Goal: Task Accomplishment & Management: Use online tool/utility

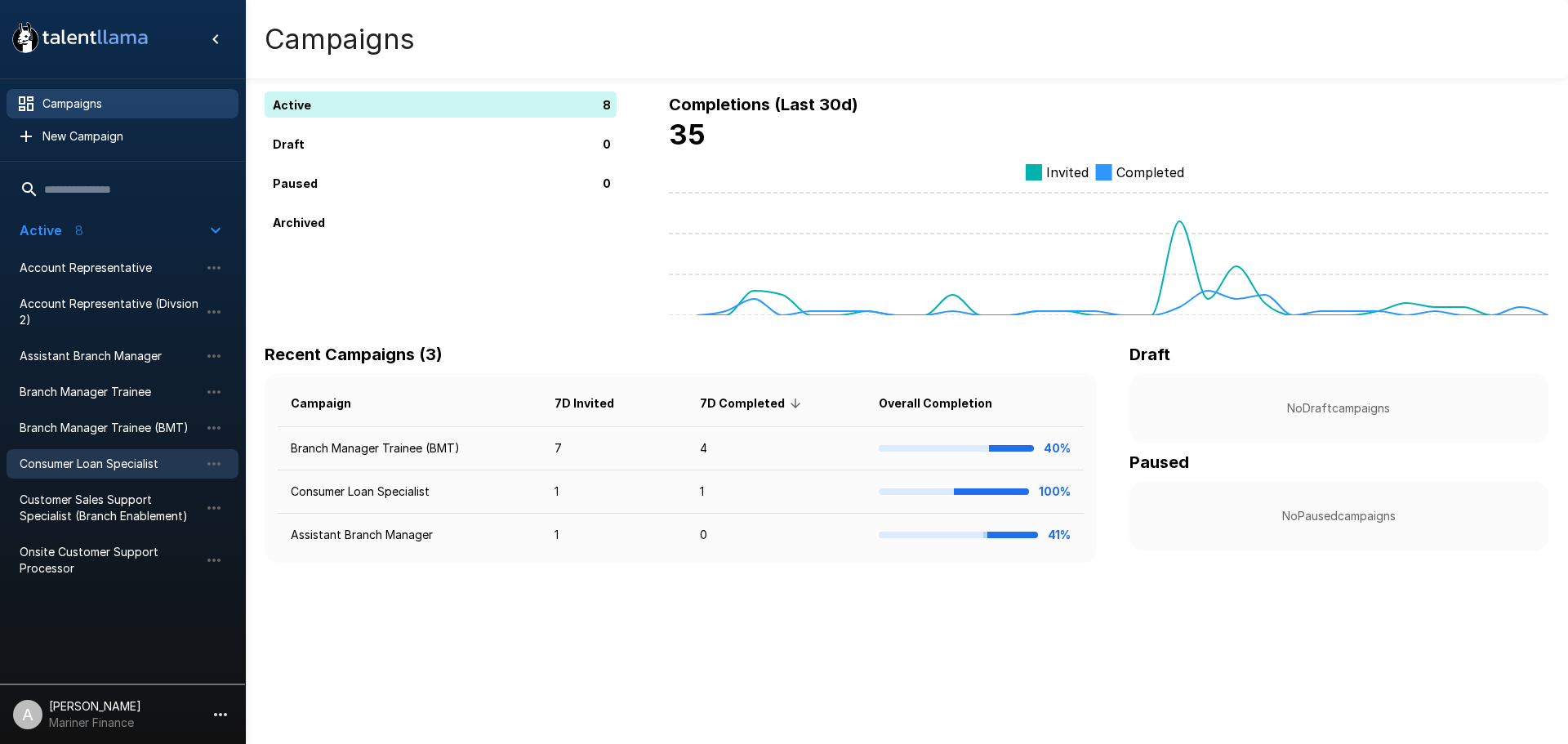
click at [128, 471] on span "Consumer Loan Specialist" at bounding box center [109, 463] width 180 height 16
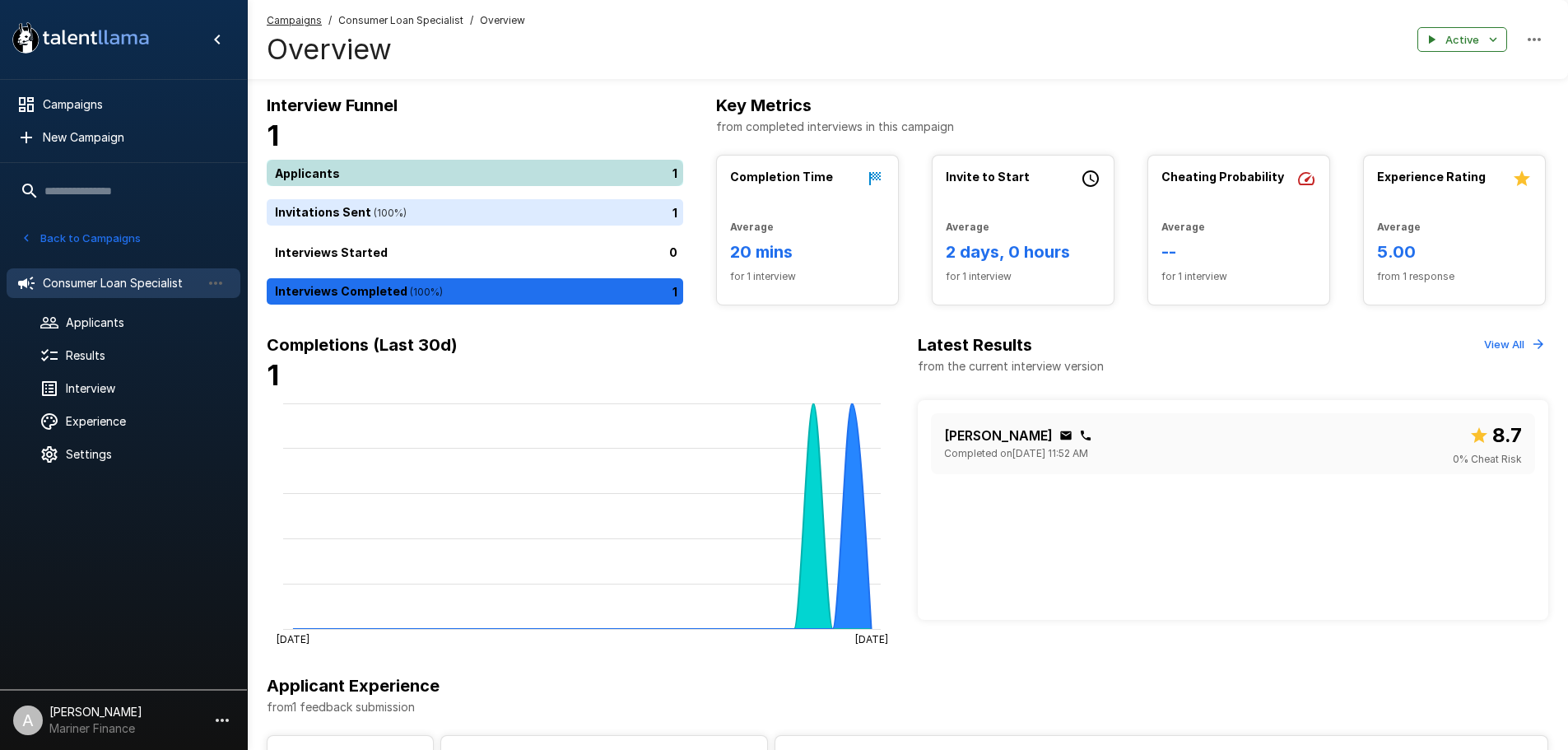
click at [445, 171] on div "1" at bounding box center [478, 172] width 423 height 27
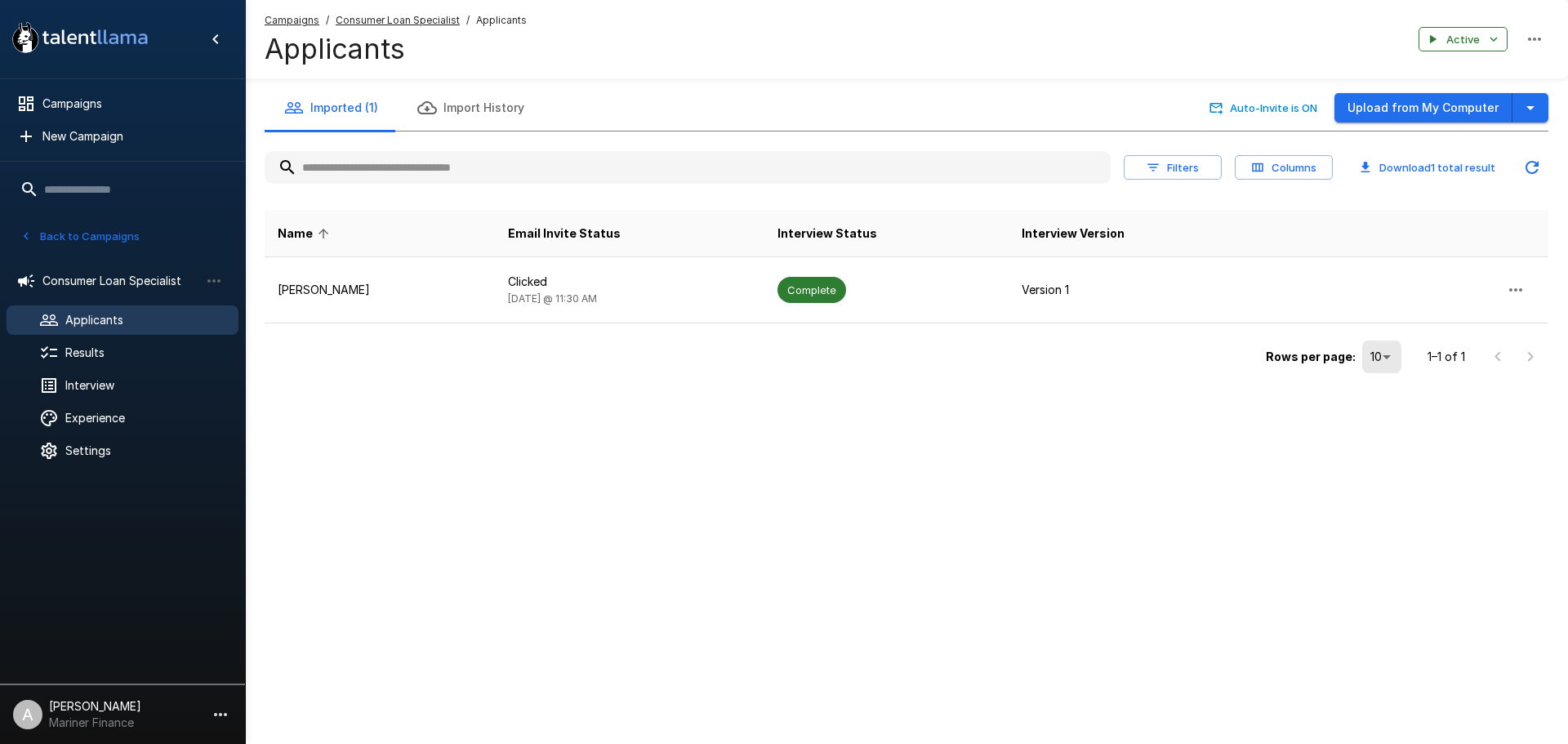
click at [421, 323] on td "Rows per page: 10 ** 1–1 of 1" at bounding box center [907, 351] width 1284 height 55
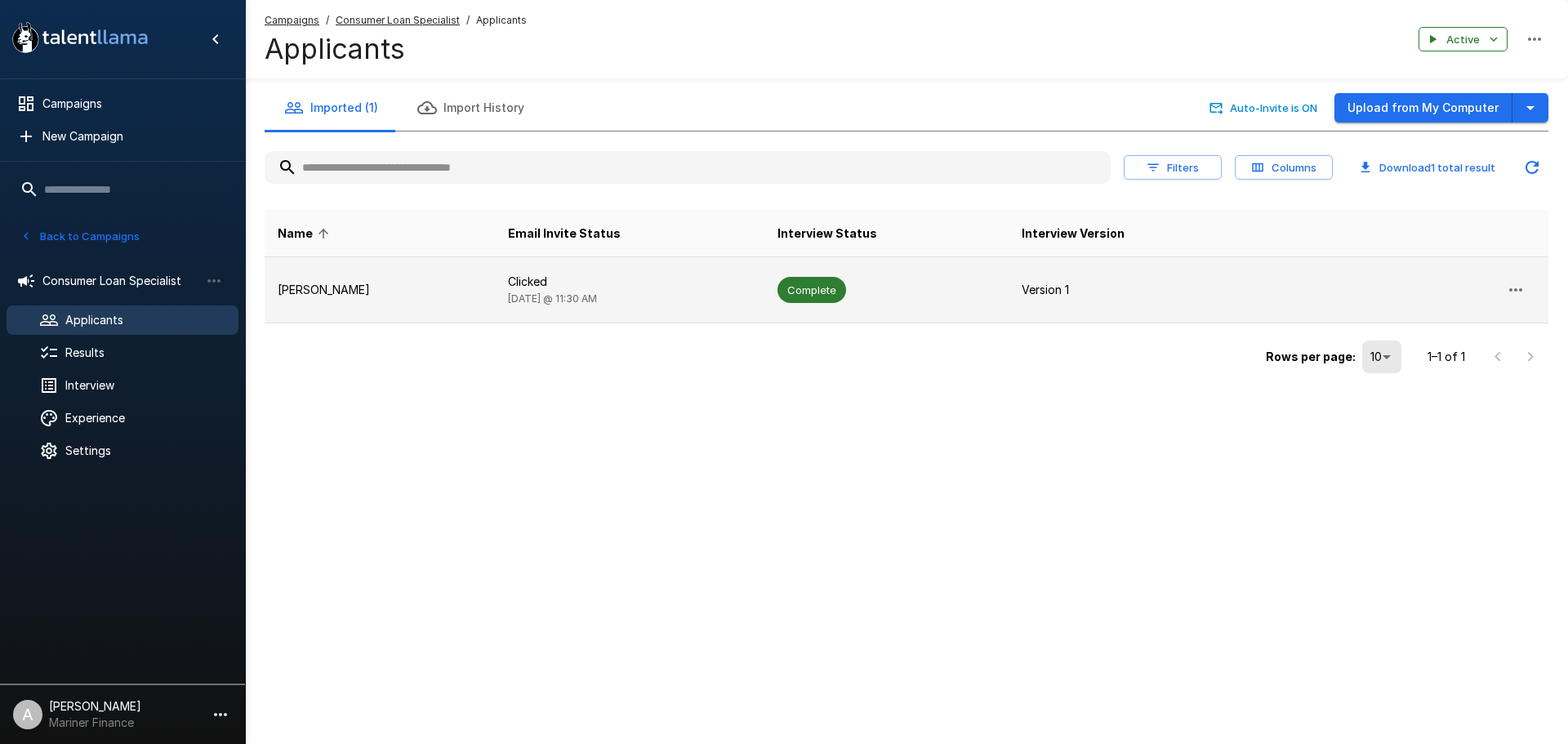
click at [419, 315] on td "[PERSON_NAME]" at bounding box center [380, 290] width 230 height 66
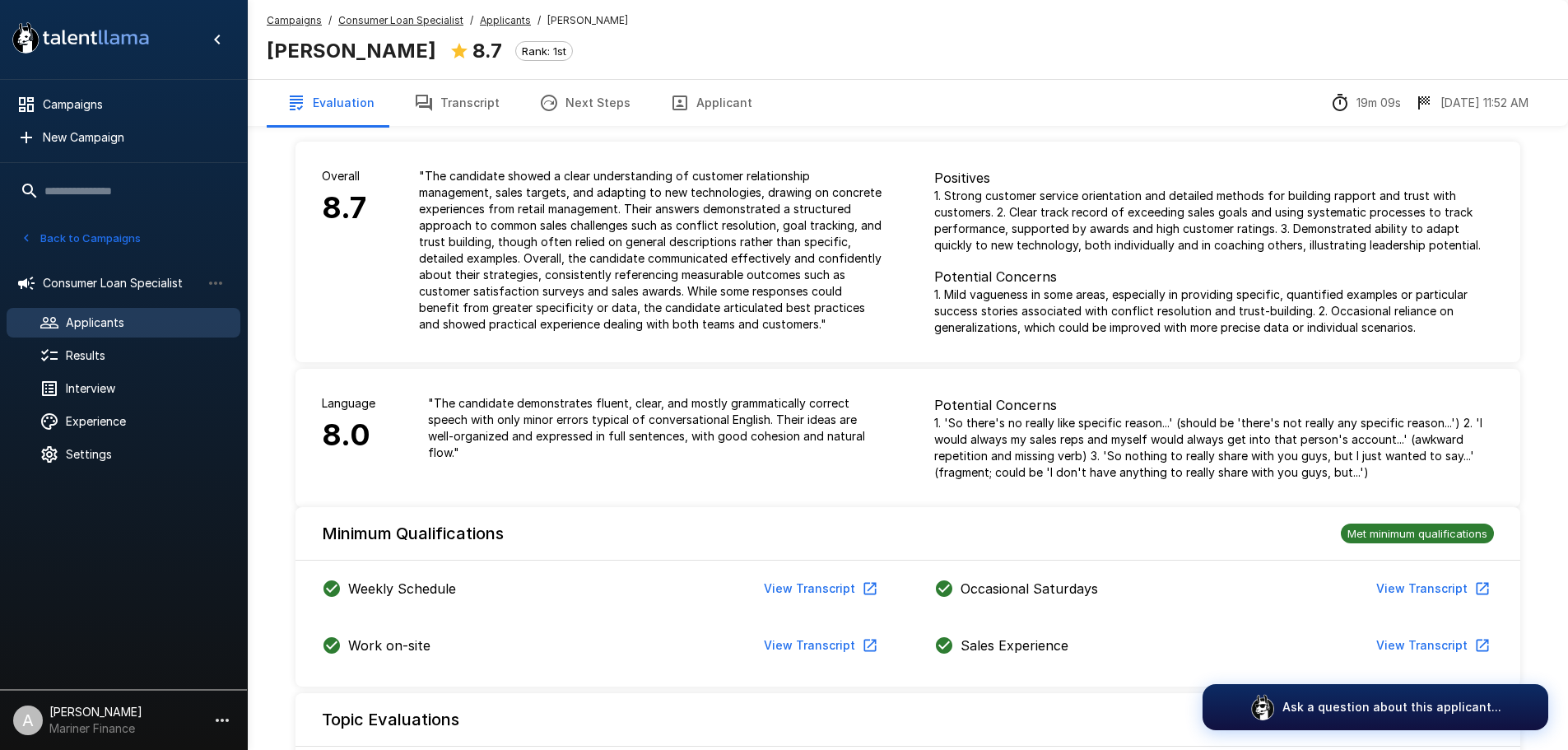
click at [438, 107] on button "Transcript" at bounding box center [457, 103] width 125 height 46
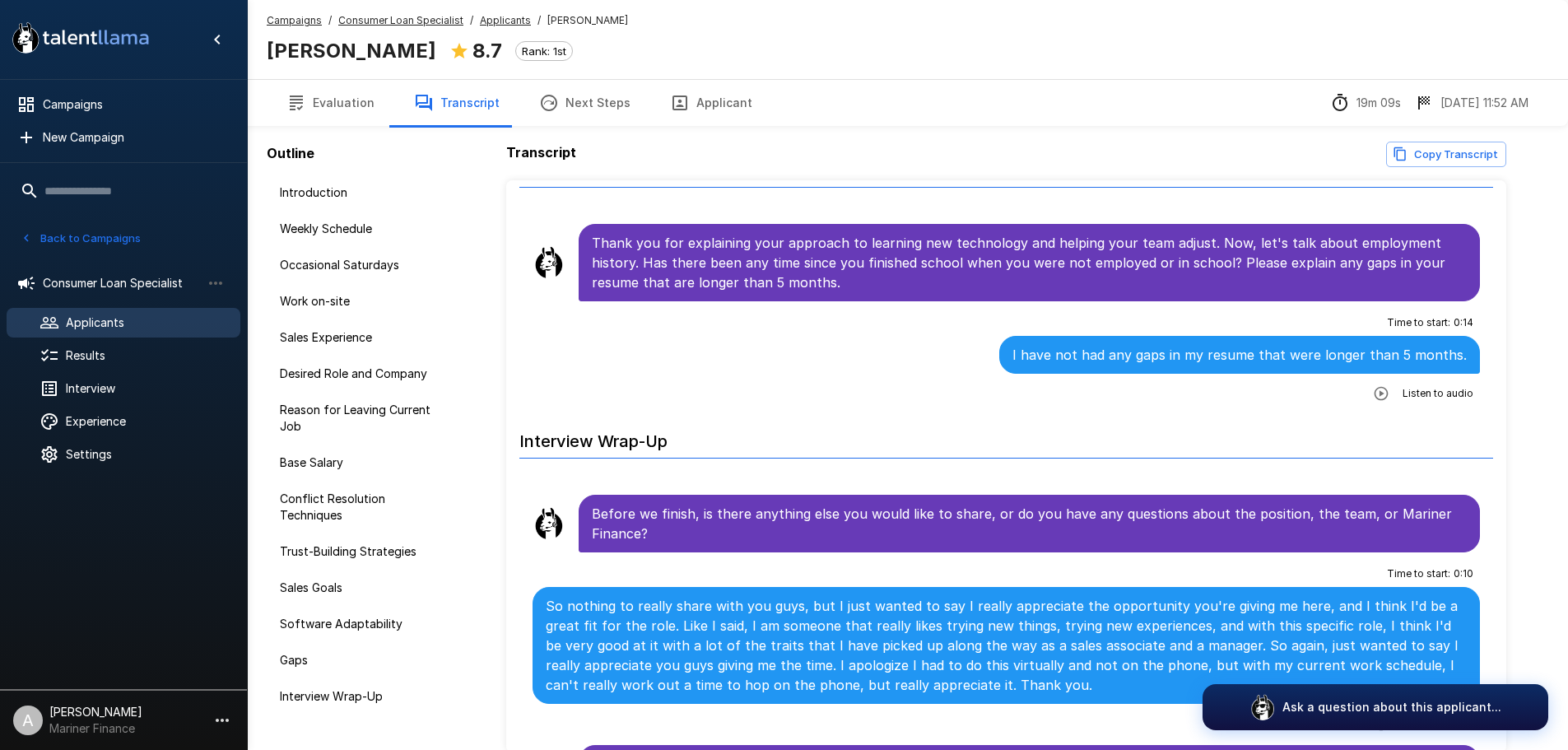
scroll to position [82, 0]
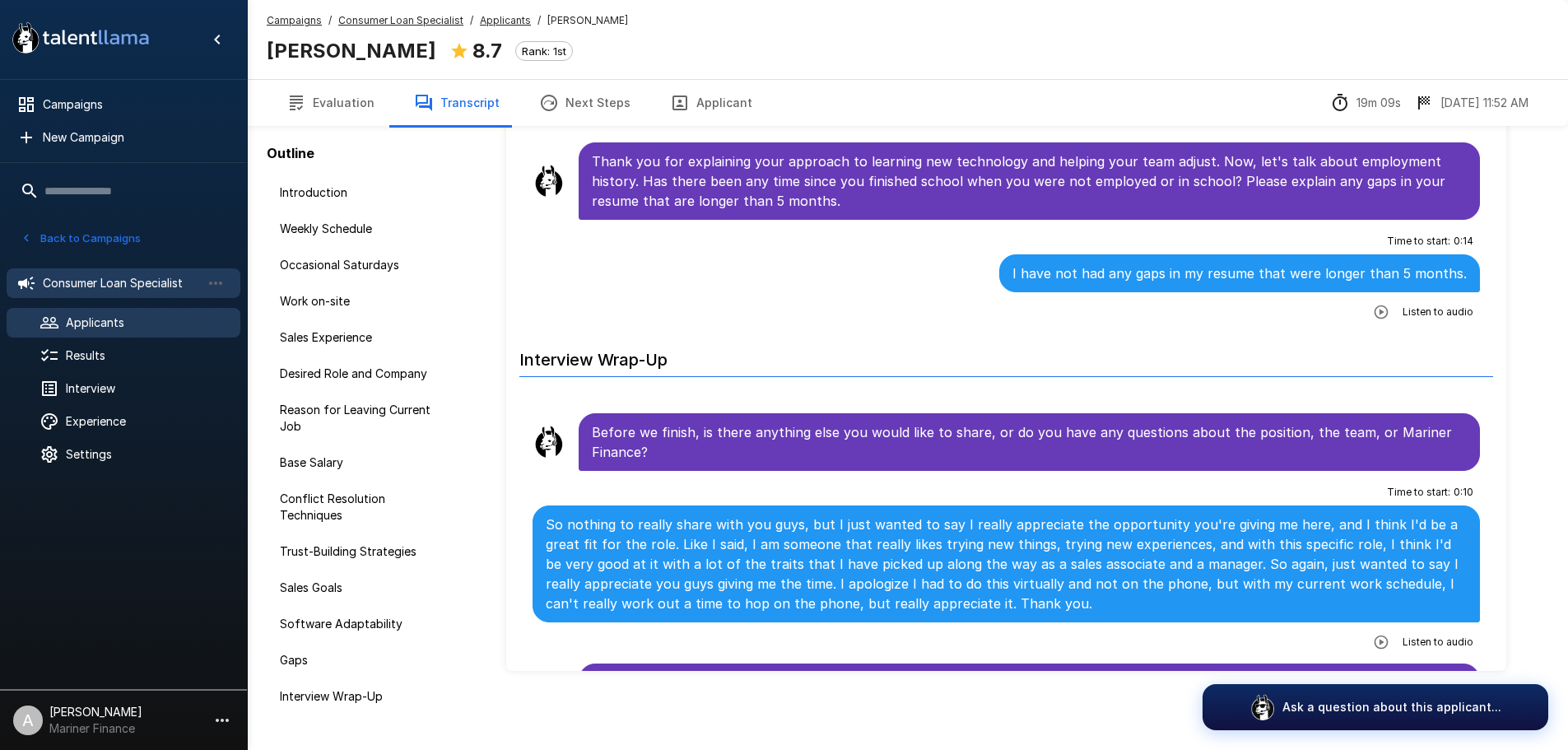
click at [161, 276] on span "Consumer Loan Specialist" at bounding box center [122, 282] width 158 height 16
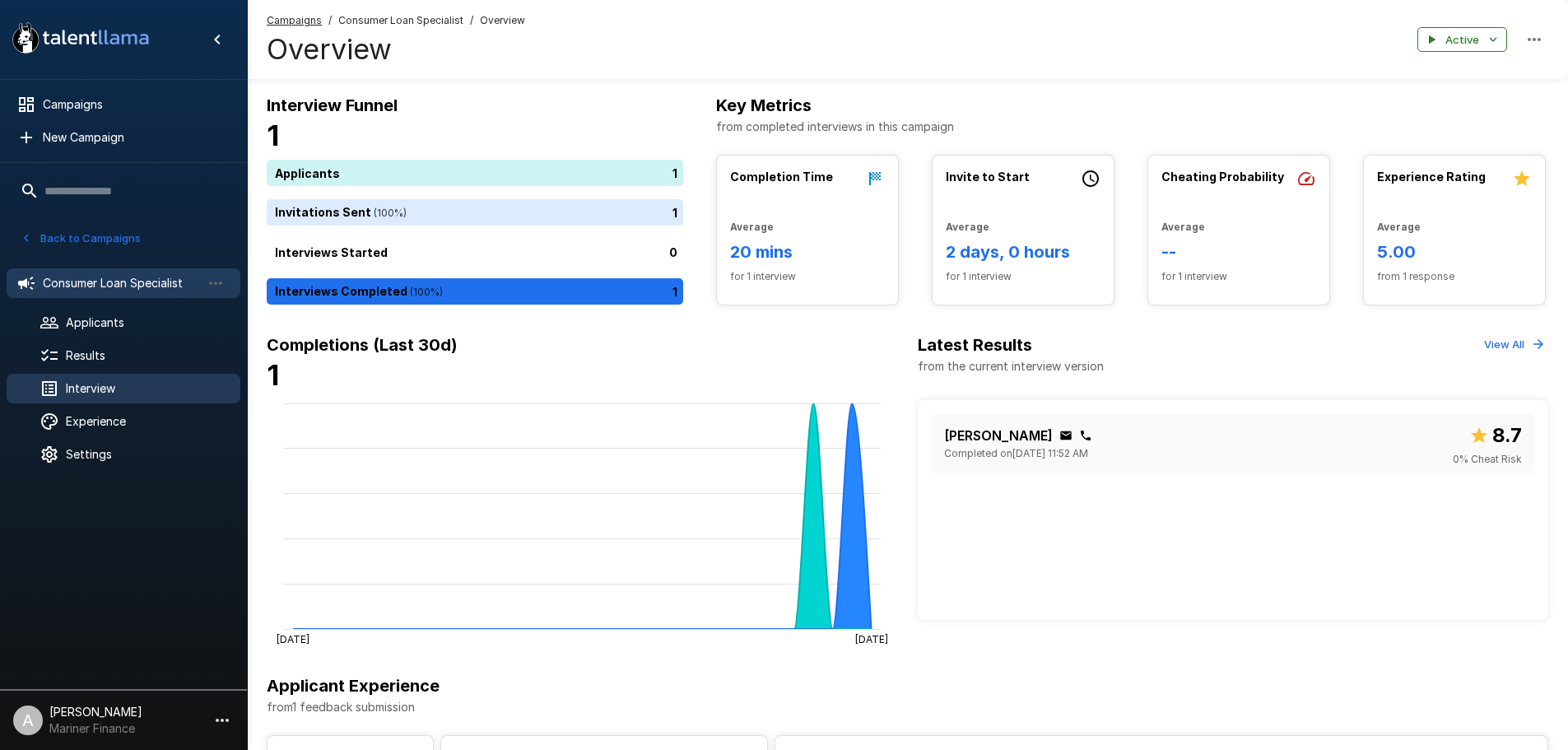
click at [128, 389] on span "Interview" at bounding box center [147, 388] width 161 height 16
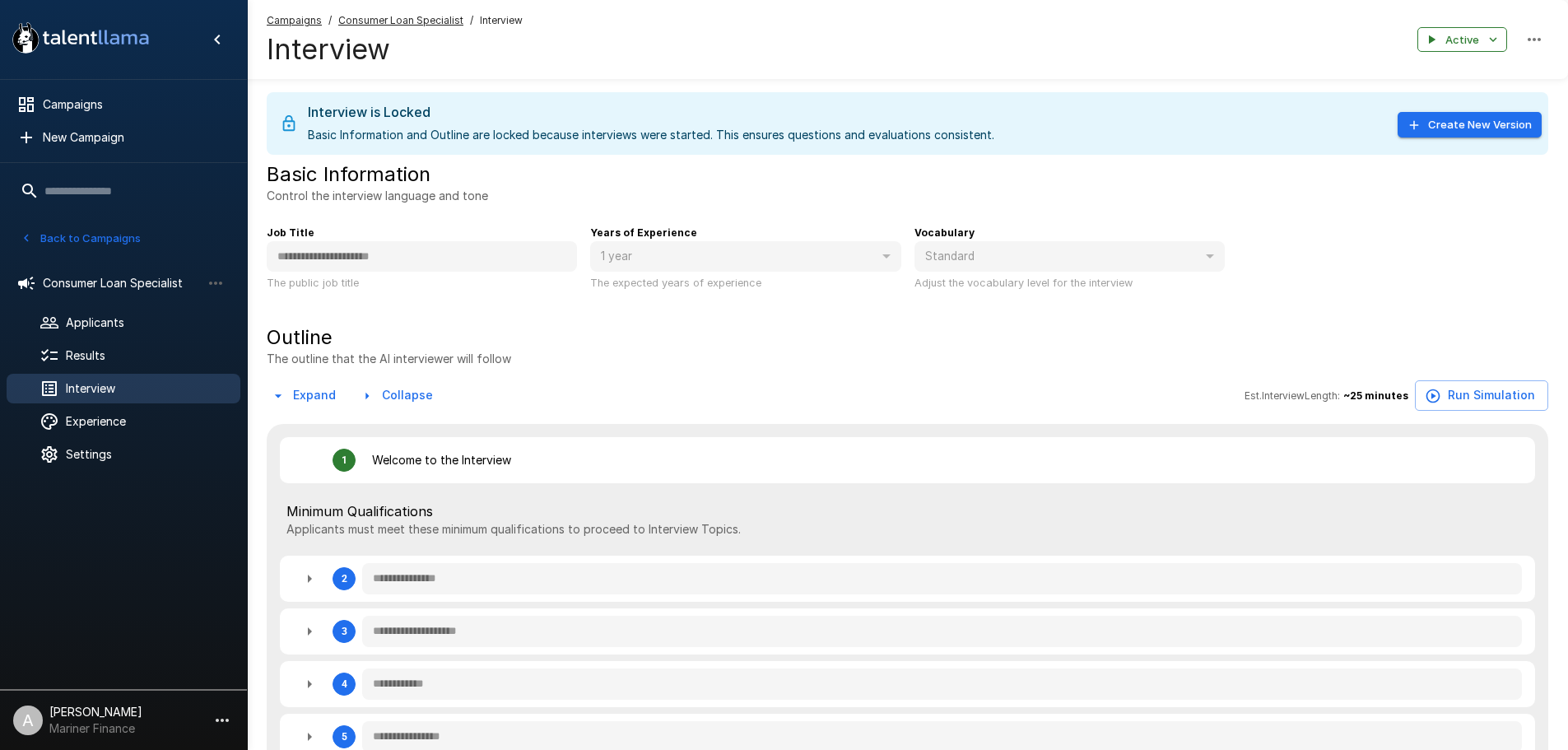
type textarea "*"
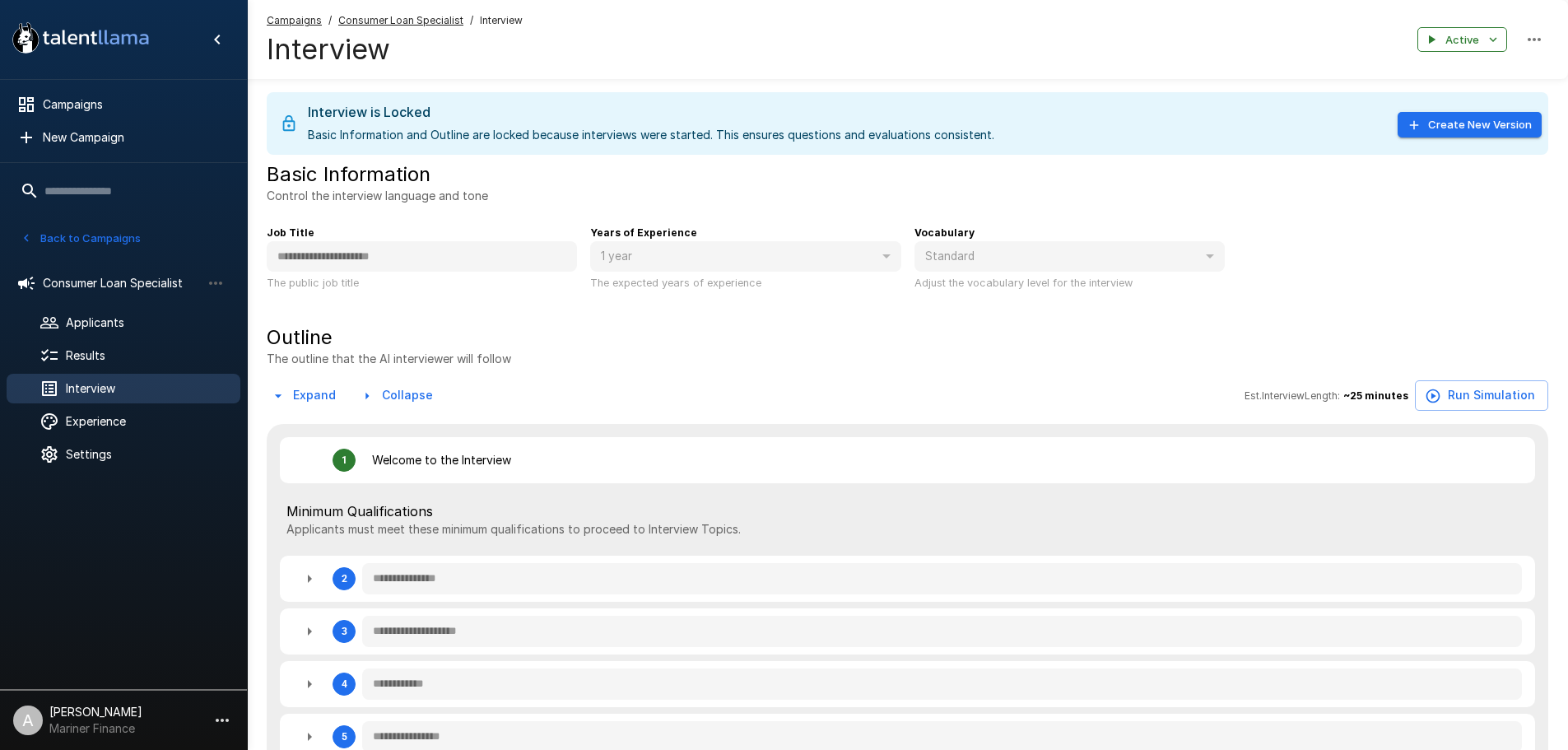
type textarea "*"
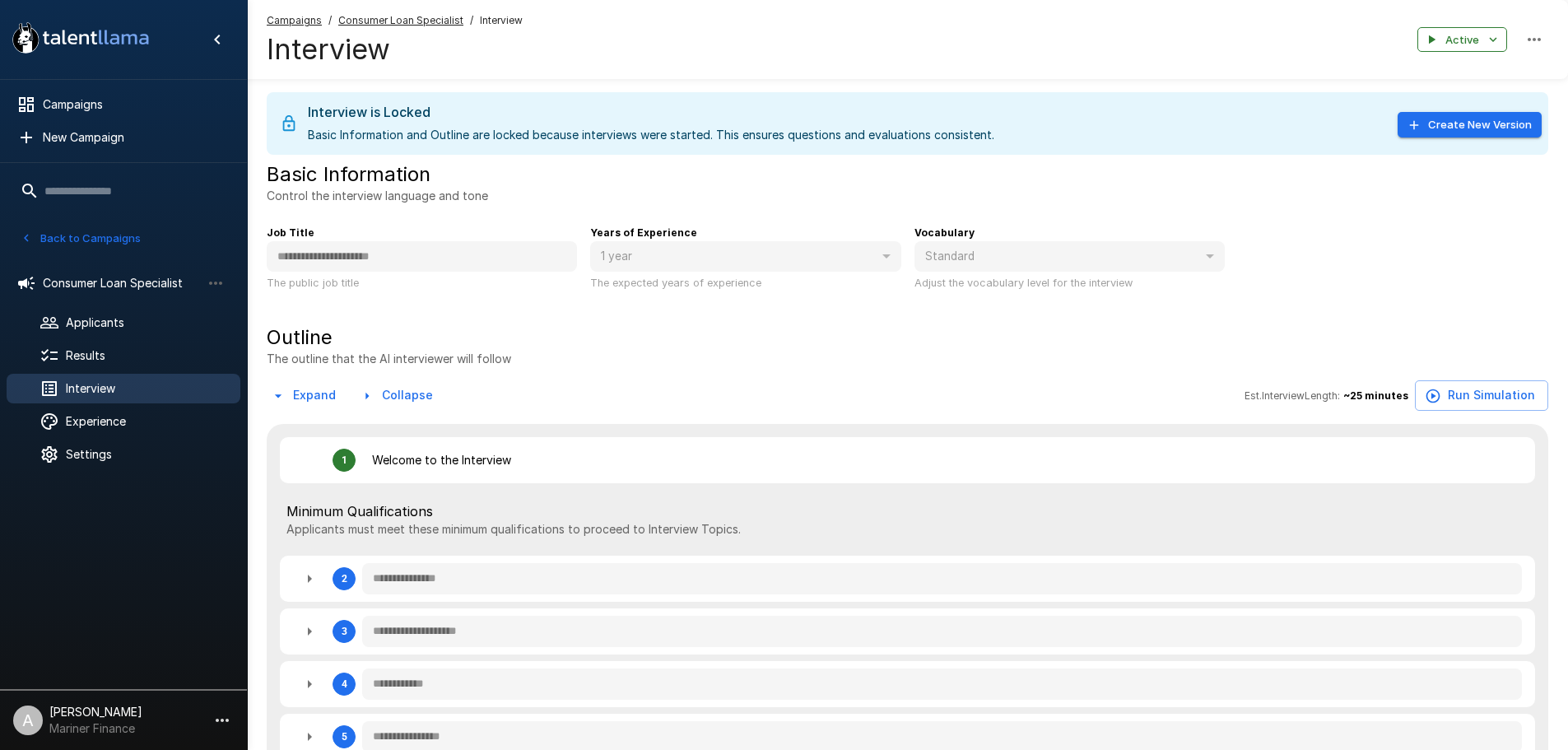
type textarea "*"
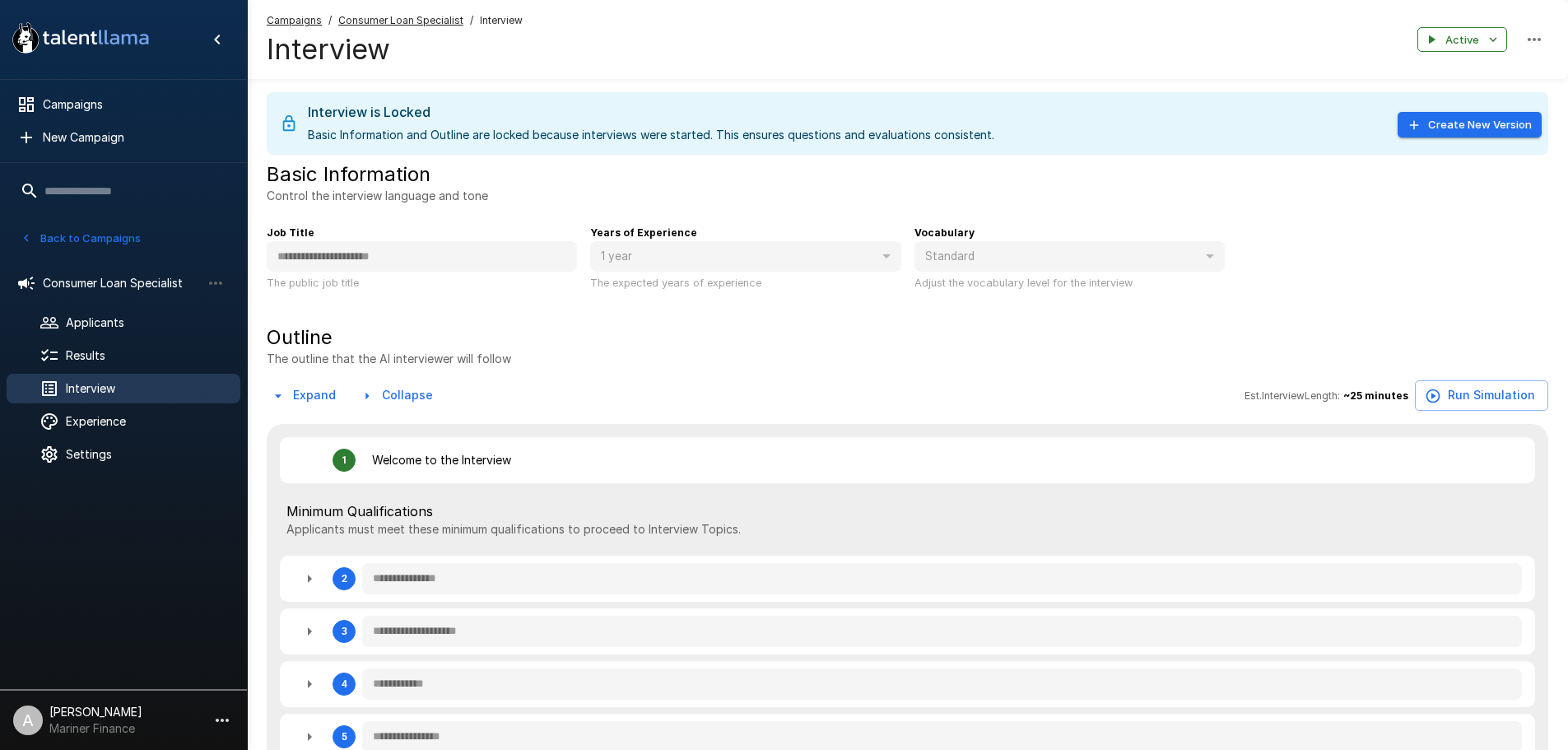
type textarea "*"
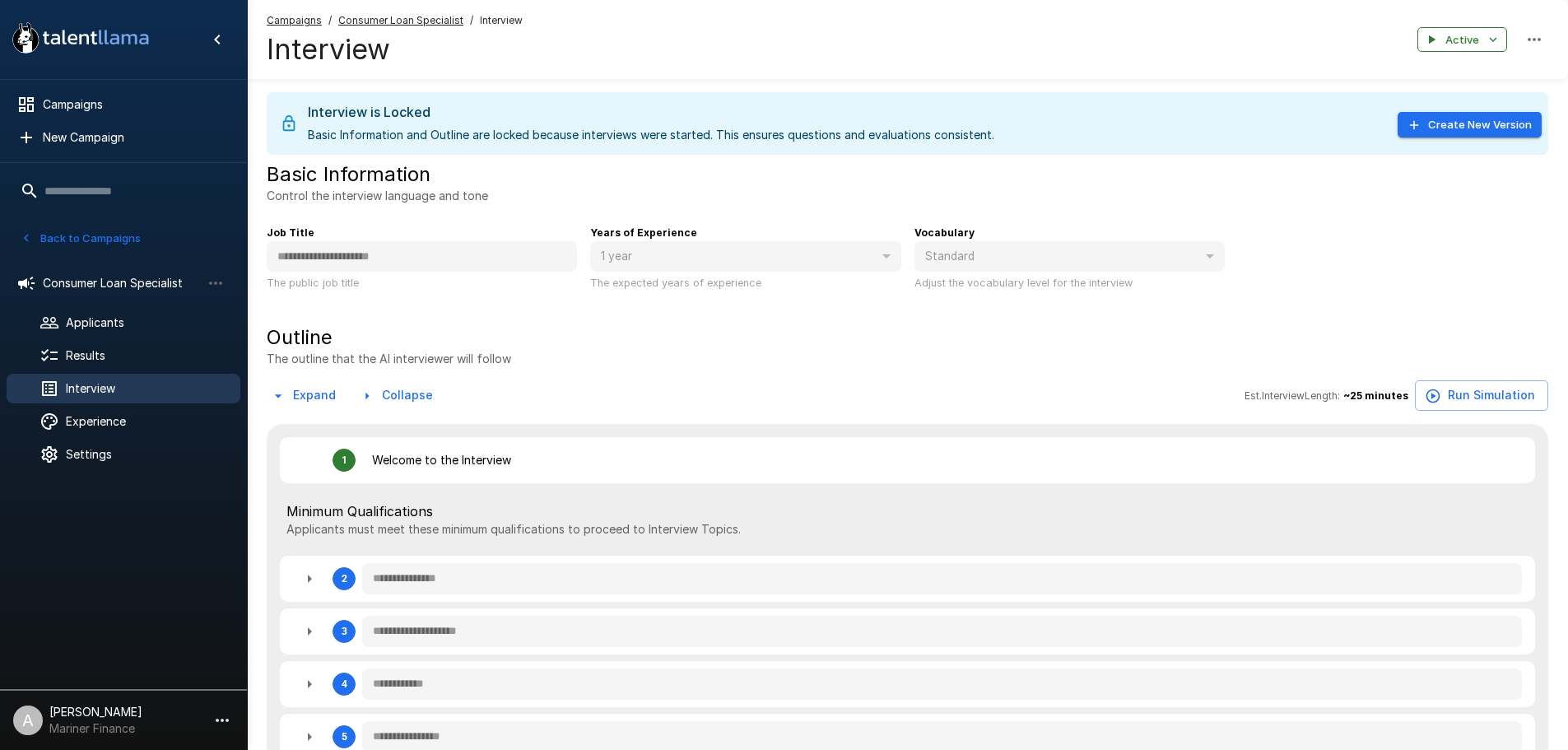
type textarea "*"
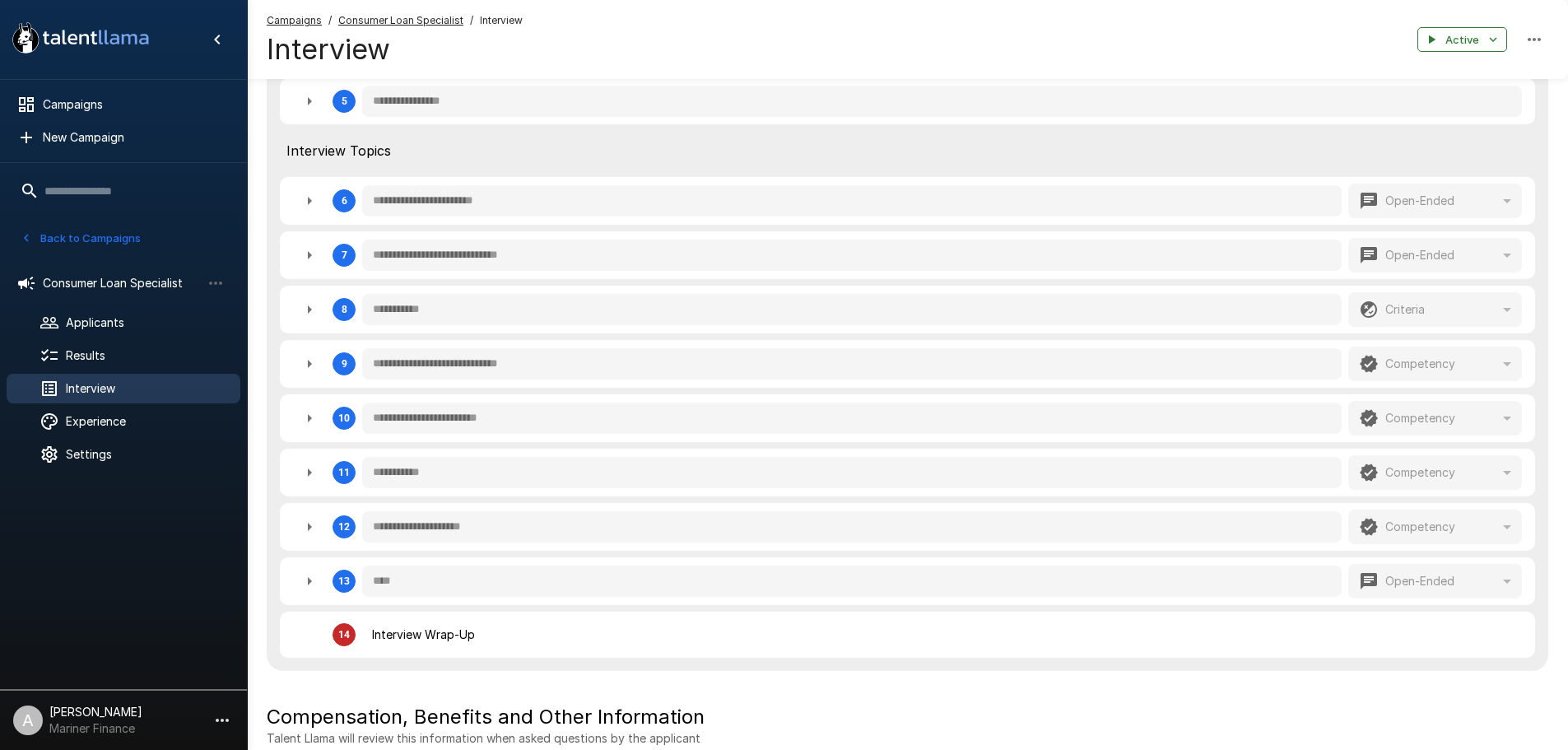
scroll to position [658, 0]
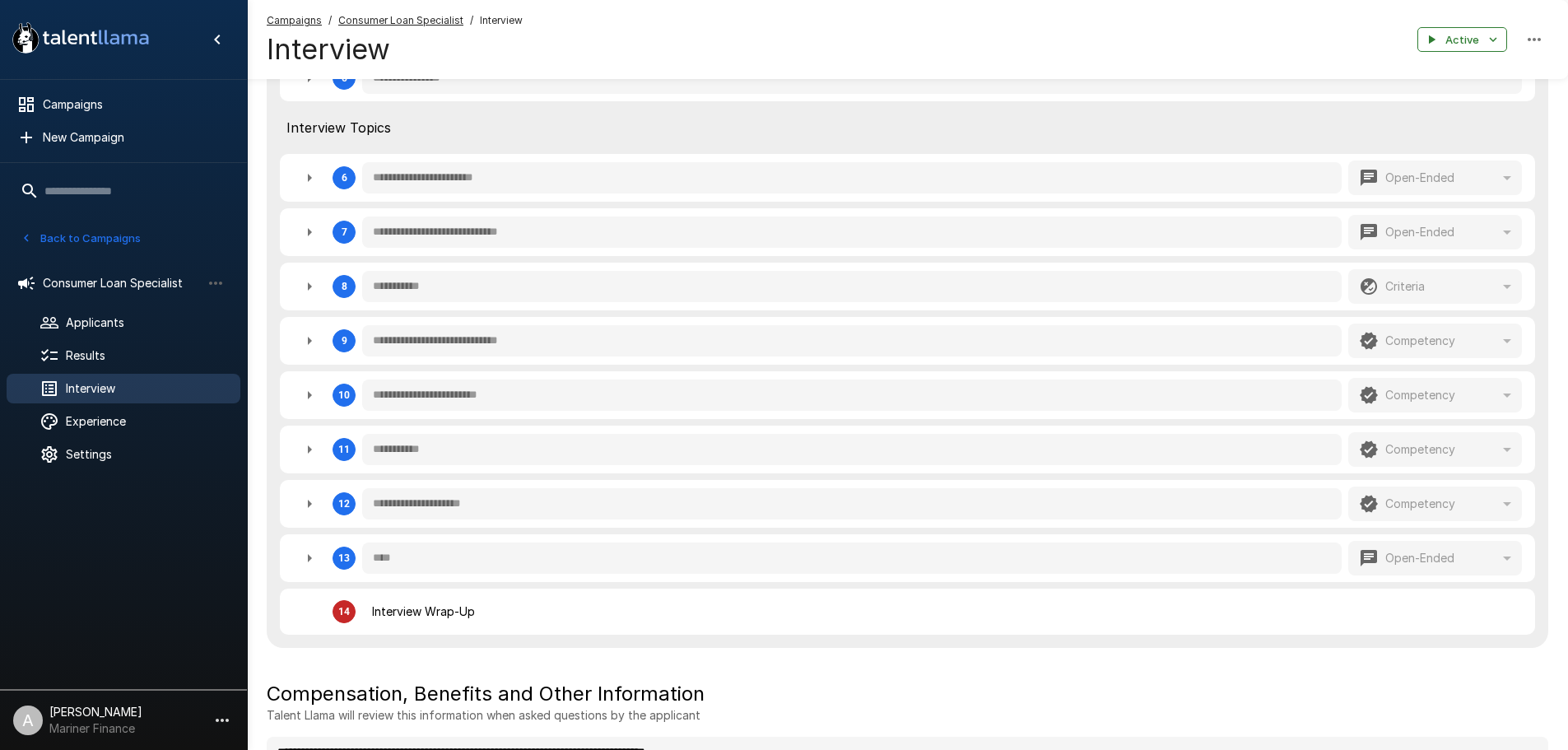
drag, startPoint x: 312, startPoint y: 285, endPoint x: 312, endPoint y: 314, distance: 29.0
click at [312, 314] on div "**********" at bounding box center [907, 207] width 1281 height 882
click at [1522, 40] on button "button" at bounding box center [1534, 39] width 28 height 28
type textarea "*"
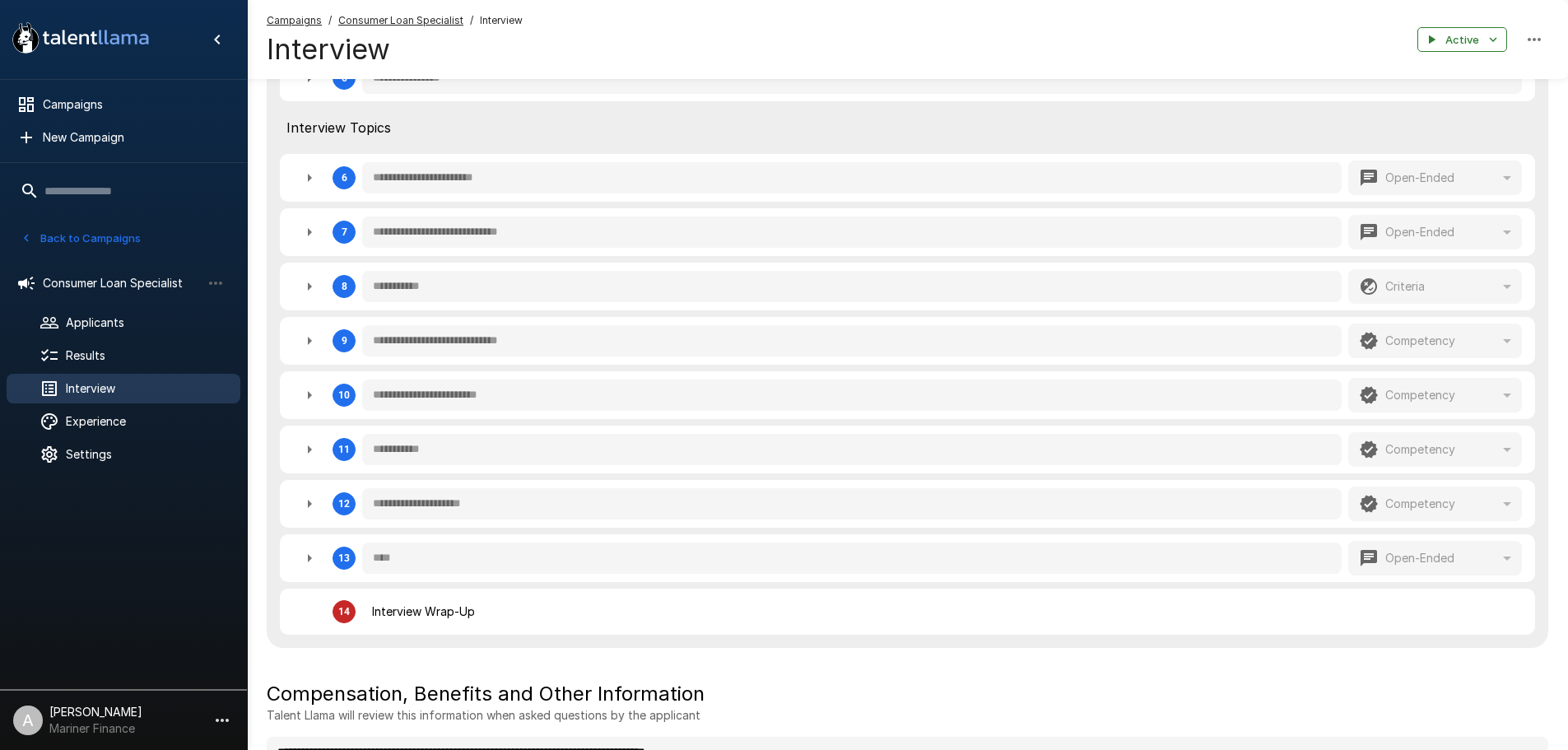
type textarea "*"
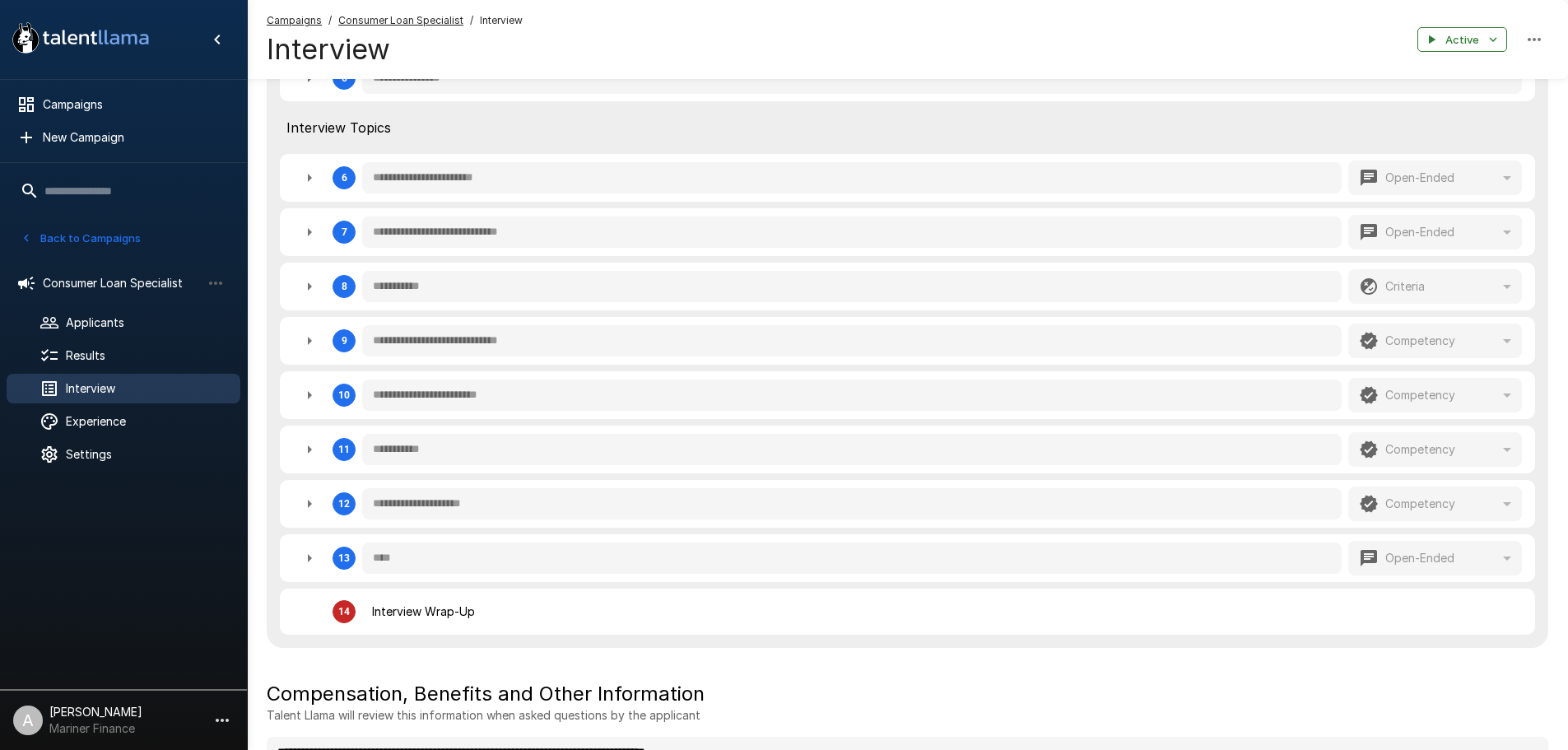
type textarea "*"
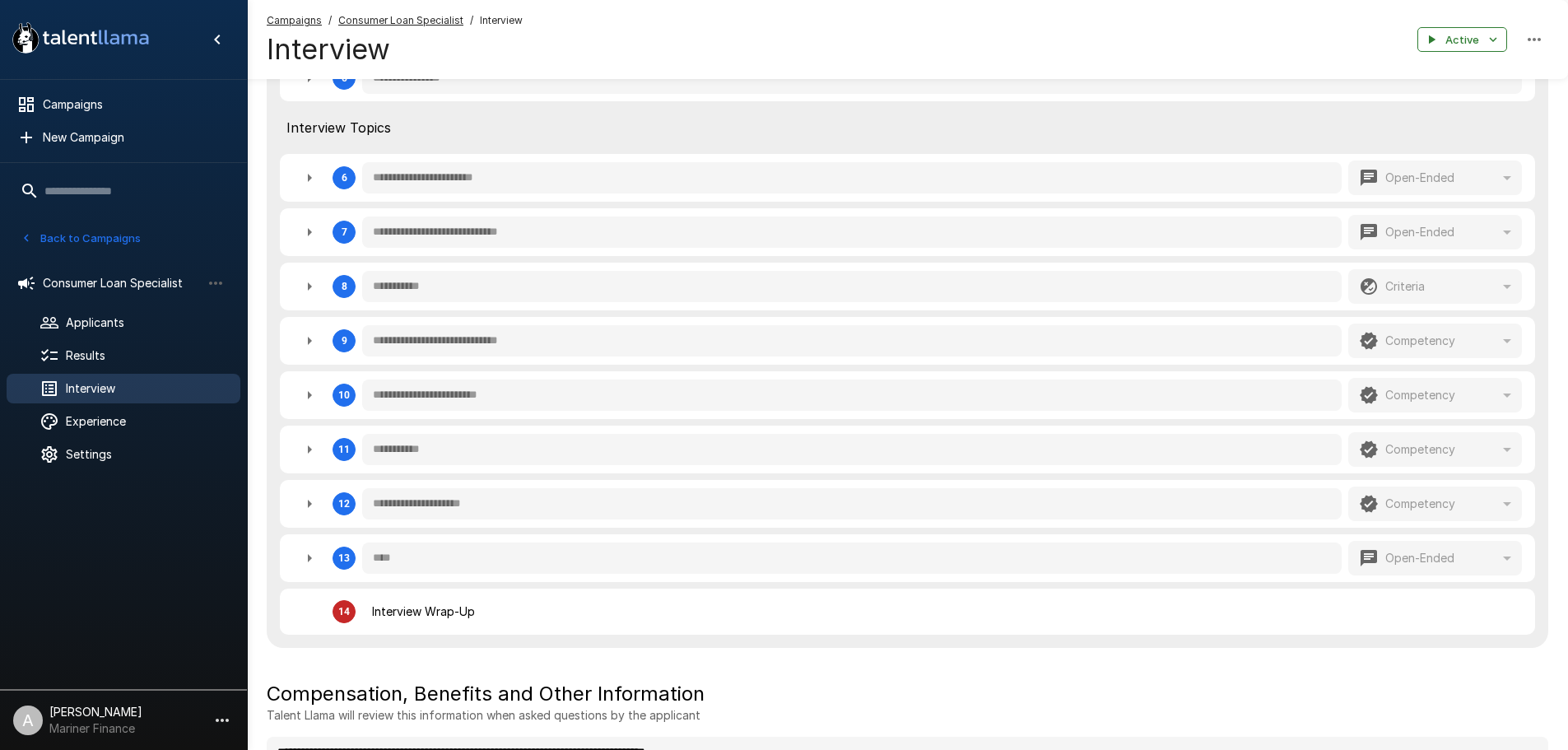
type textarea "*"
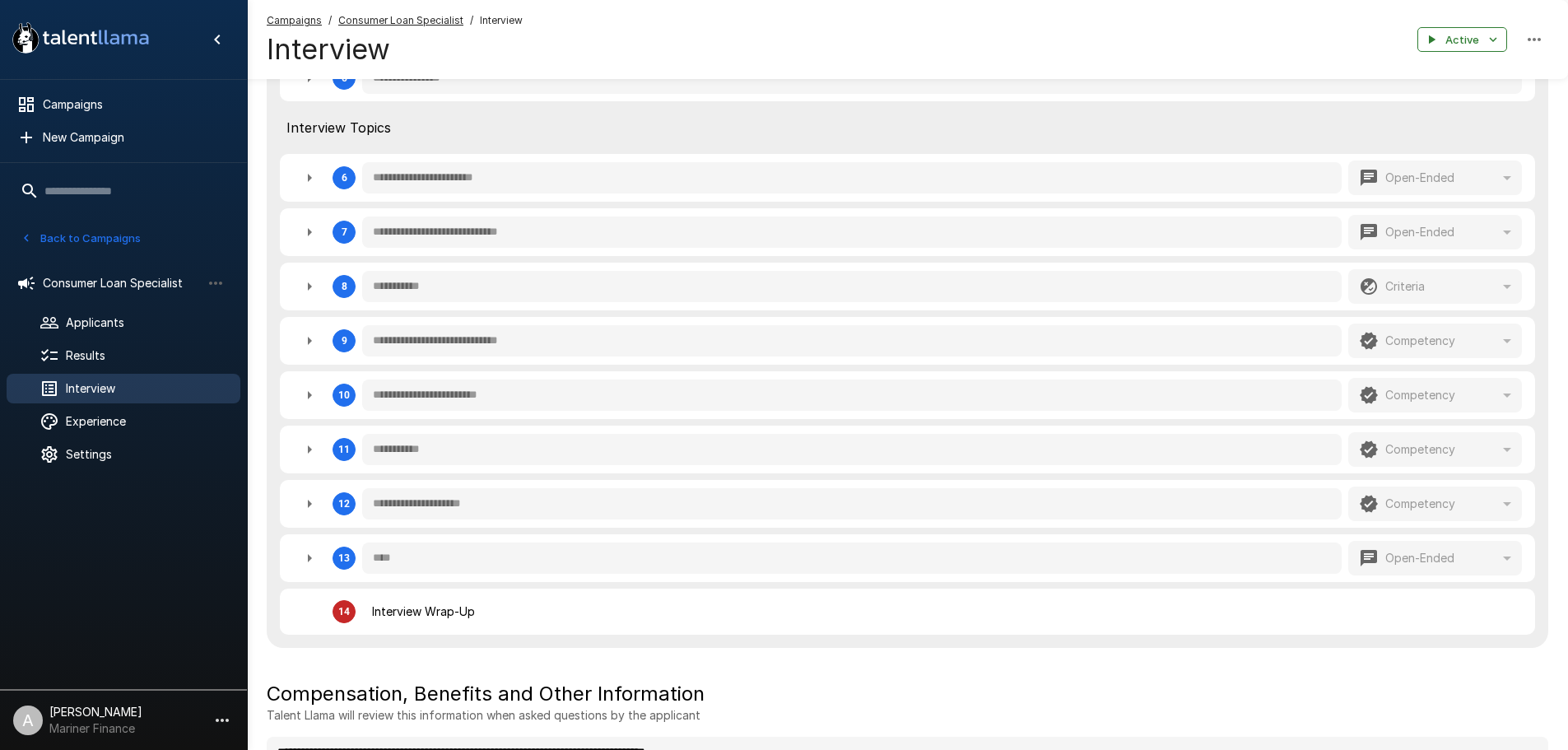
type textarea "*"
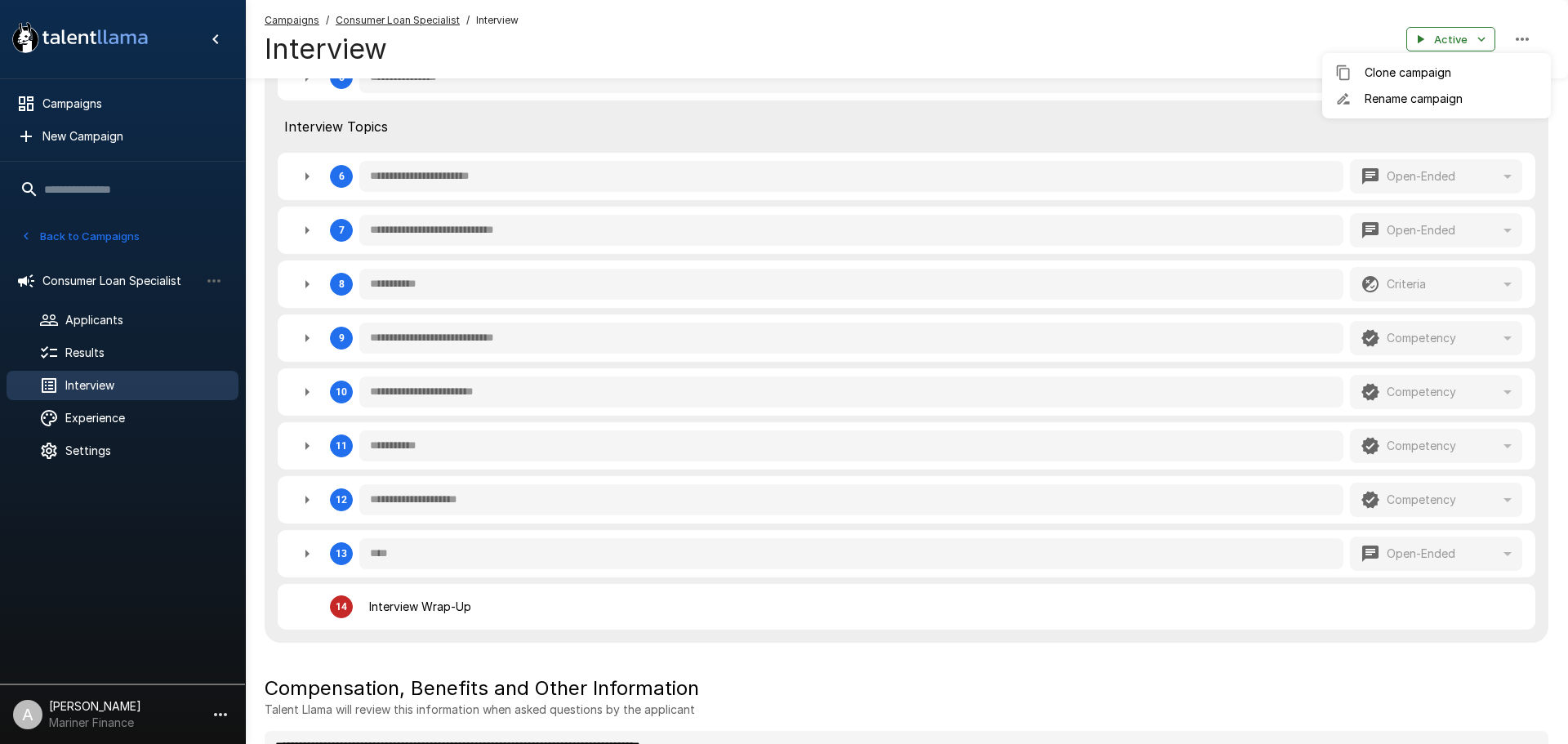
click at [1470, 36] on div at bounding box center [784, 372] width 1568 height 744
type textarea "*"
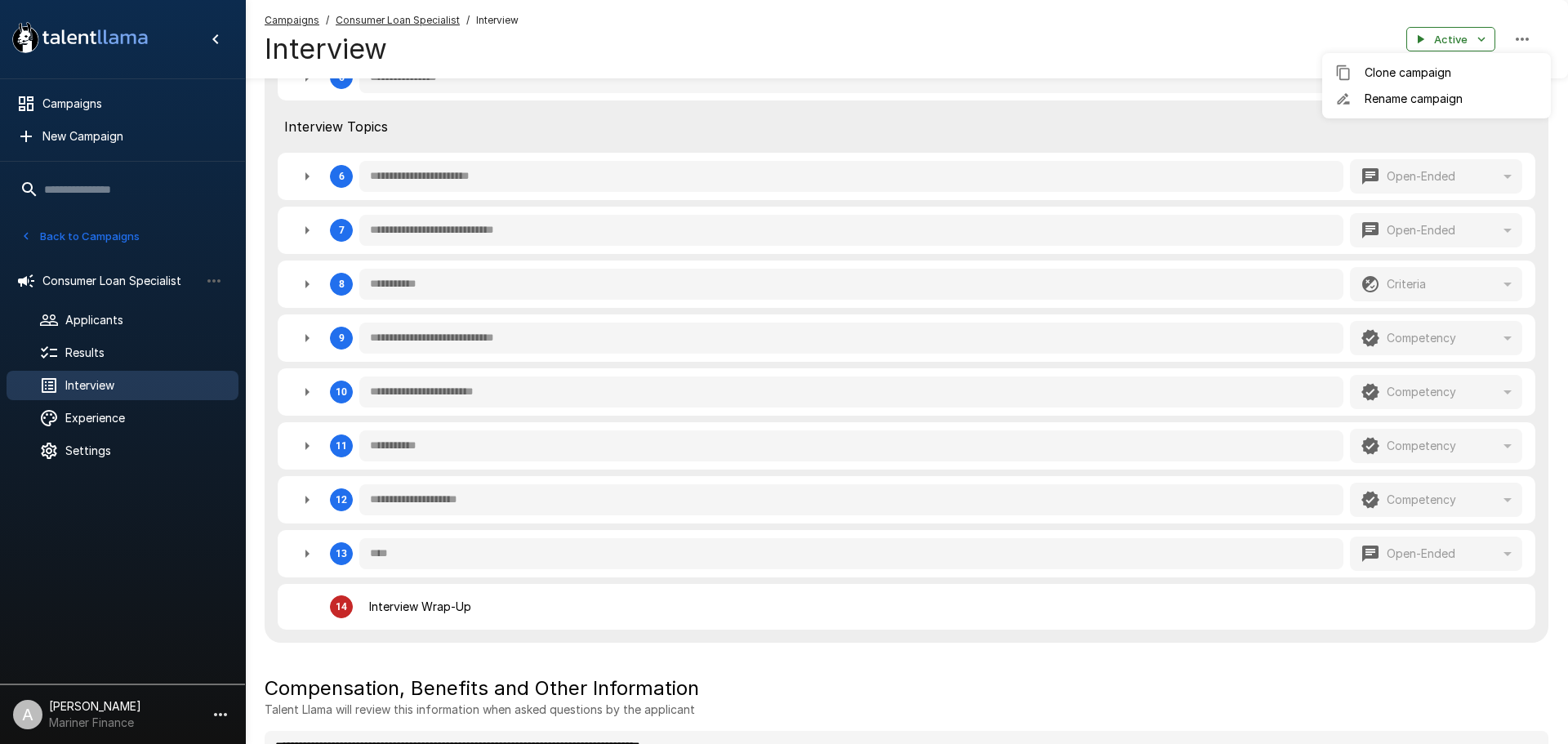
type textarea "*"
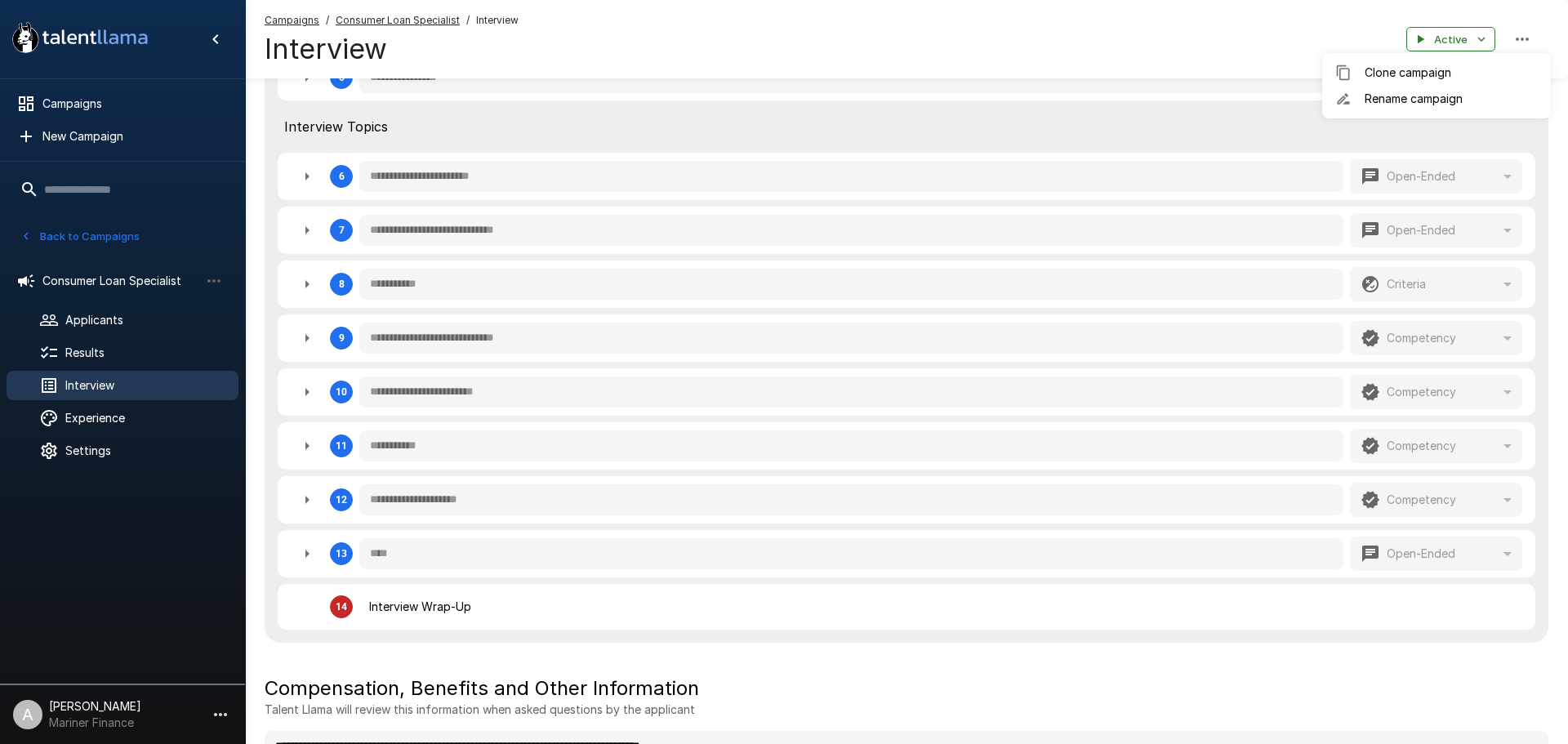
type textarea "*"
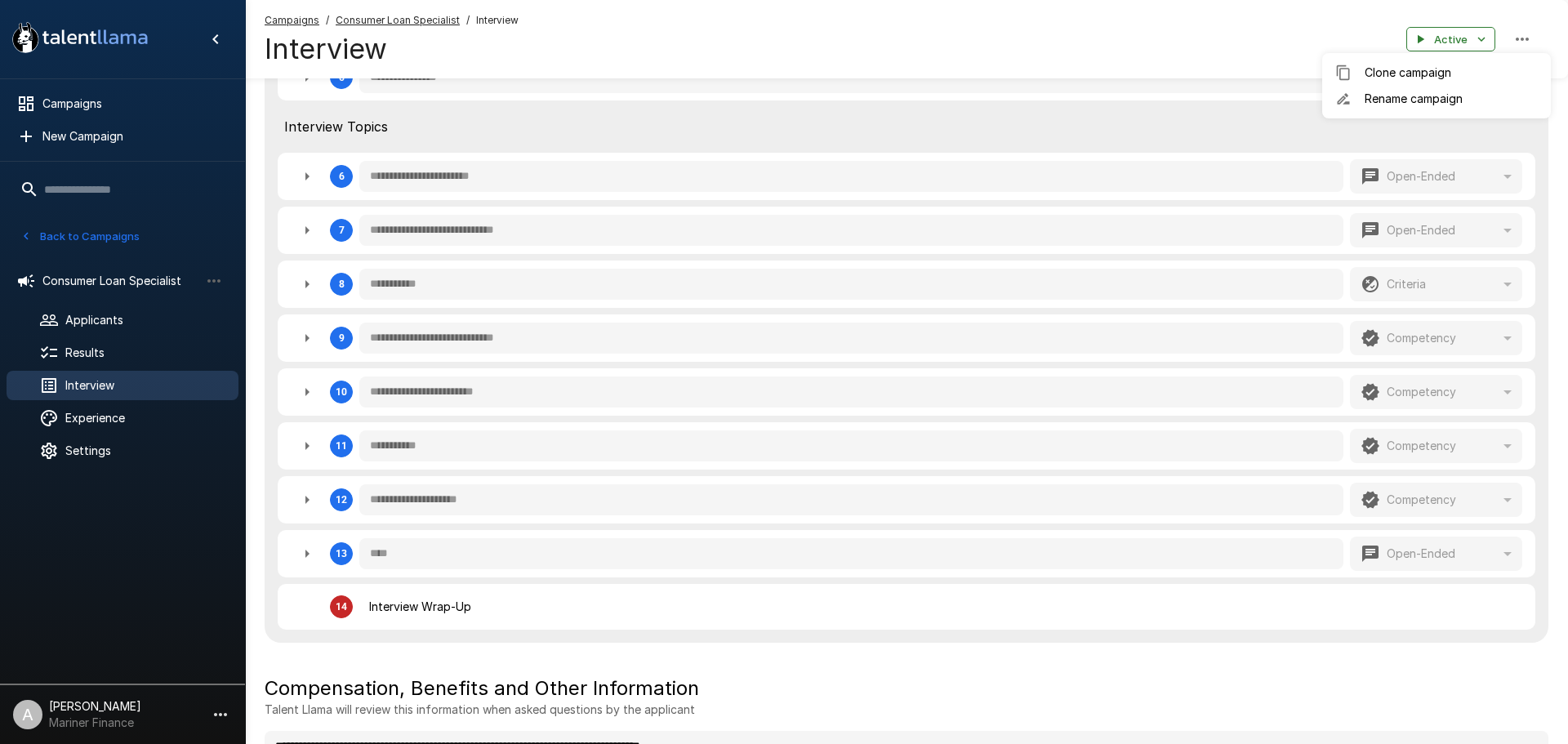
type textarea "*"
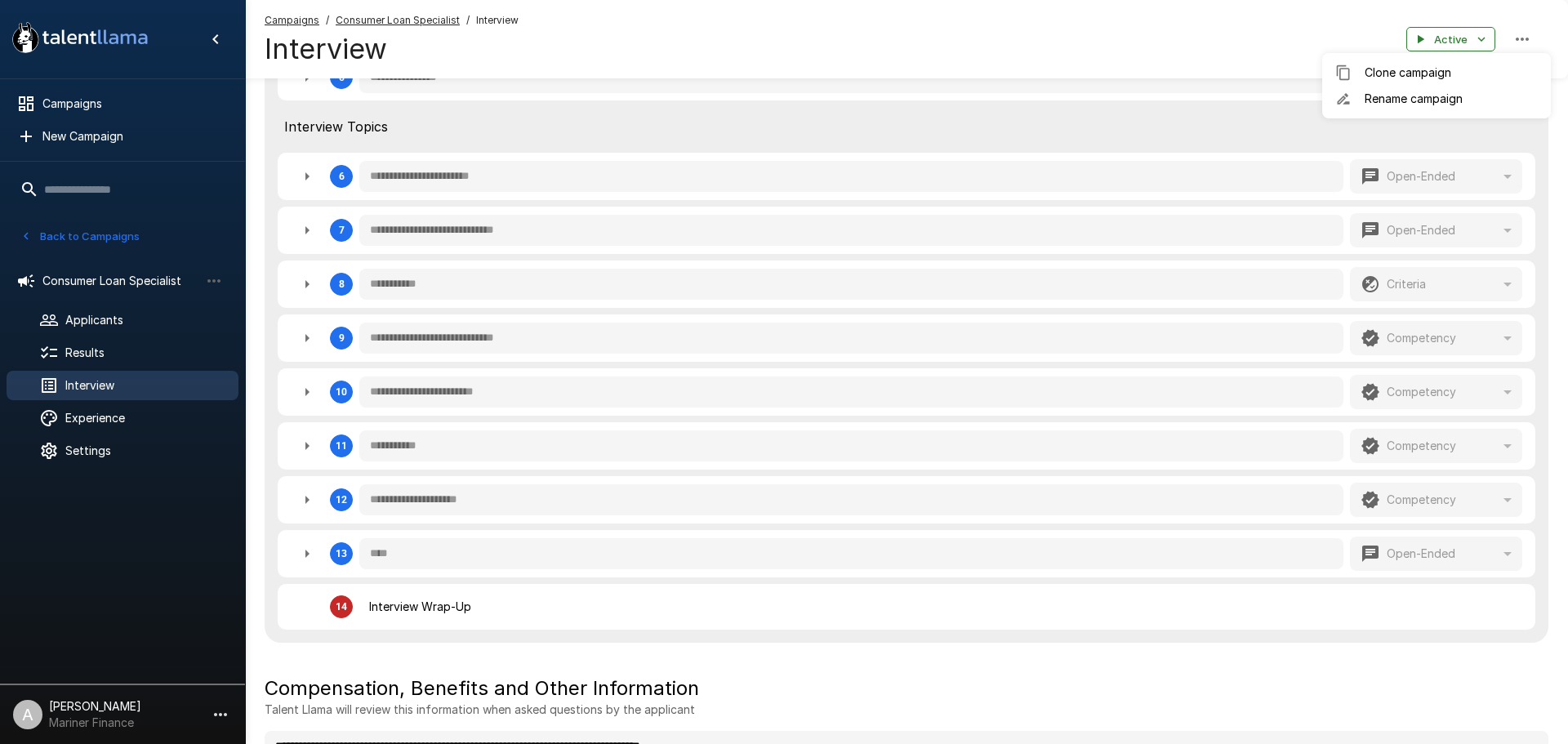
type textarea "*"
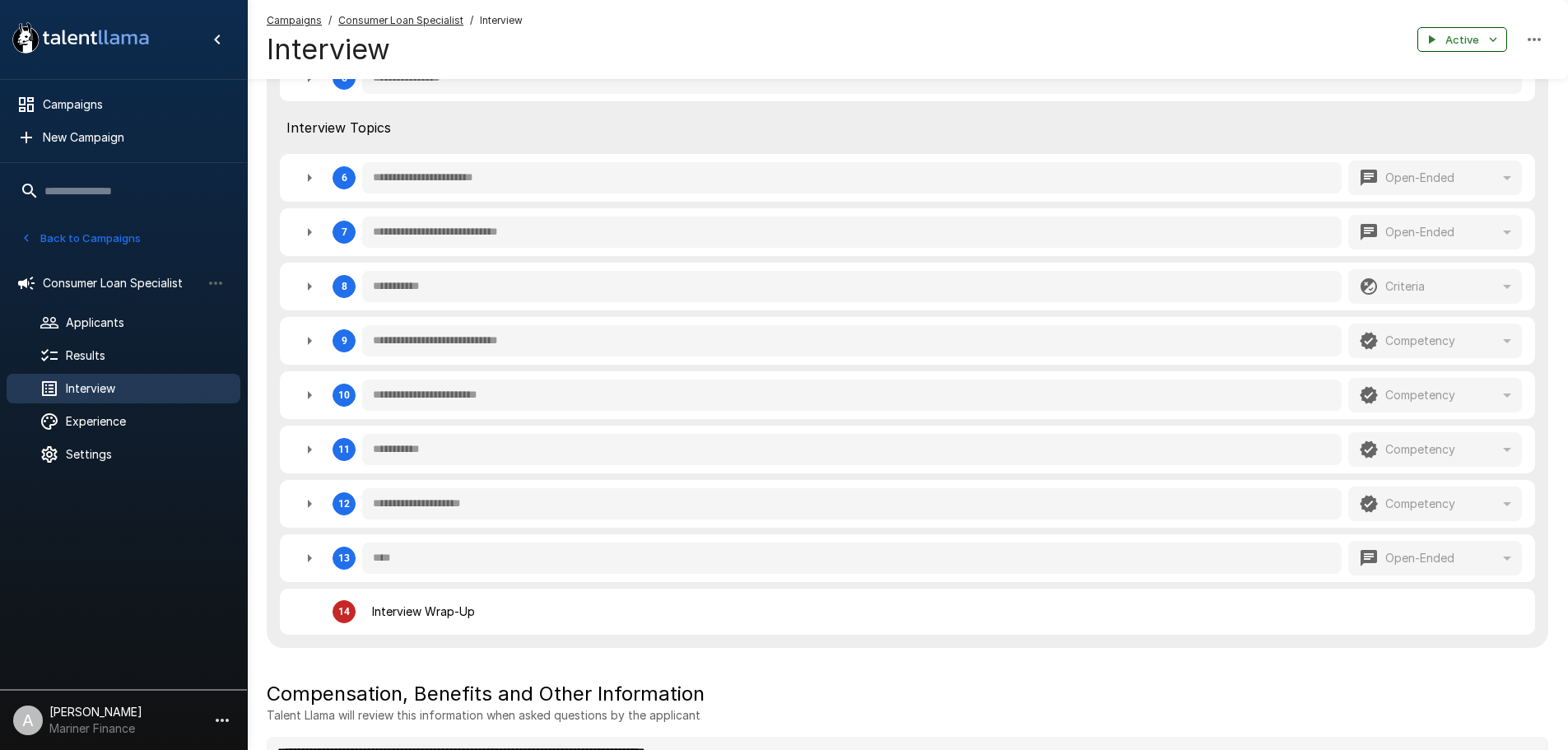
click at [1486, 36] on icon "button" at bounding box center [1492, 39] width 15 height 15
type textarea "*"
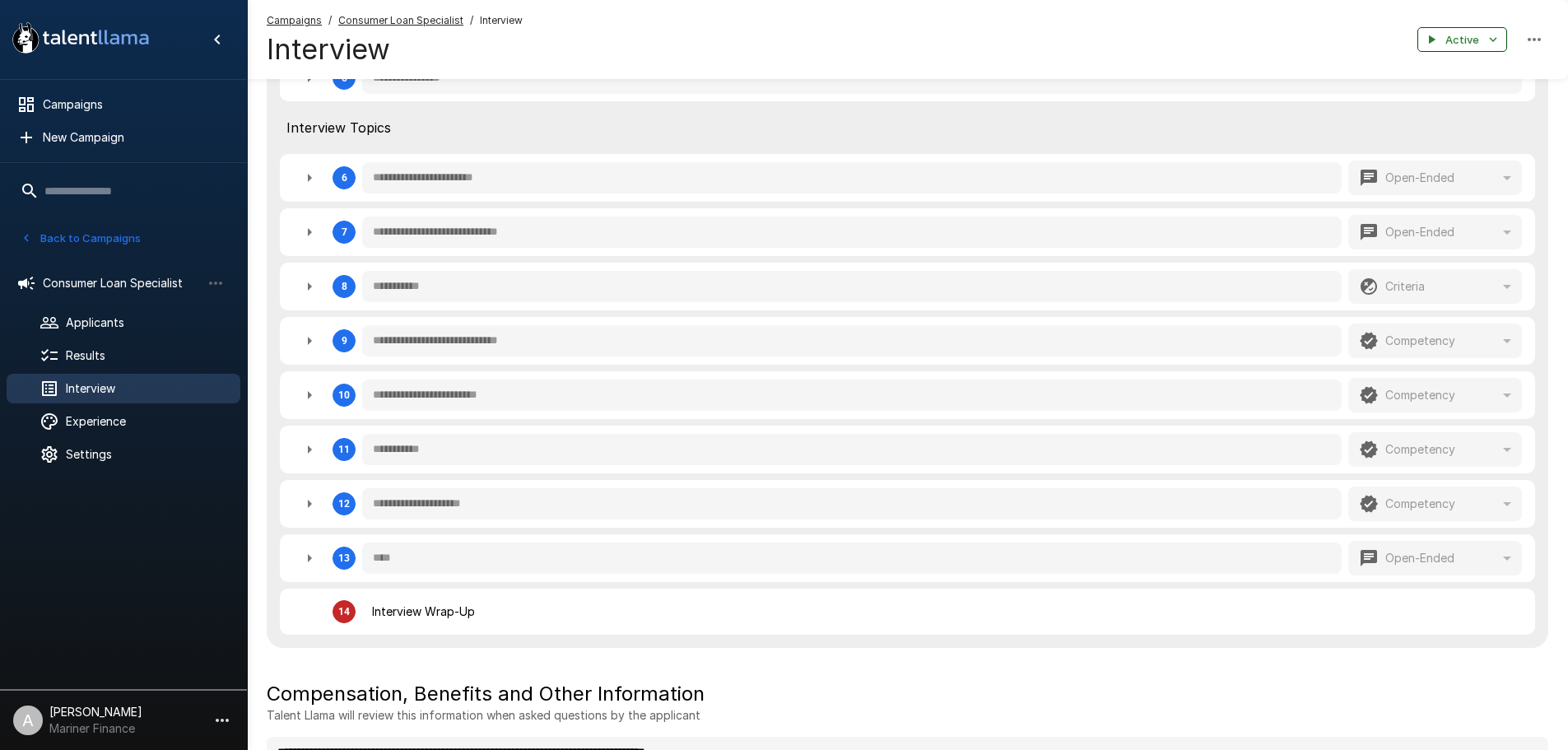
type textarea "*"
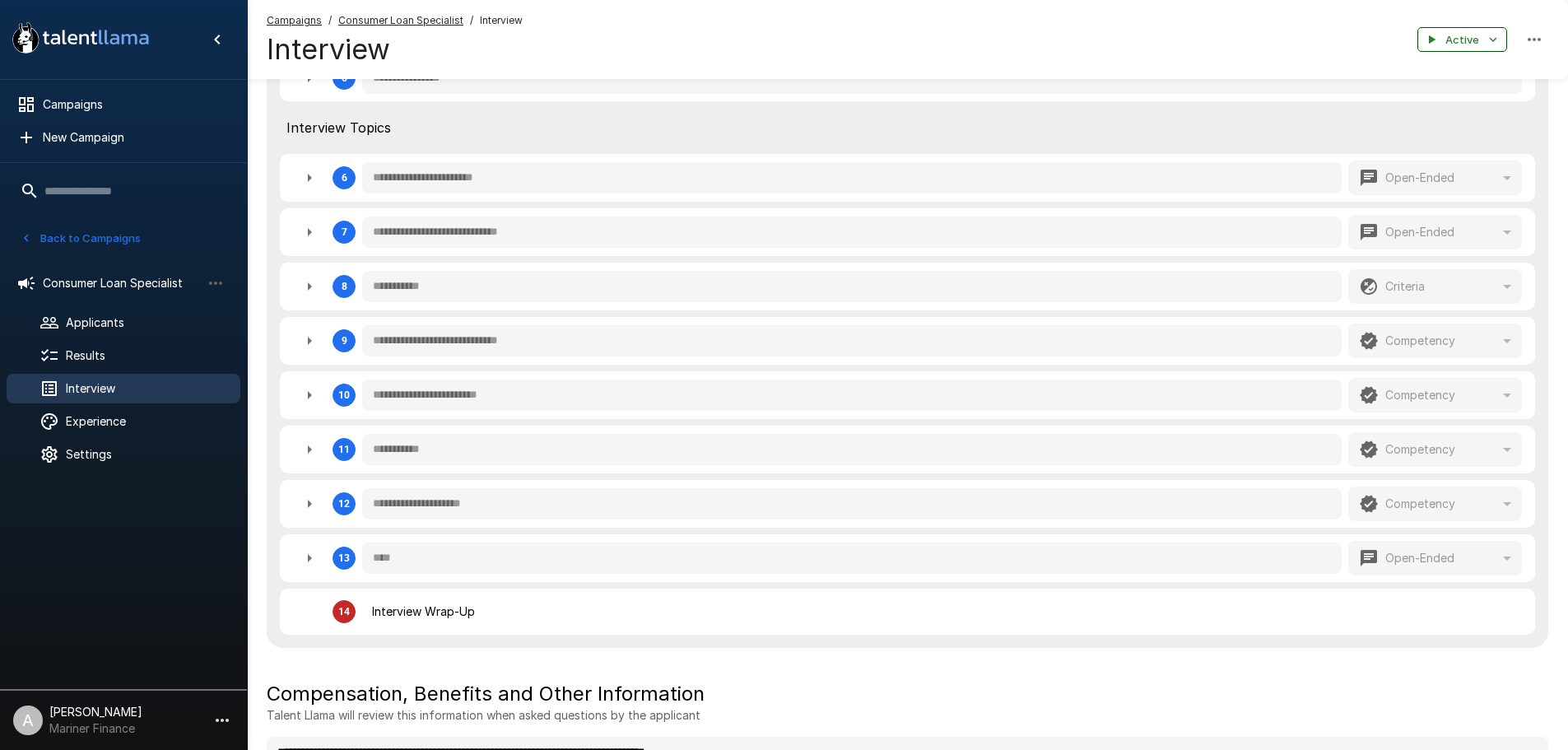
type textarea "*"
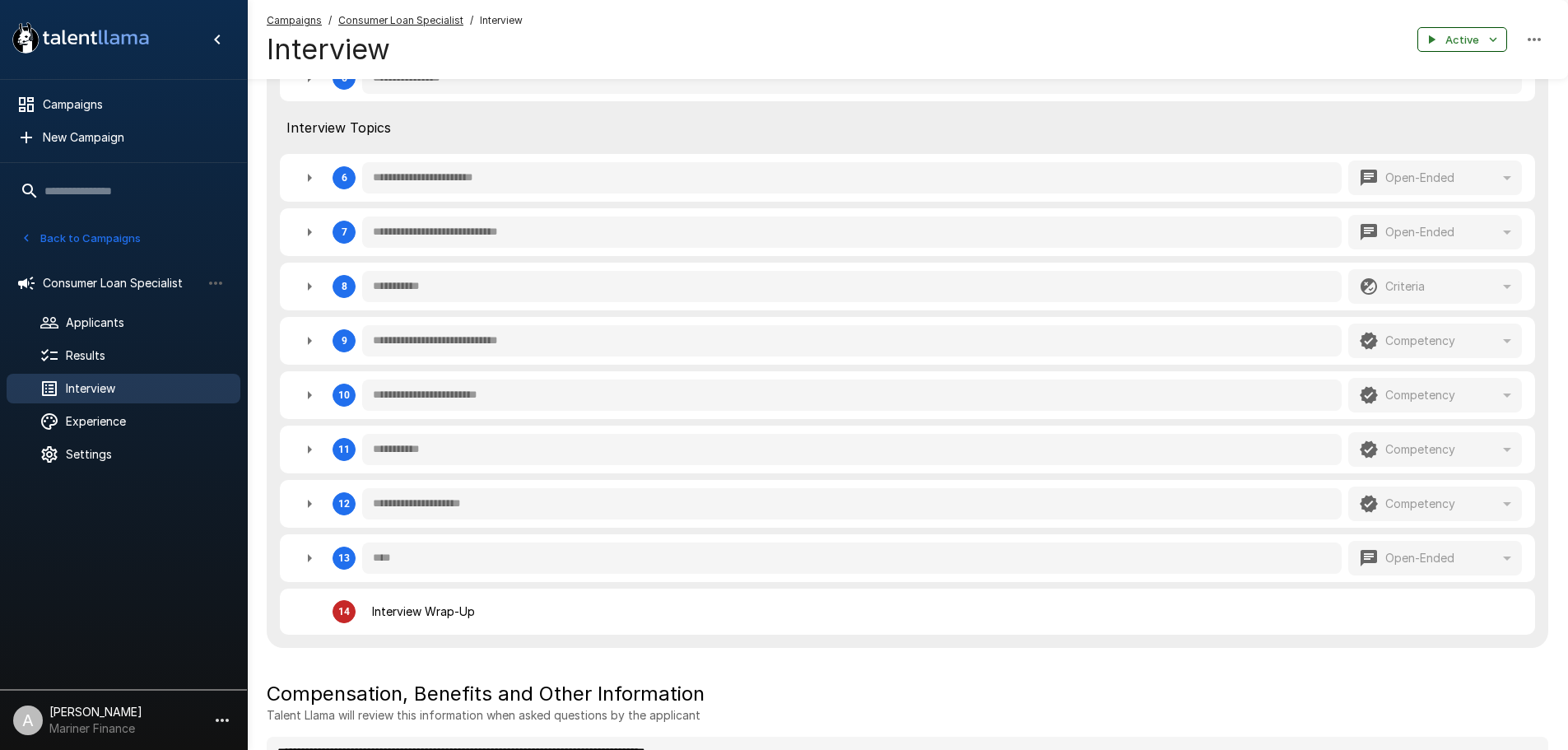
type textarea "*"
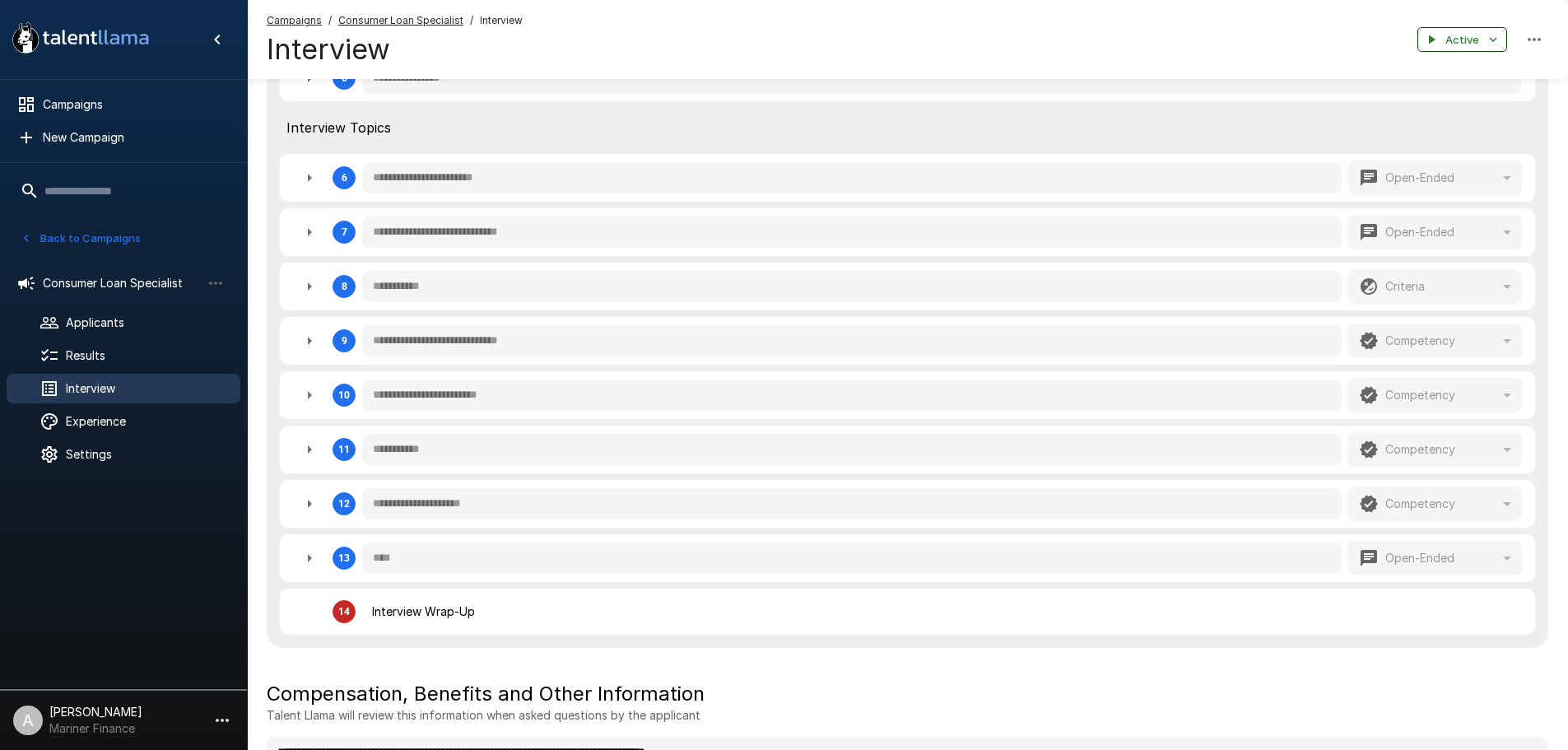
type textarea "*"
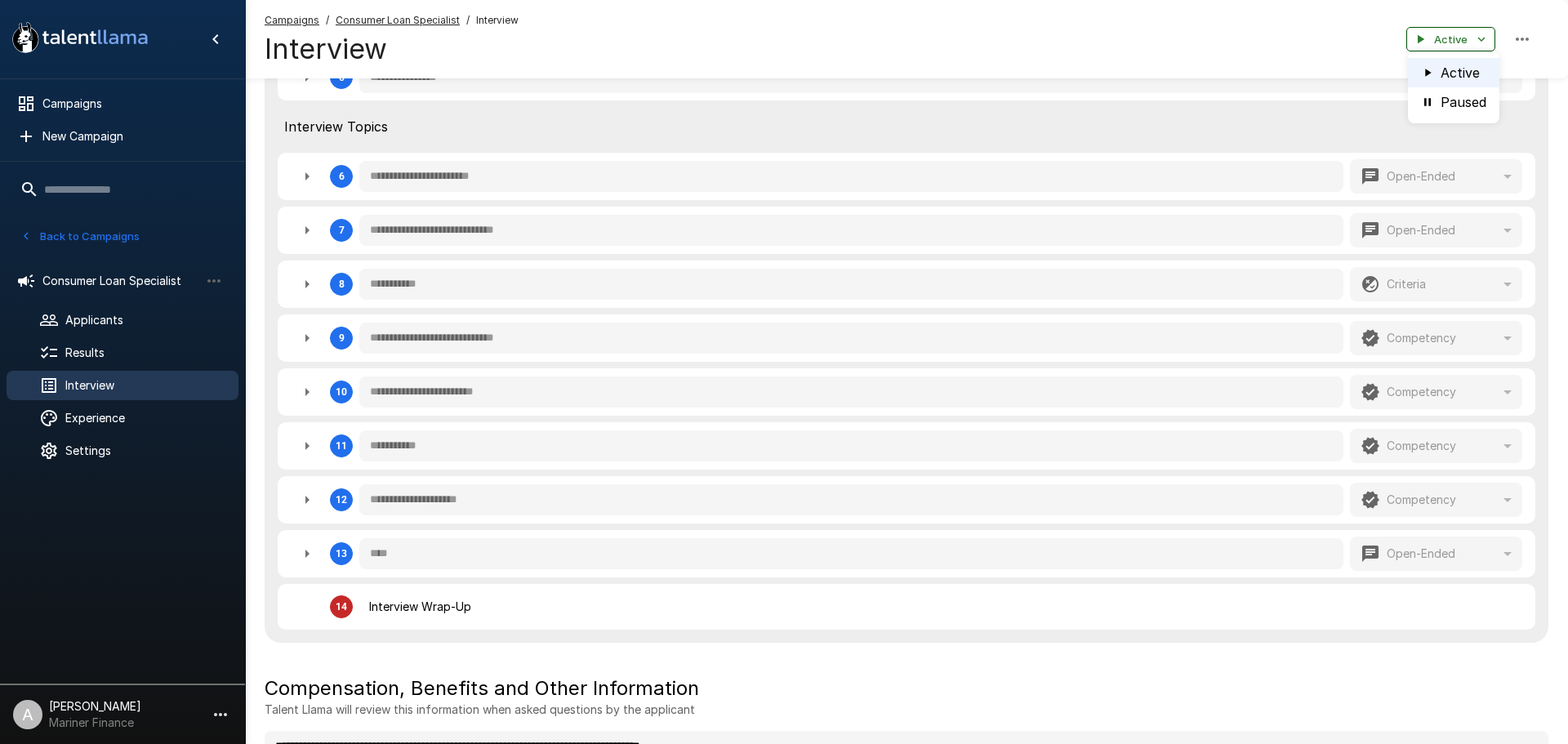
click at [1475, 36] on div at bounding box center [784, 372] width 1568 height 744
type textarea "*"
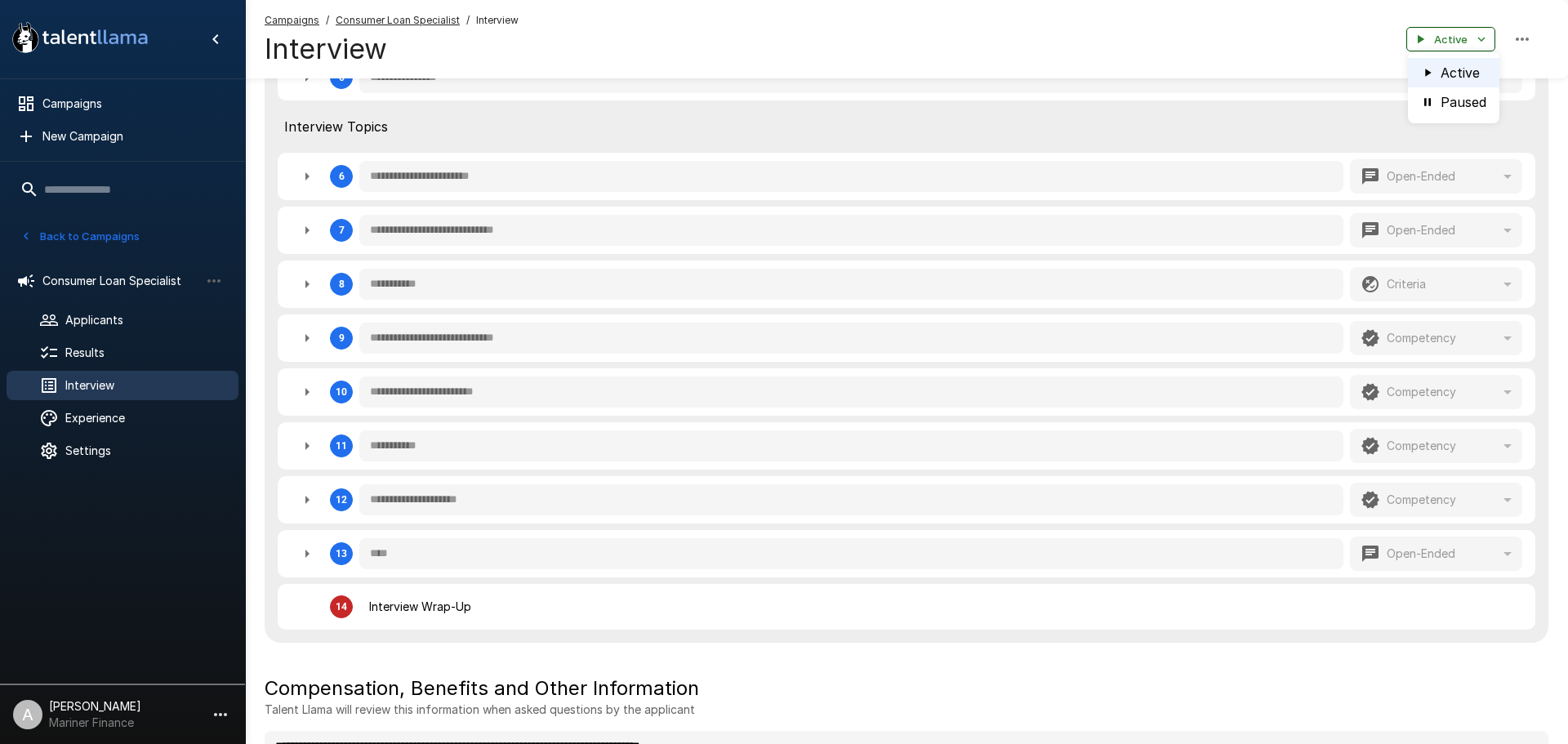
type textarea "*"
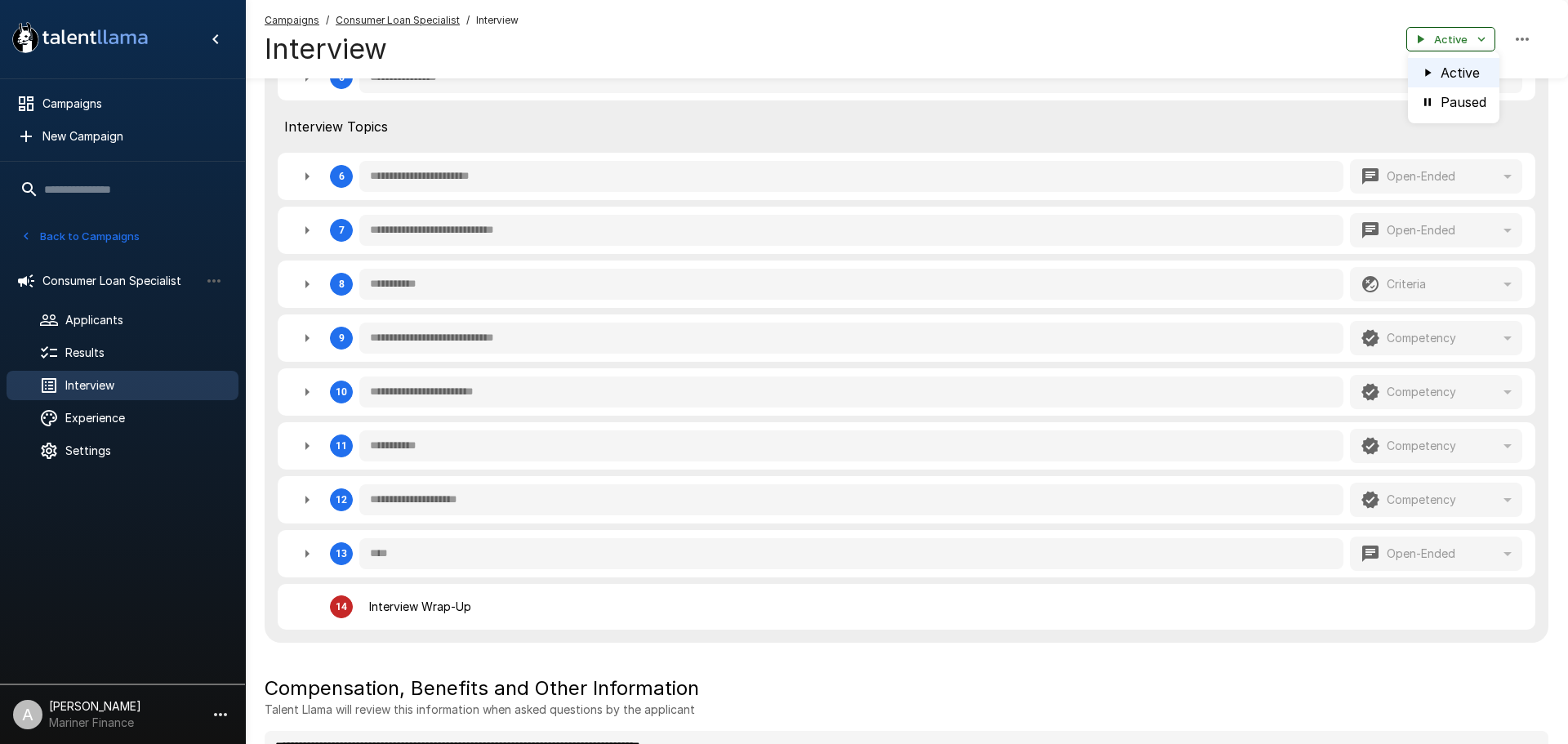
type textarea "*"
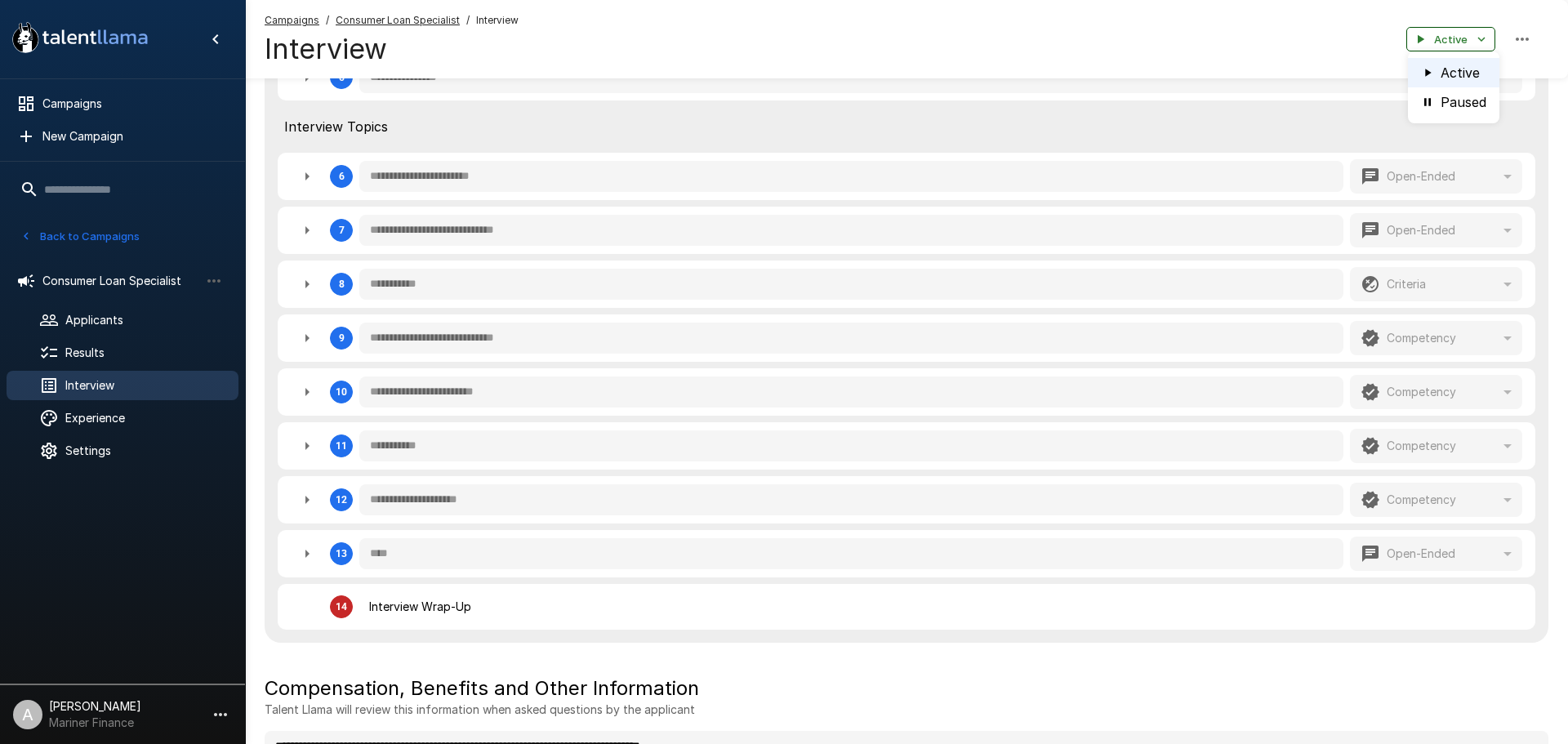
type textarea "*"
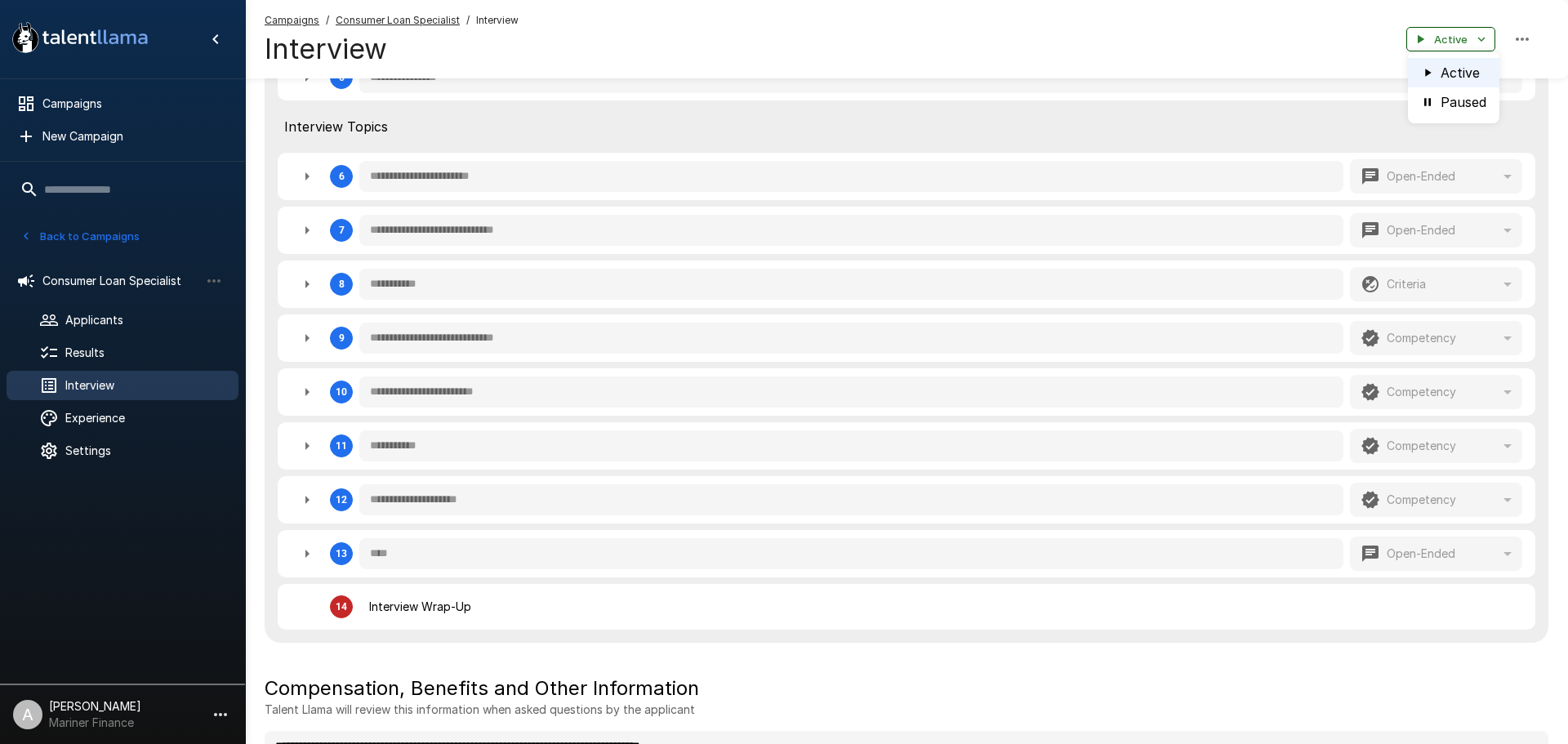
type textarea "*"
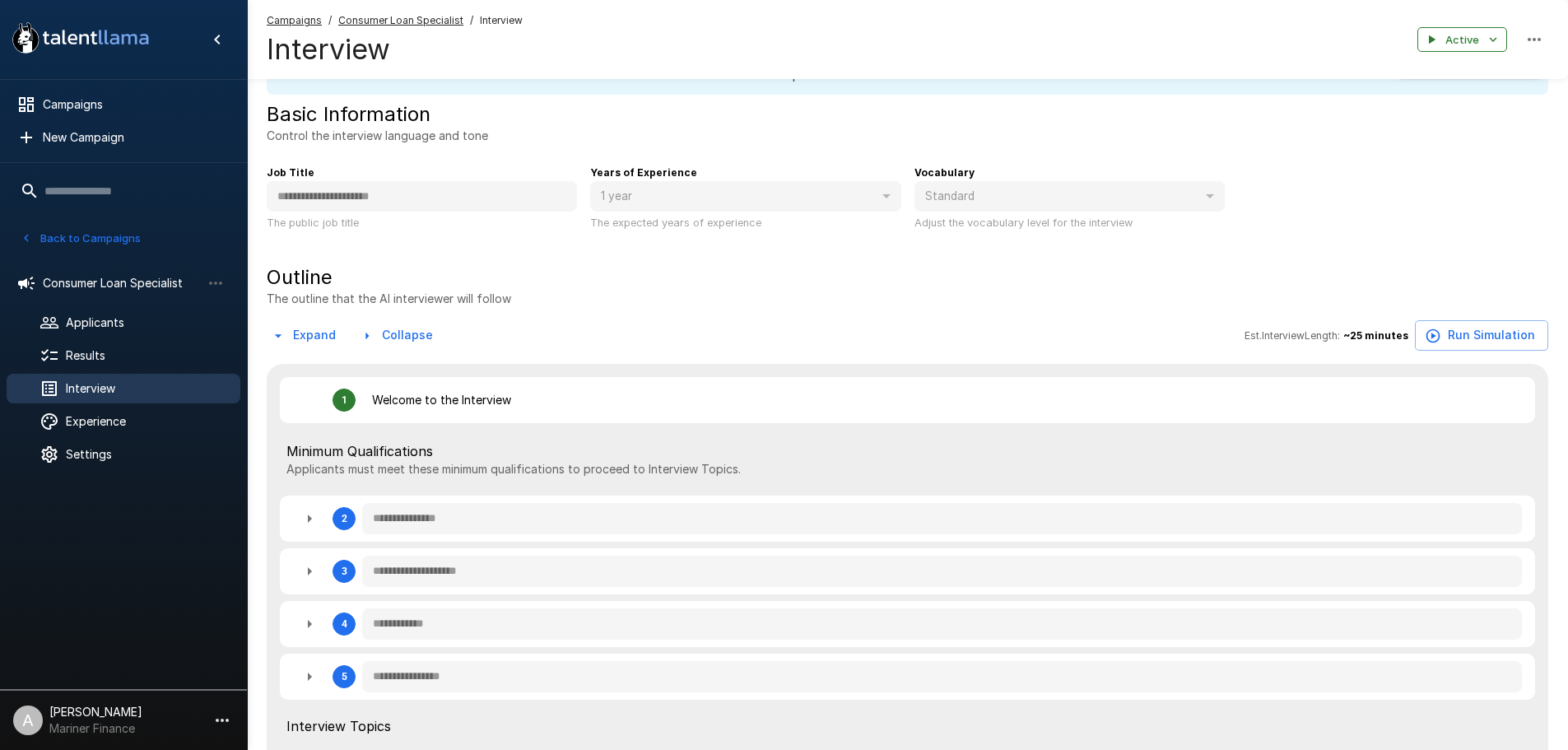
scroll to position [0, 0]
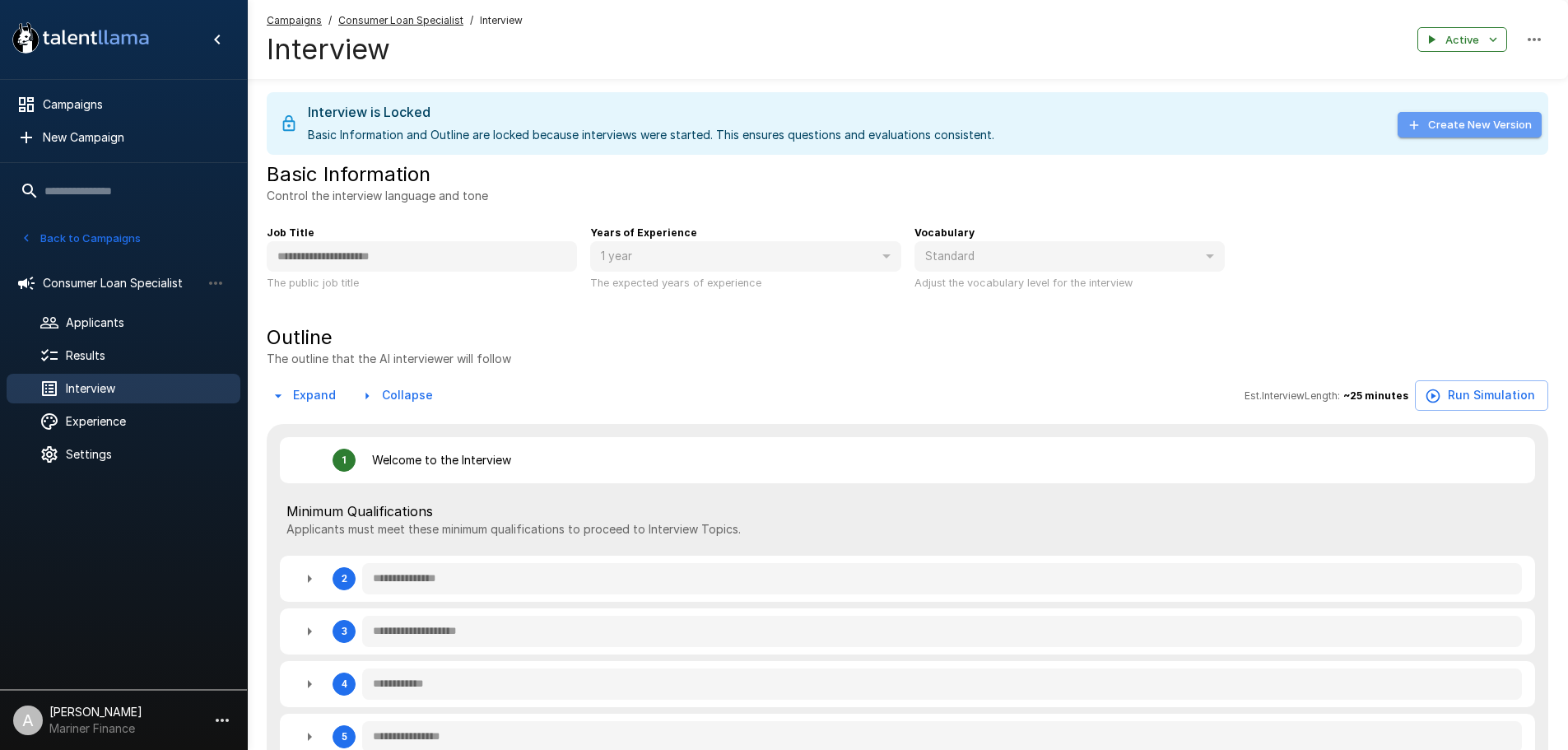
click at [1427, 129] on button "Create New Version" at bounding box center [1469, 124] width 144 height 26
type textarea "*"
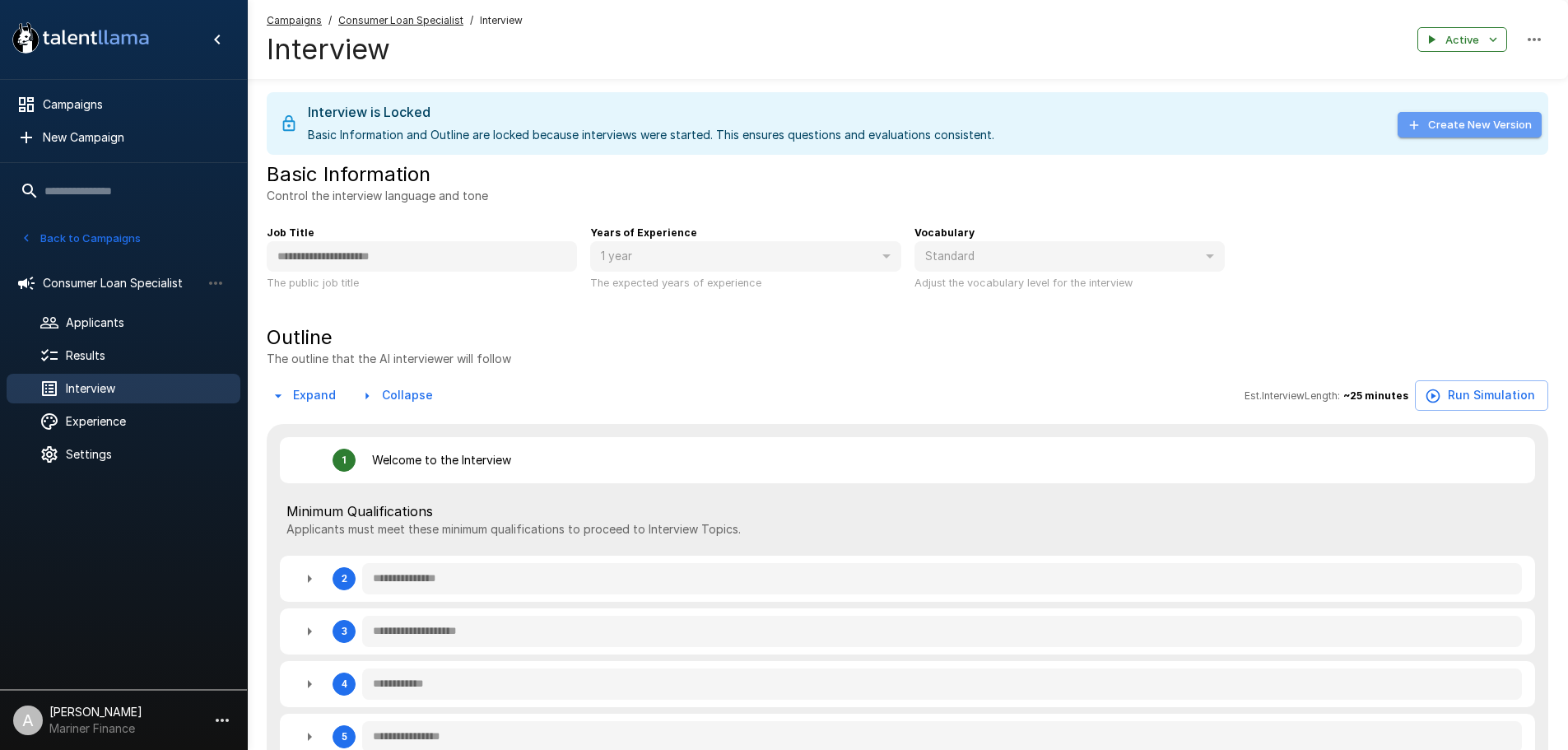
type textarea "*"
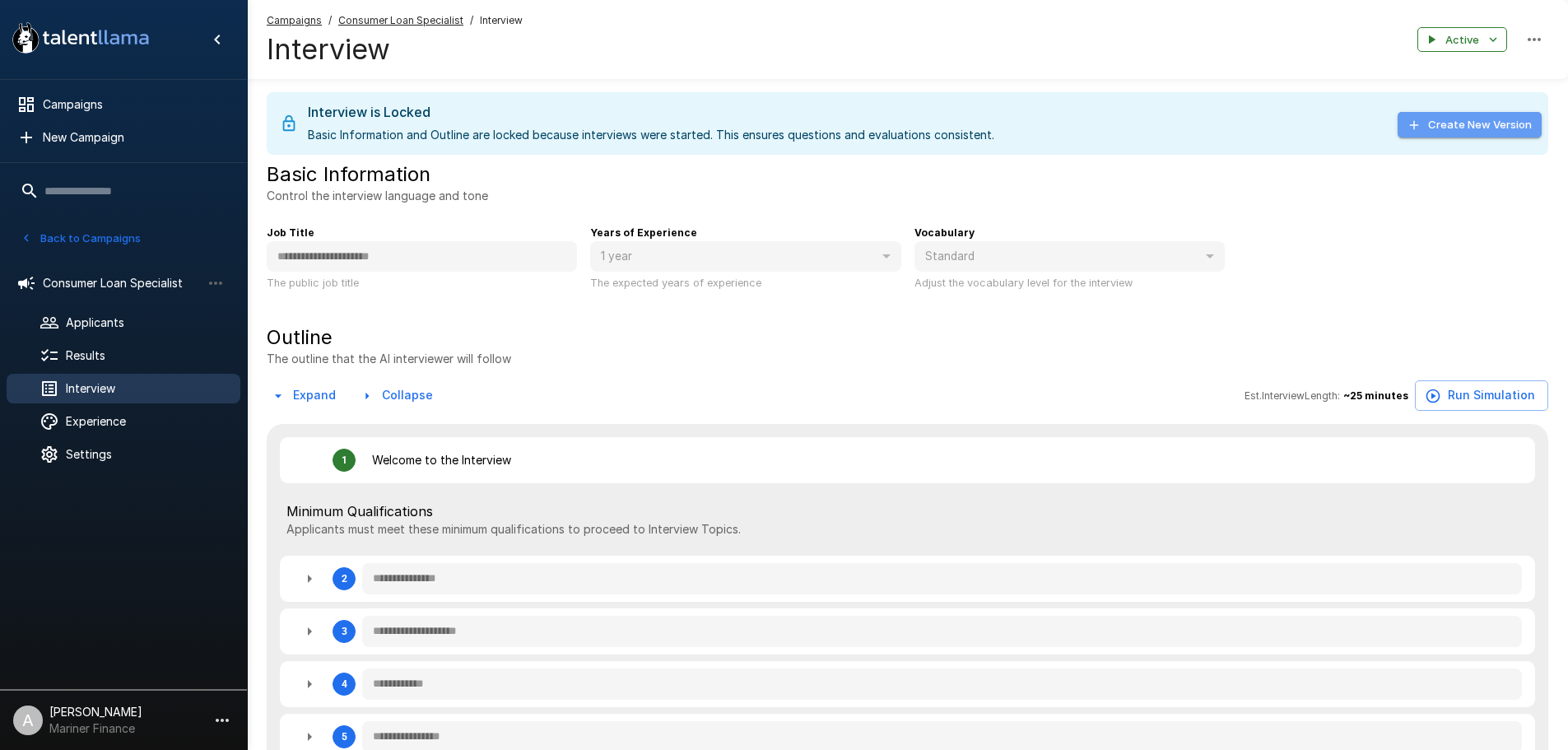
type textarea "*"
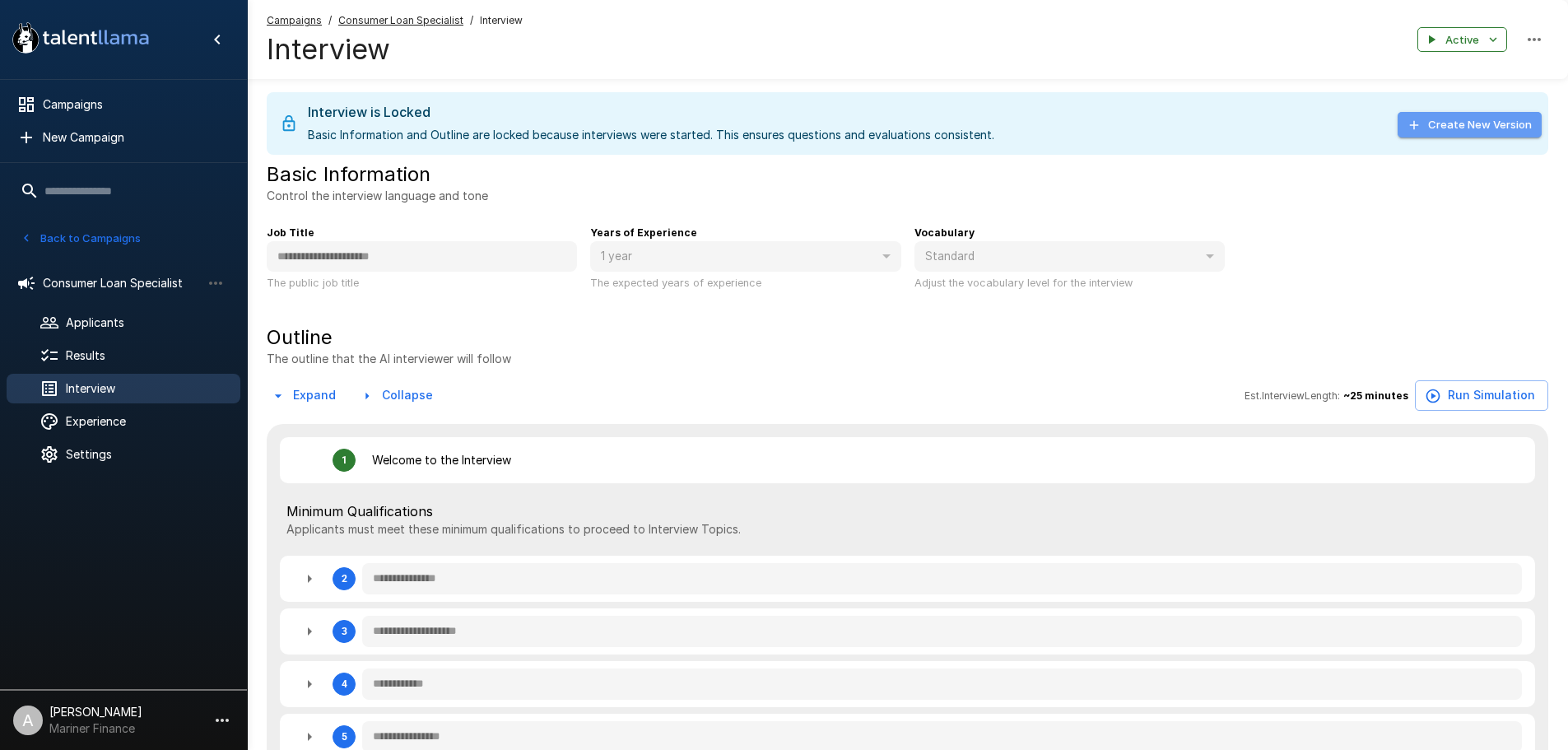
type textarea "*"
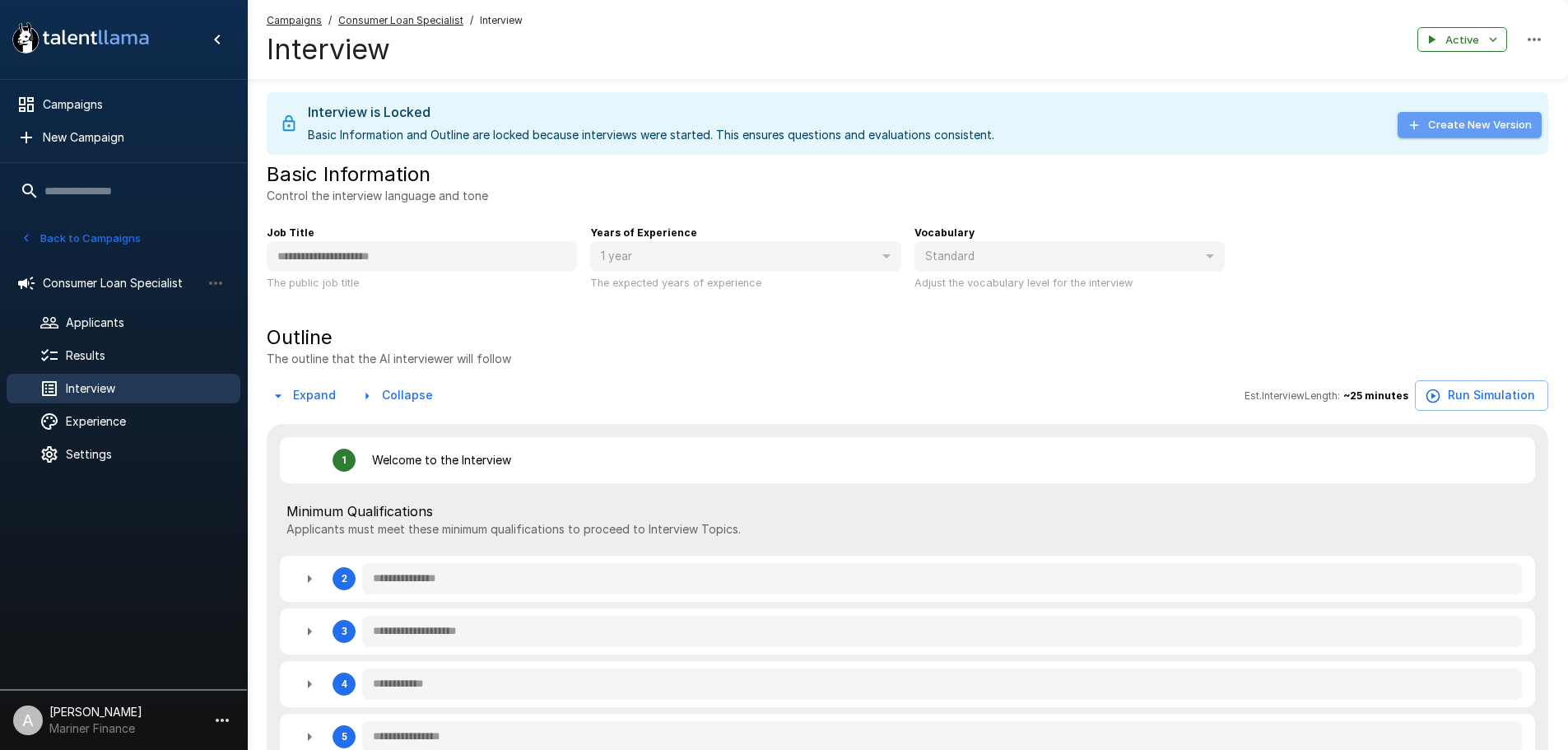
type textarea "*"
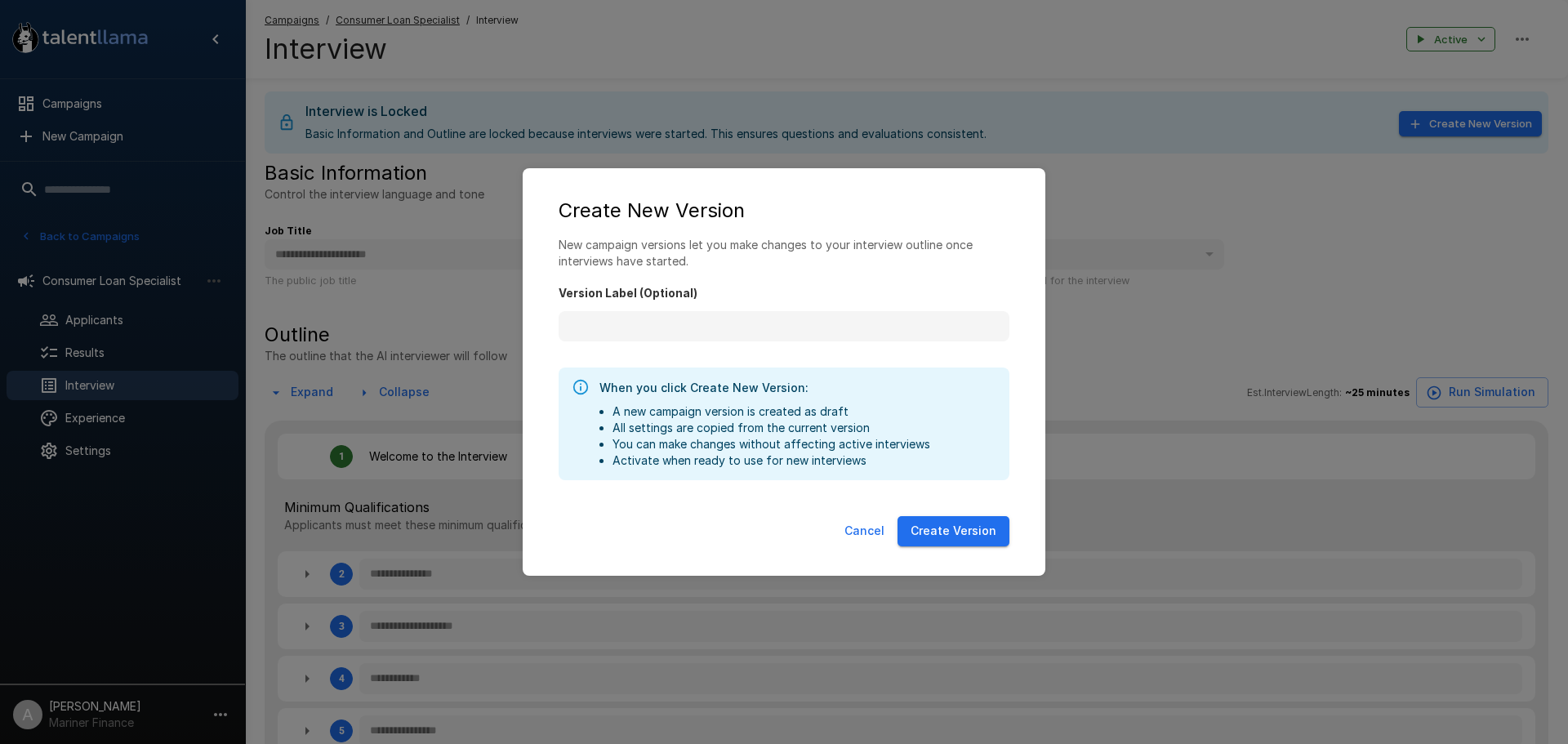
click at [956, 536] on button "Create Version" at bounding box center [953, 530] width 112 height 30
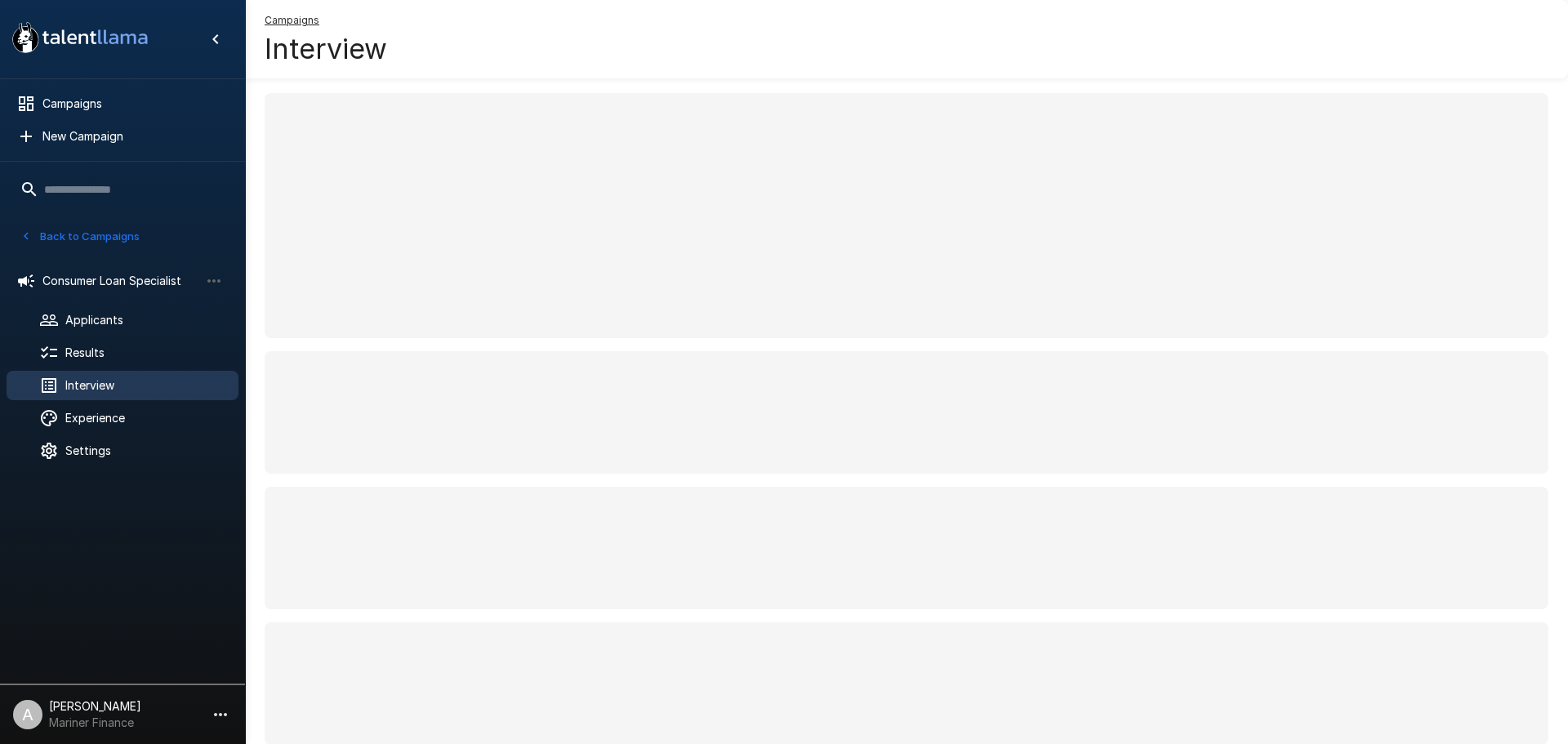
drag, startPoint x: 956, startPoint y: 536, endPoint x: 949, endPoint y: 297, distance: 239.1
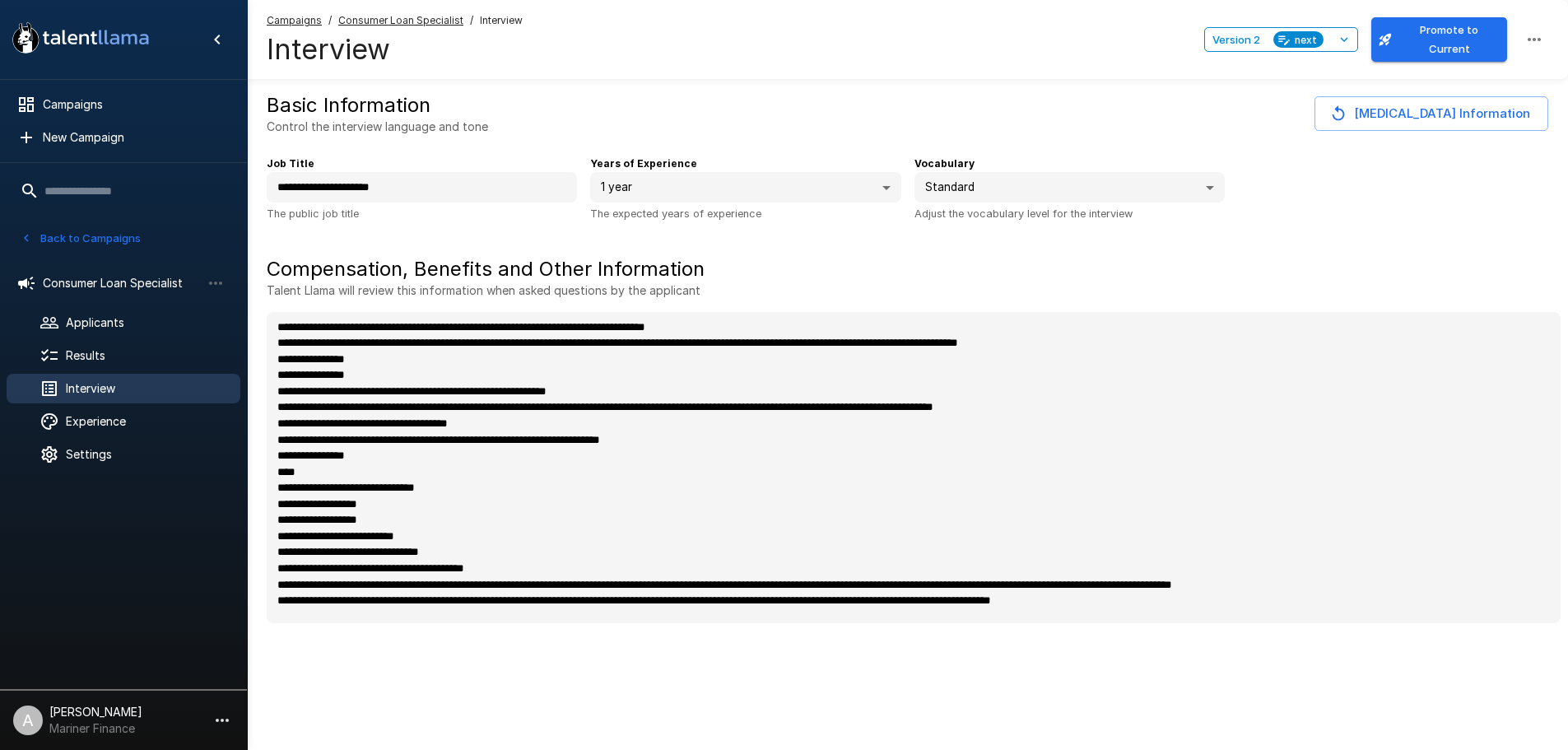
type textarea "*"
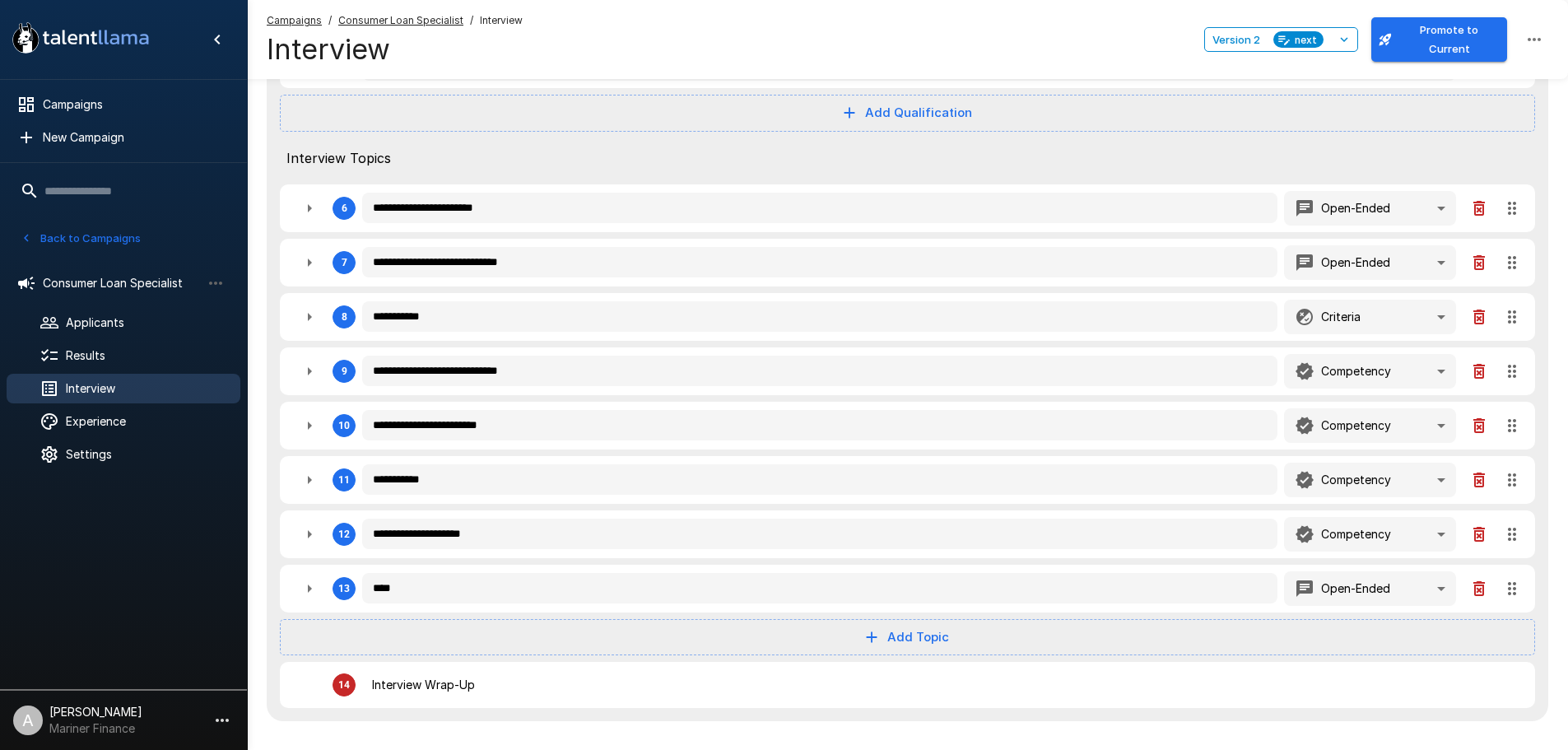
scroll to position [658, 0]
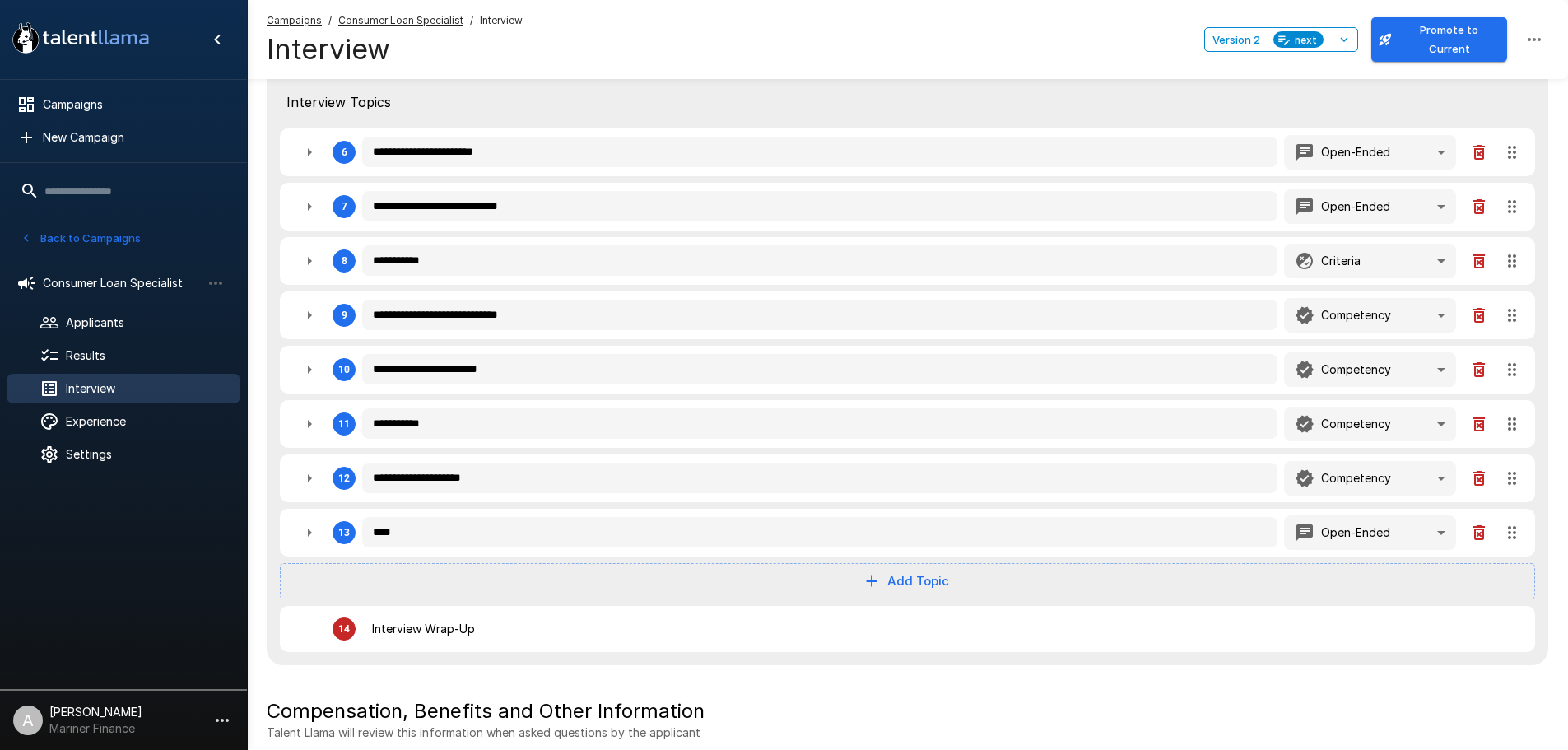
type textarea "*"
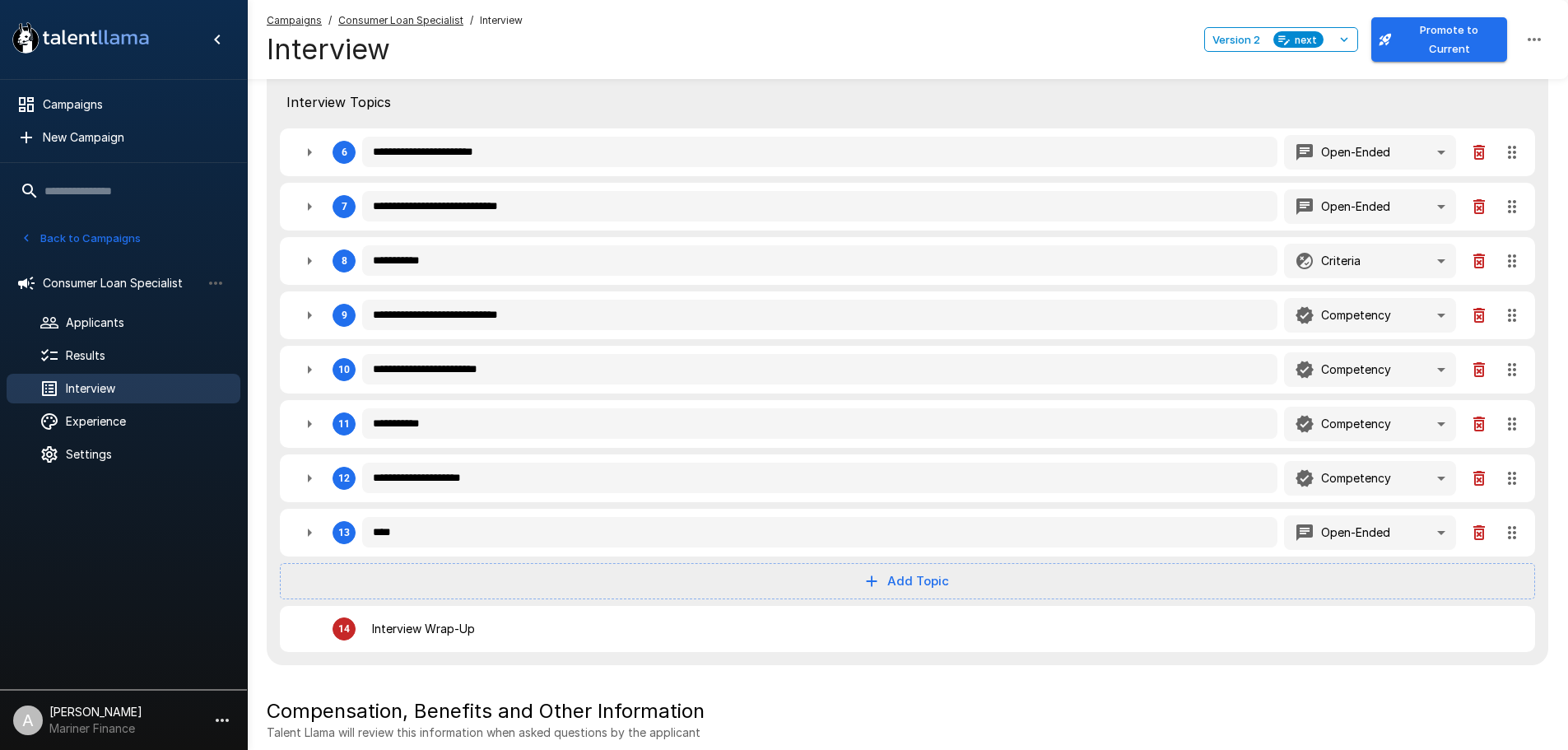
type textarea "*"
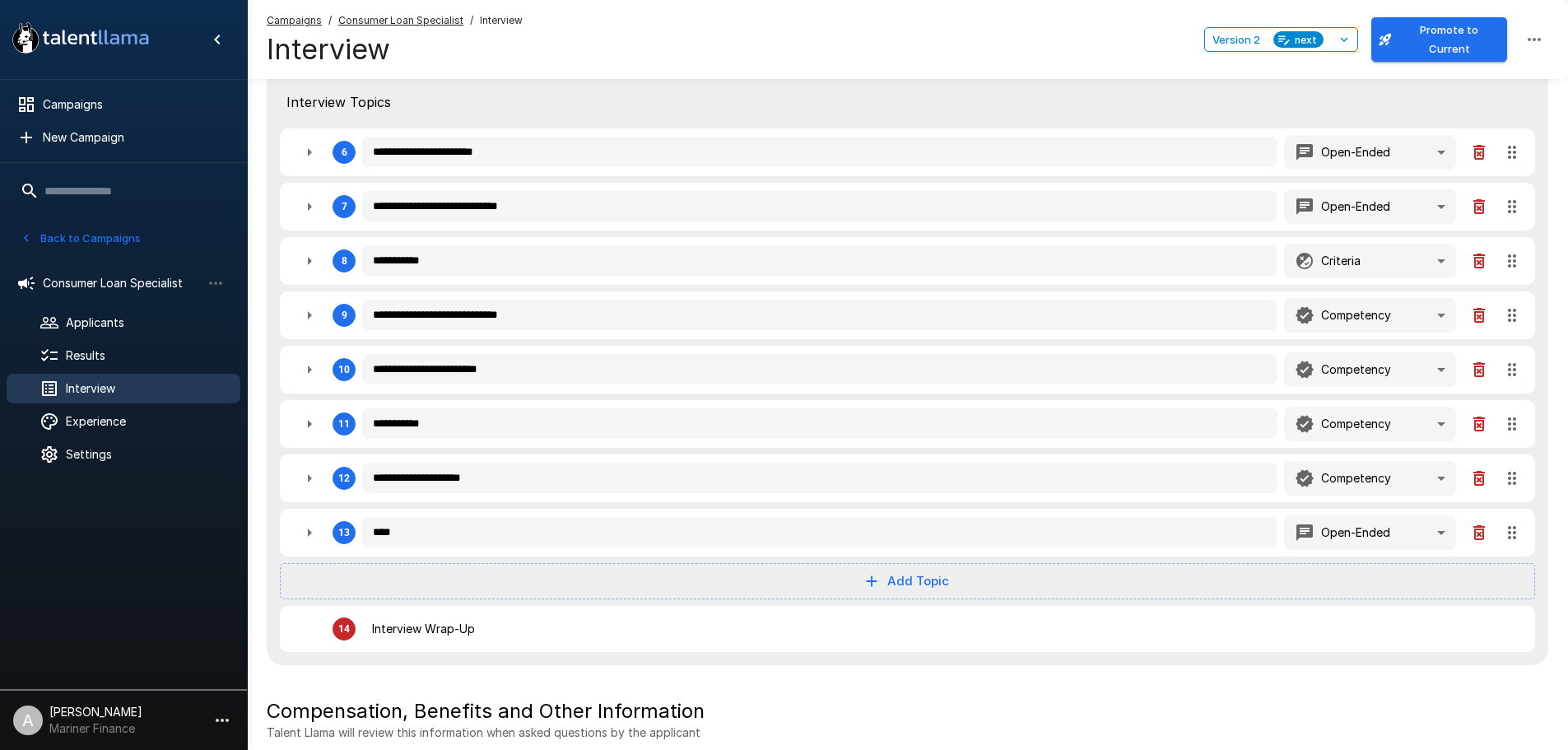
type textarea "*"
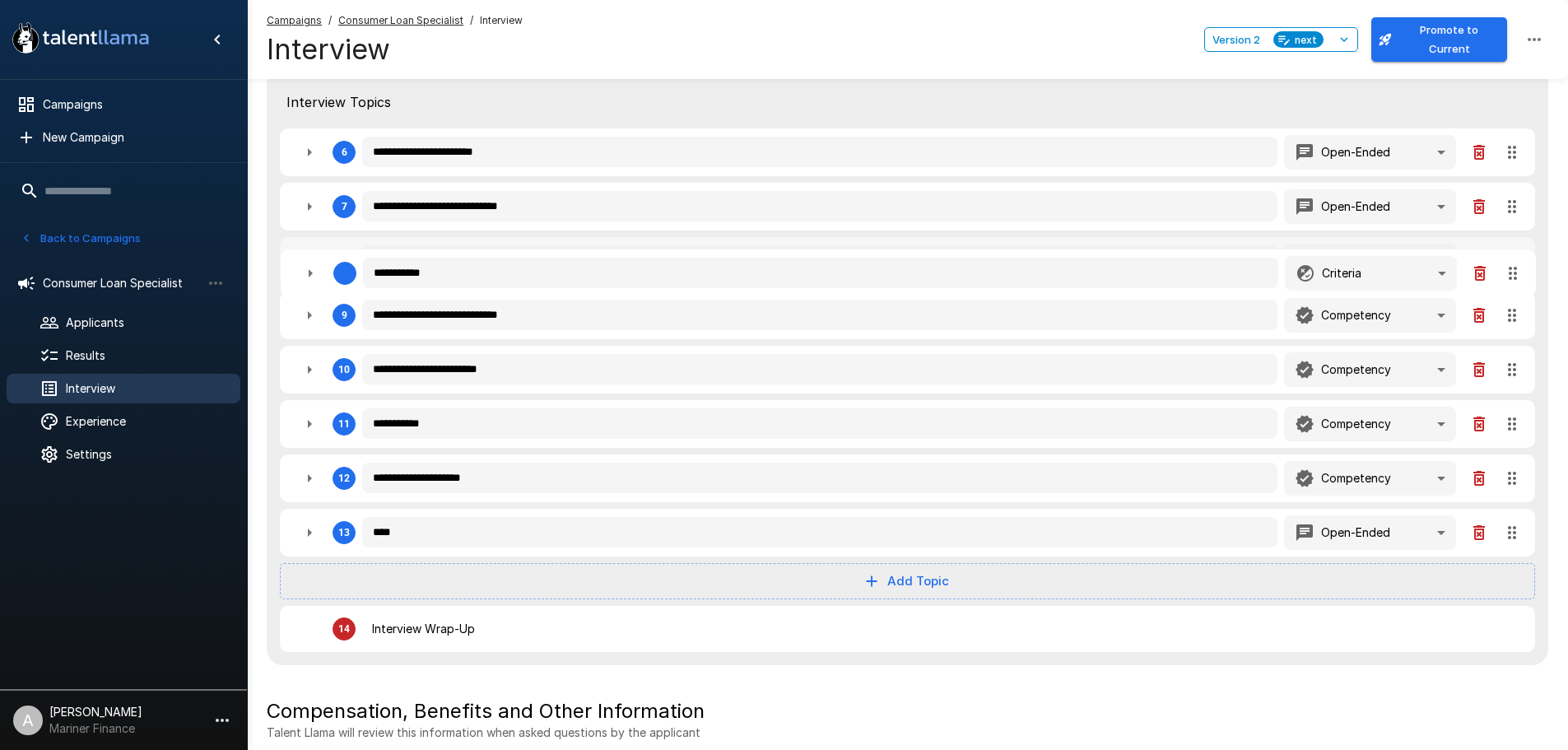
type textarea "*"
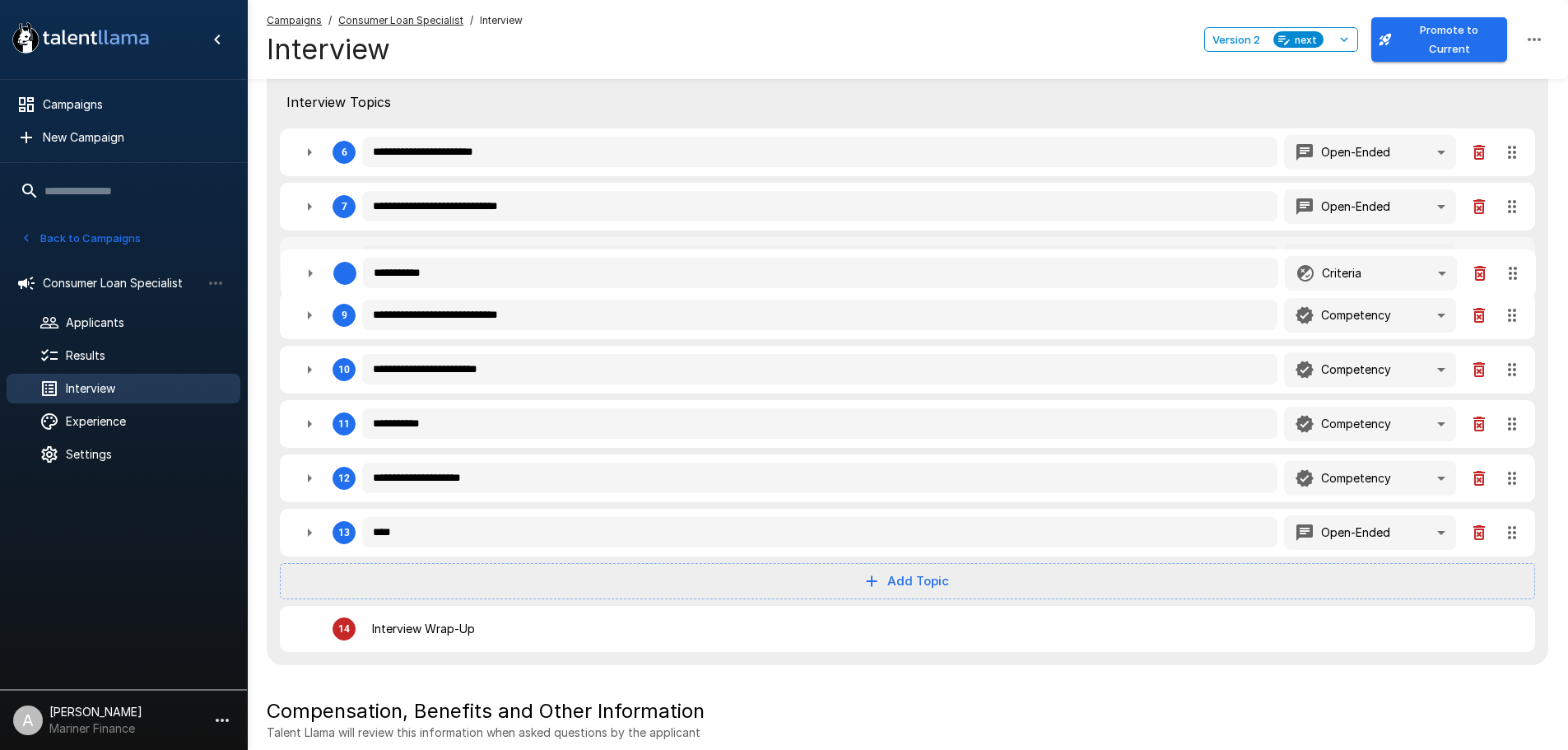
type textarea "*"
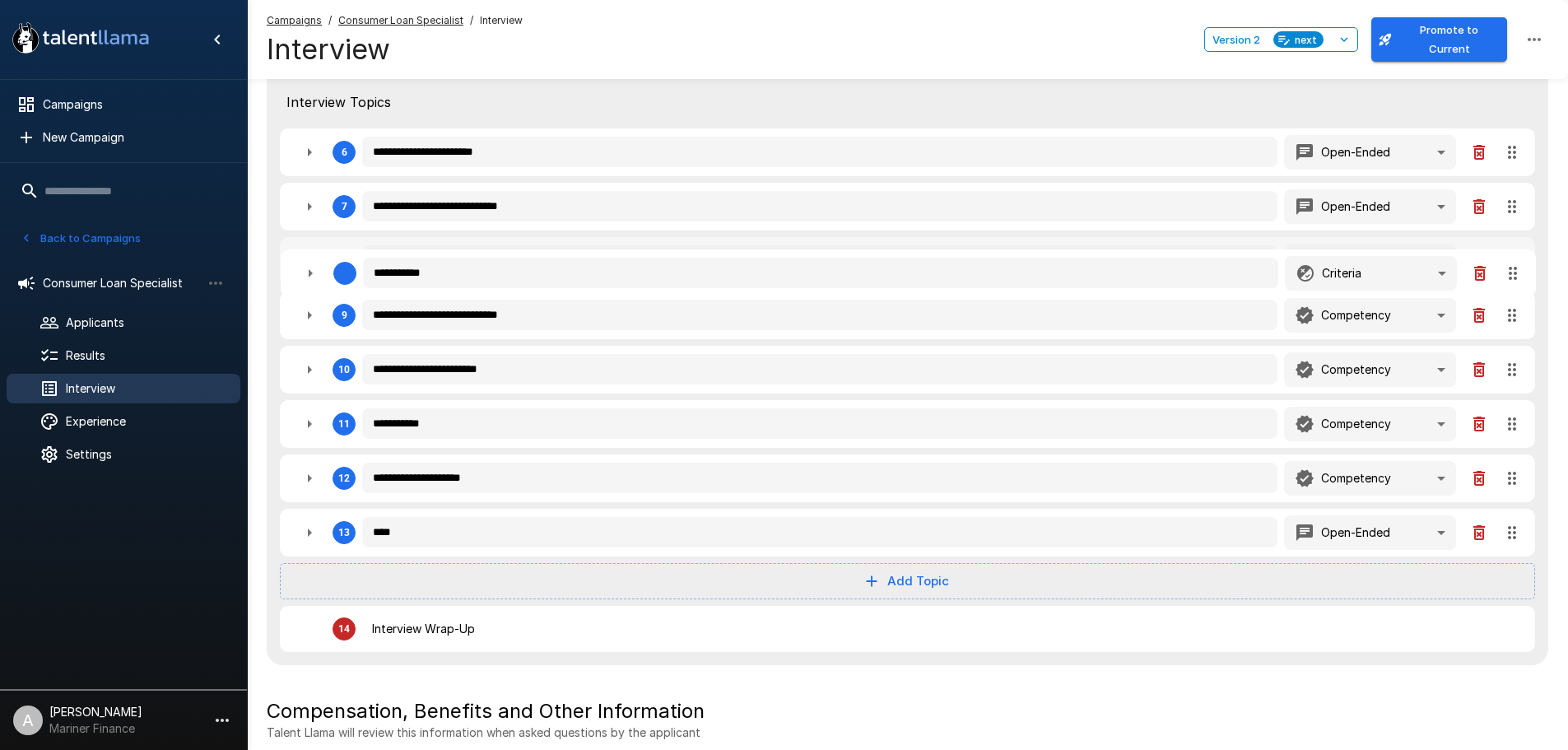
type textarea "*"
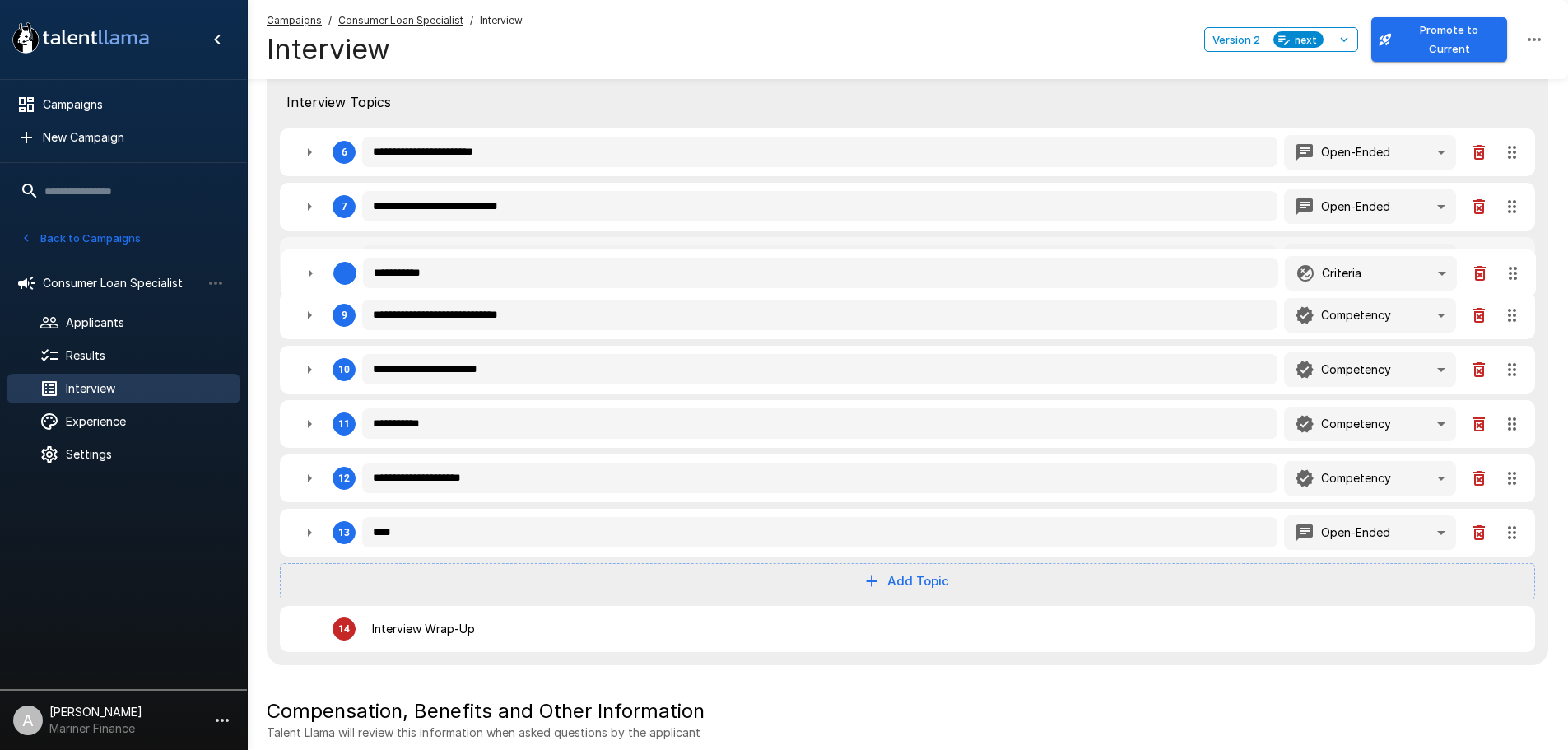
type textarea "*"
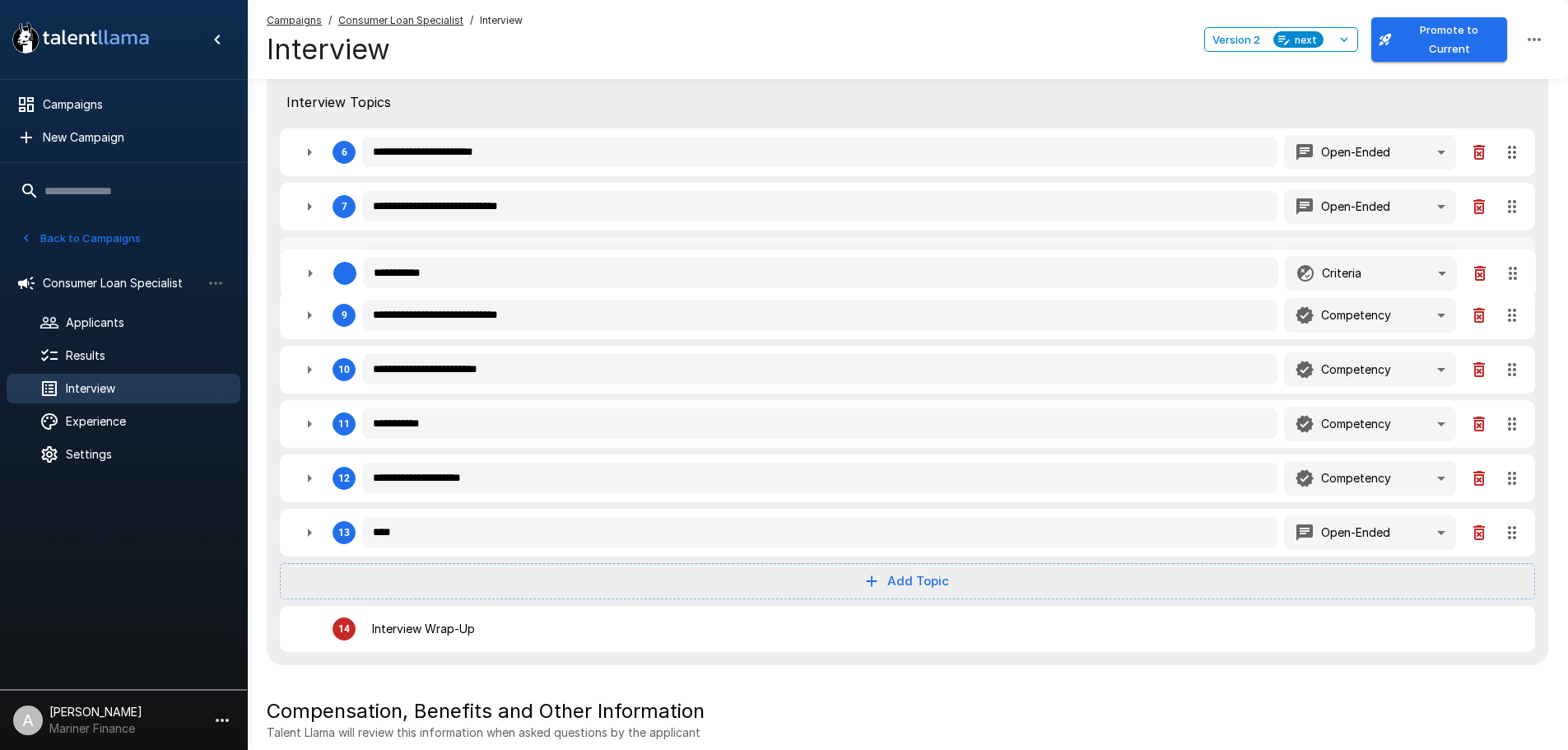
type textarea "*"
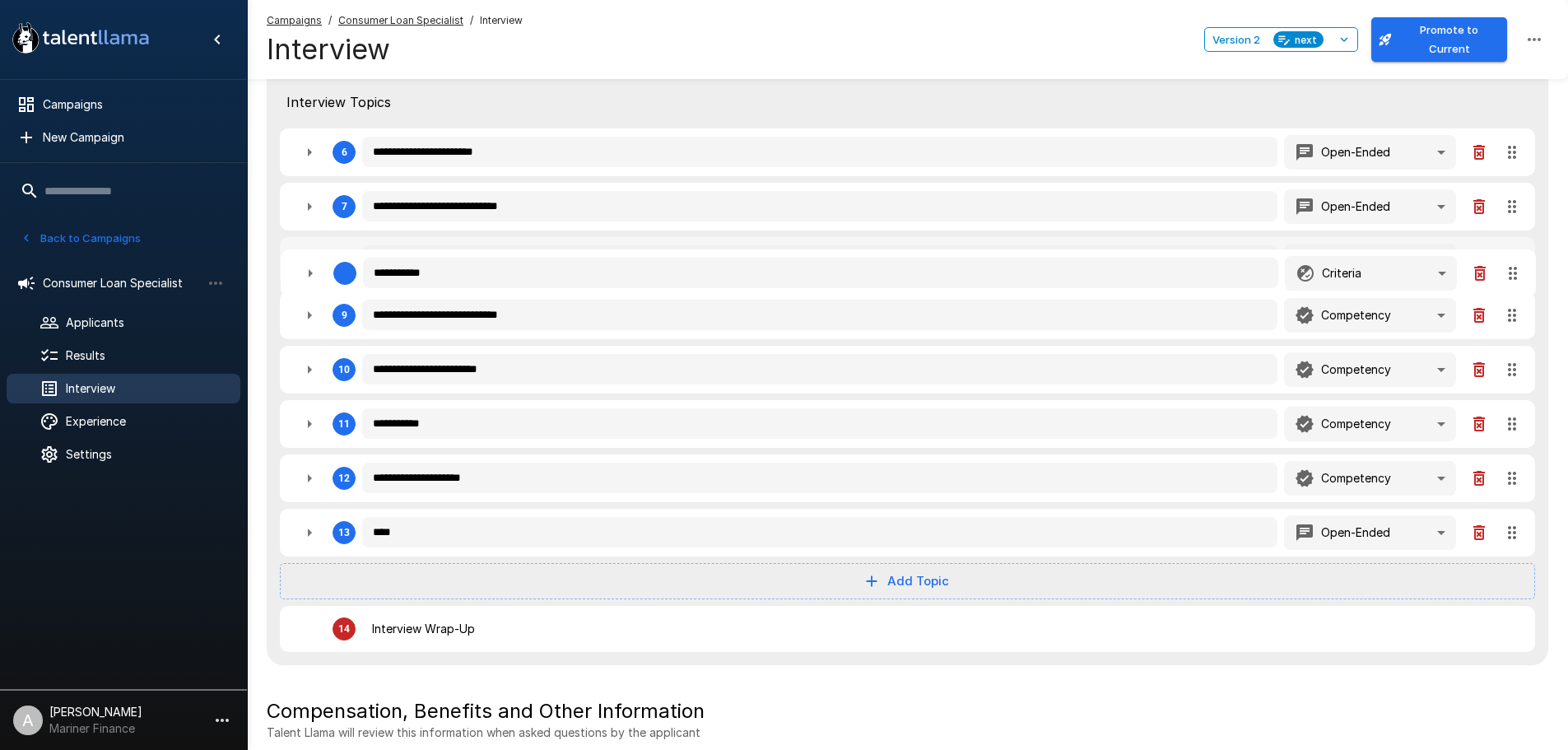
type textarea "*"
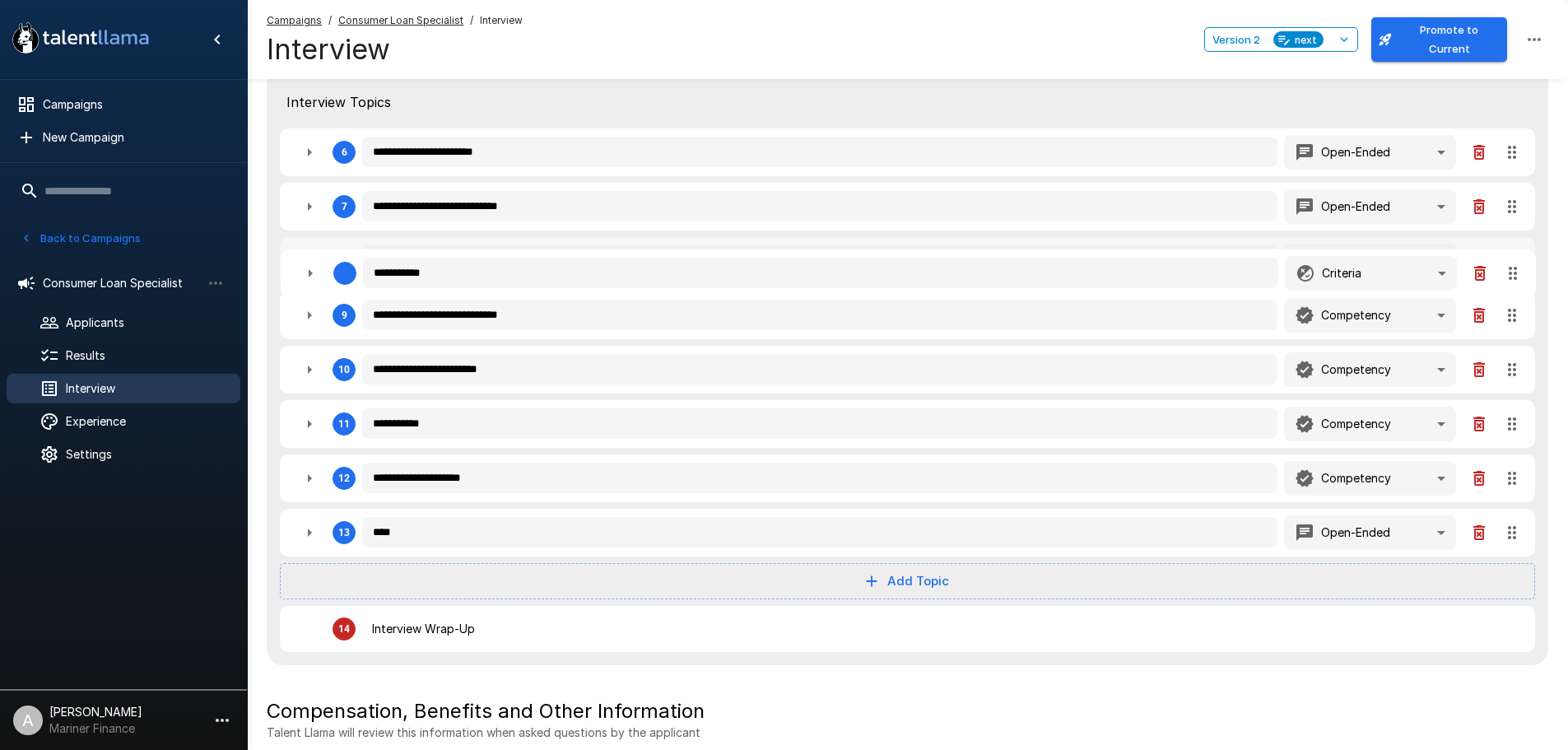
type textarea "*"
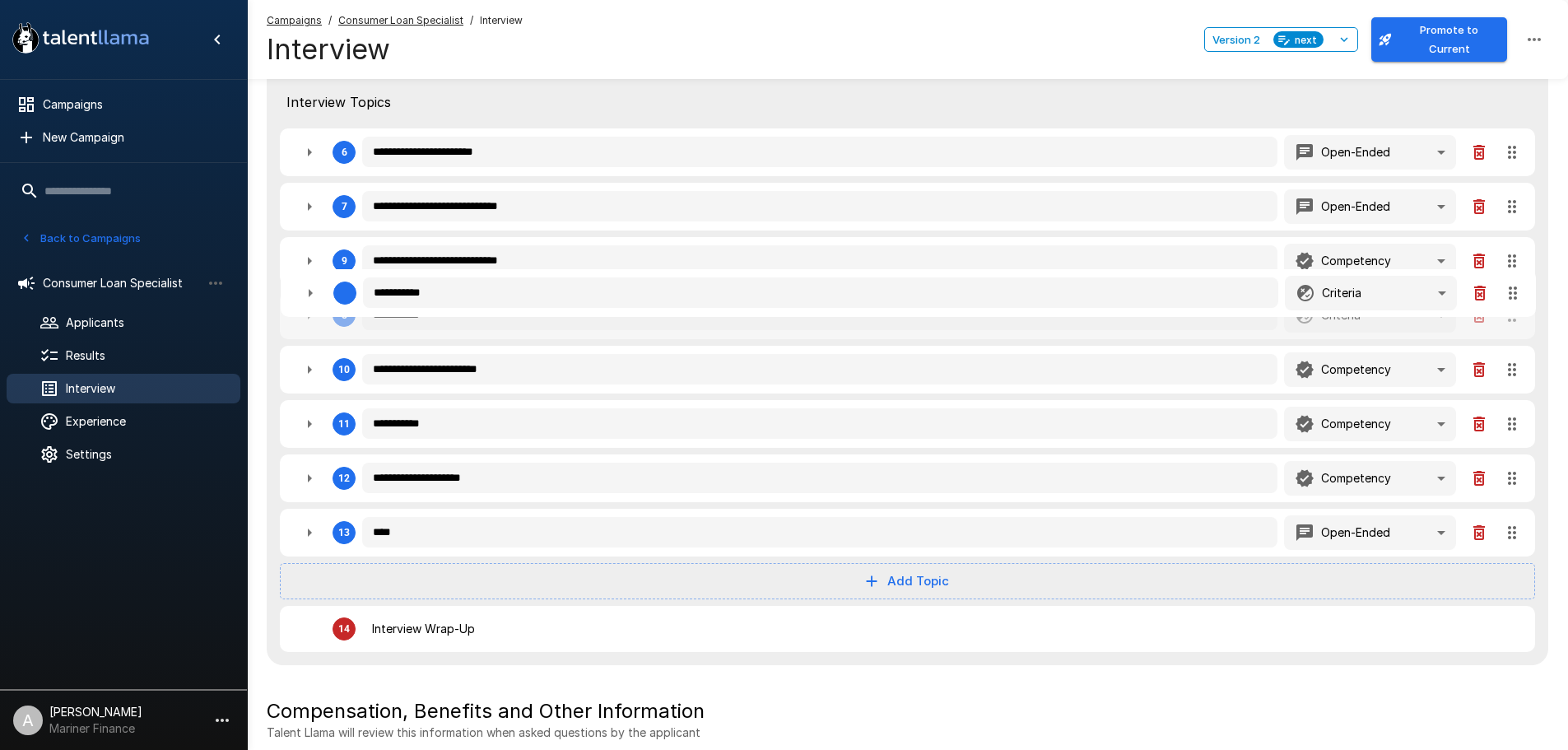
type textarea "*"
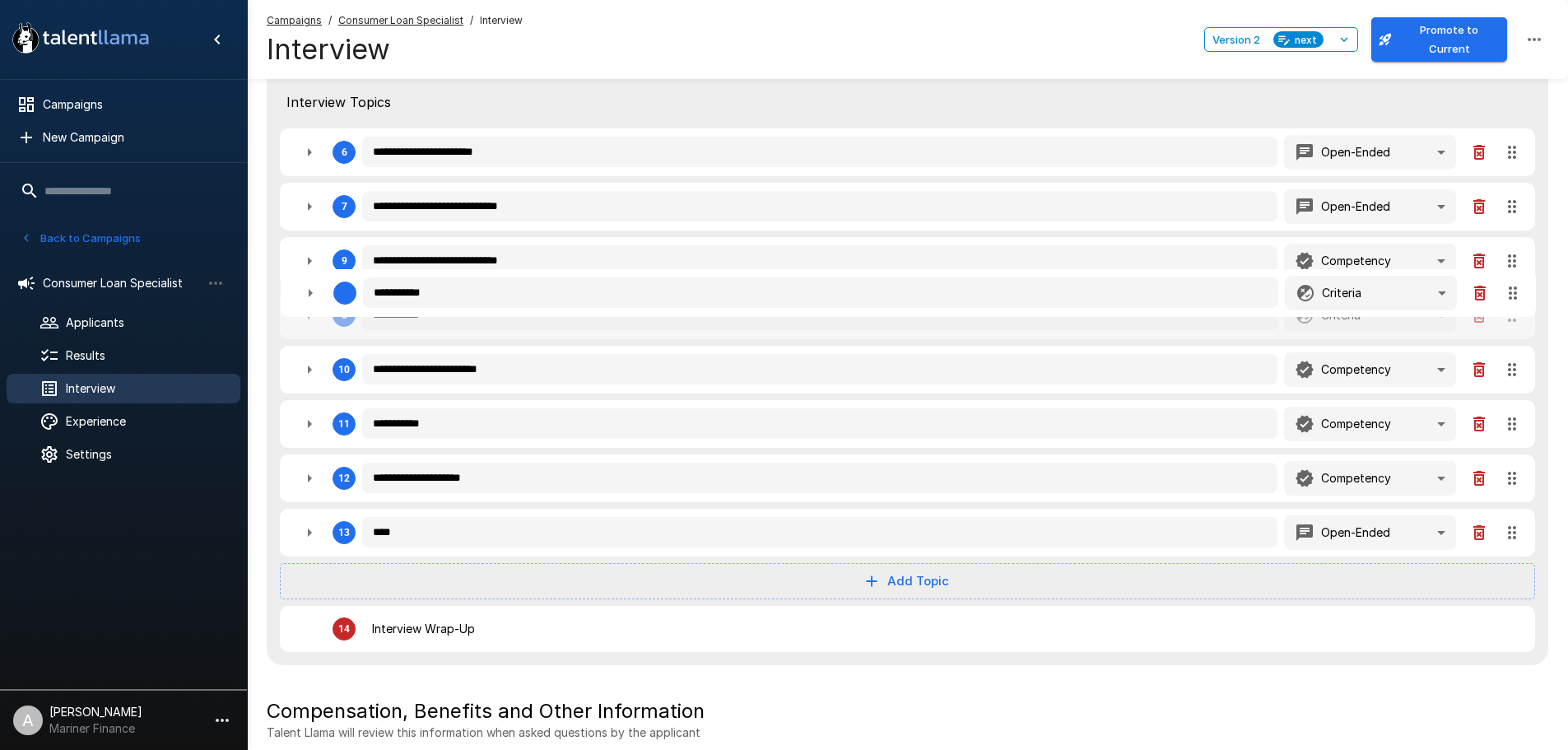
type textarea "*"
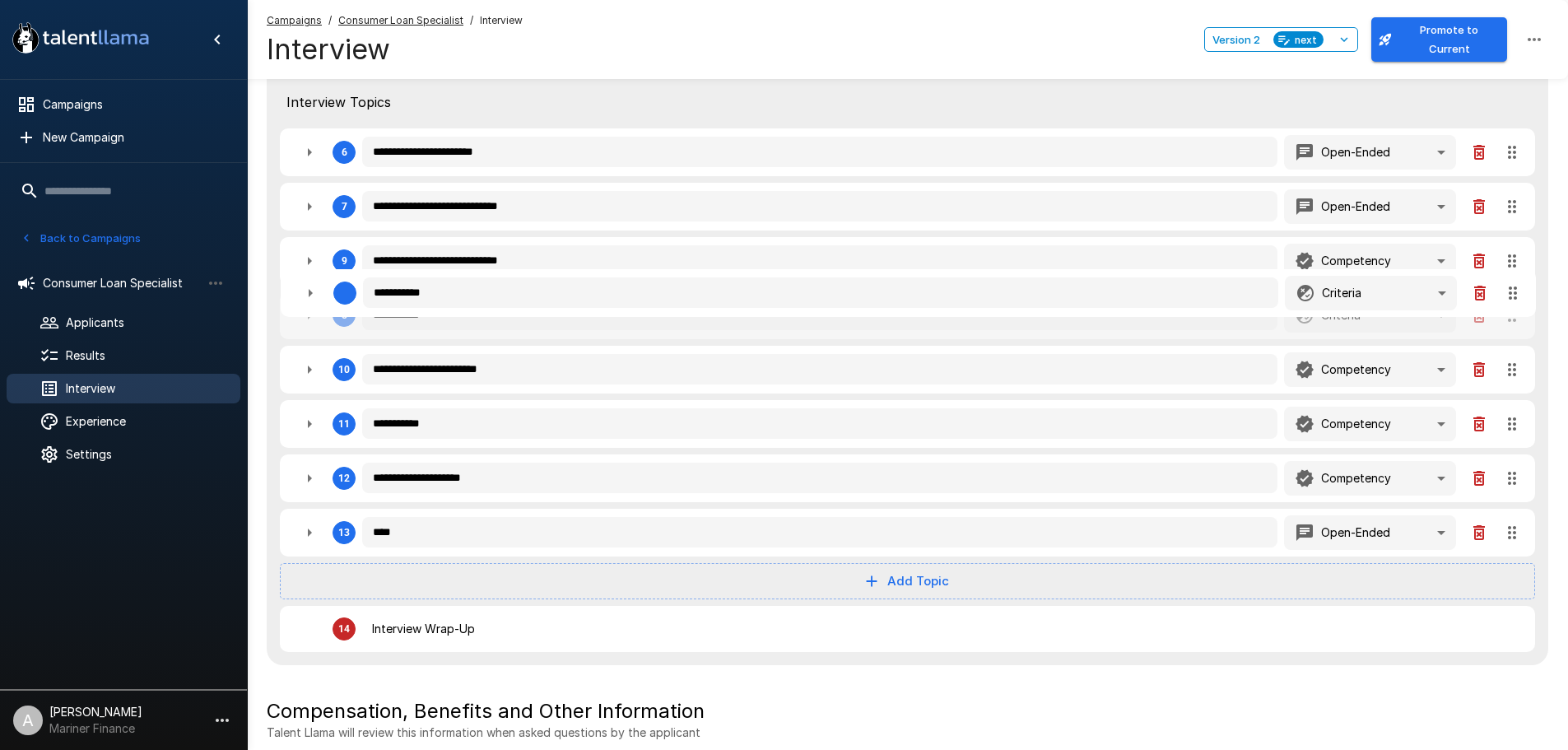
type textarea "*"
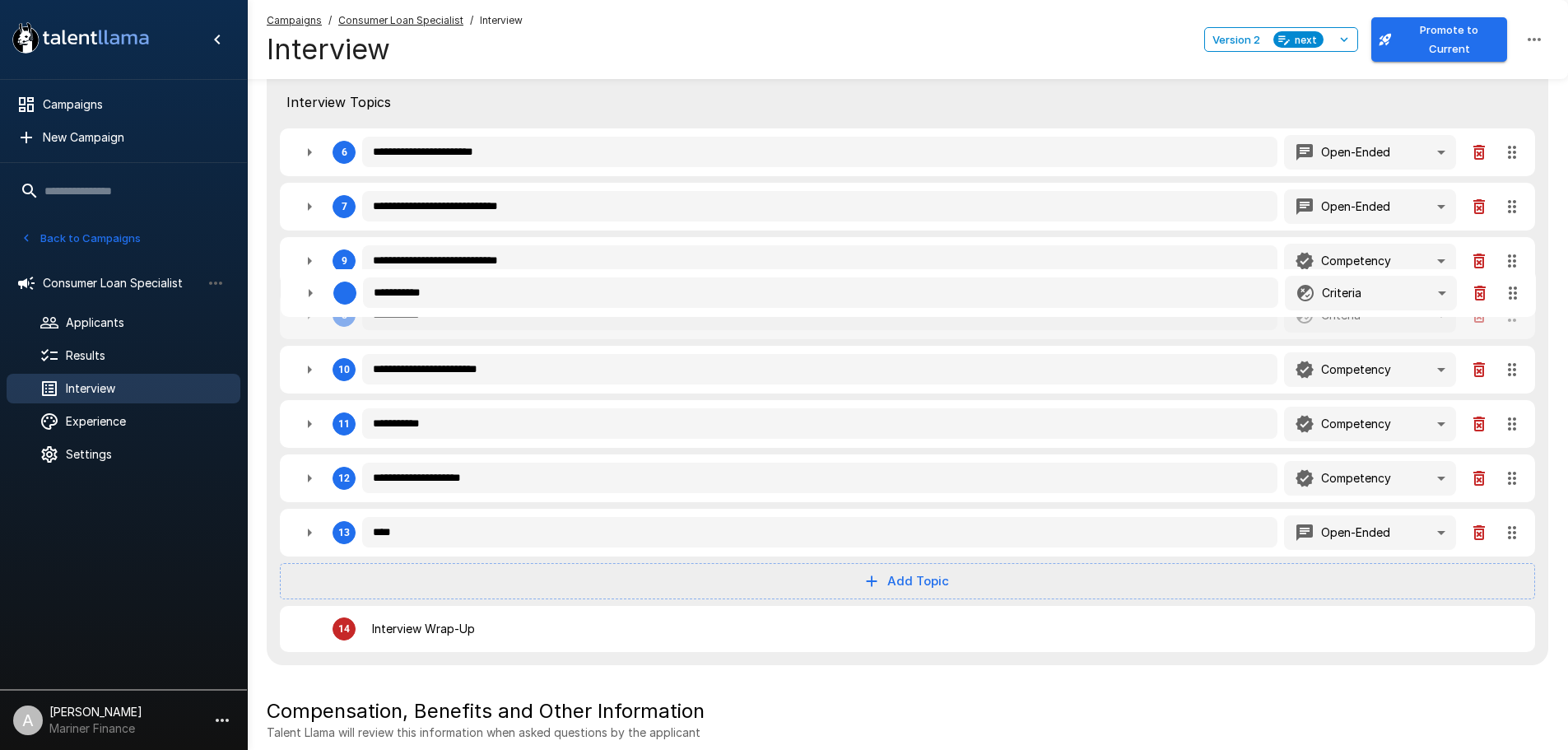
type textarea "*"
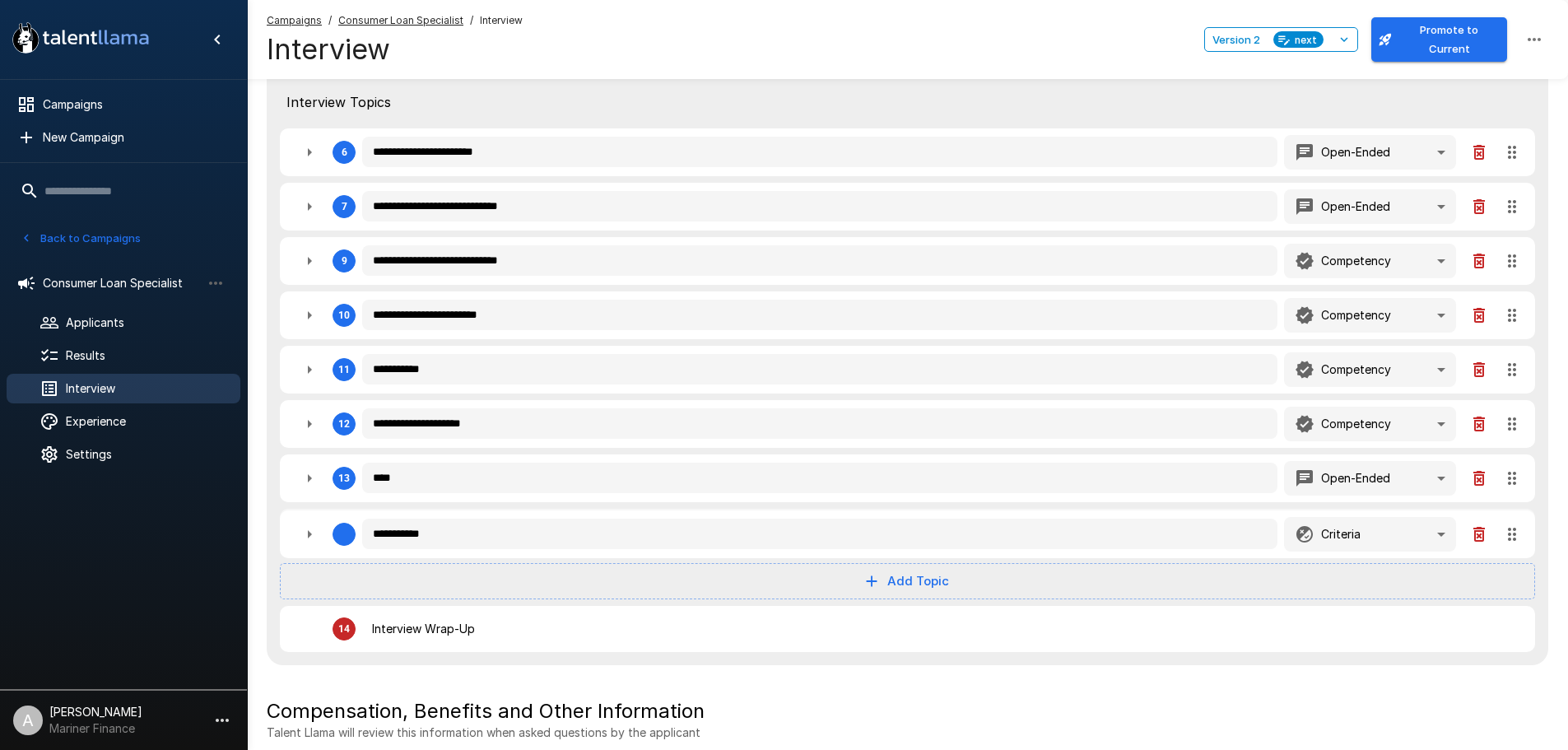
drag, startPoint x: 1514, startPoint y: 257, endPoint x: 1517, endPoint y: 527, distance: 270.0
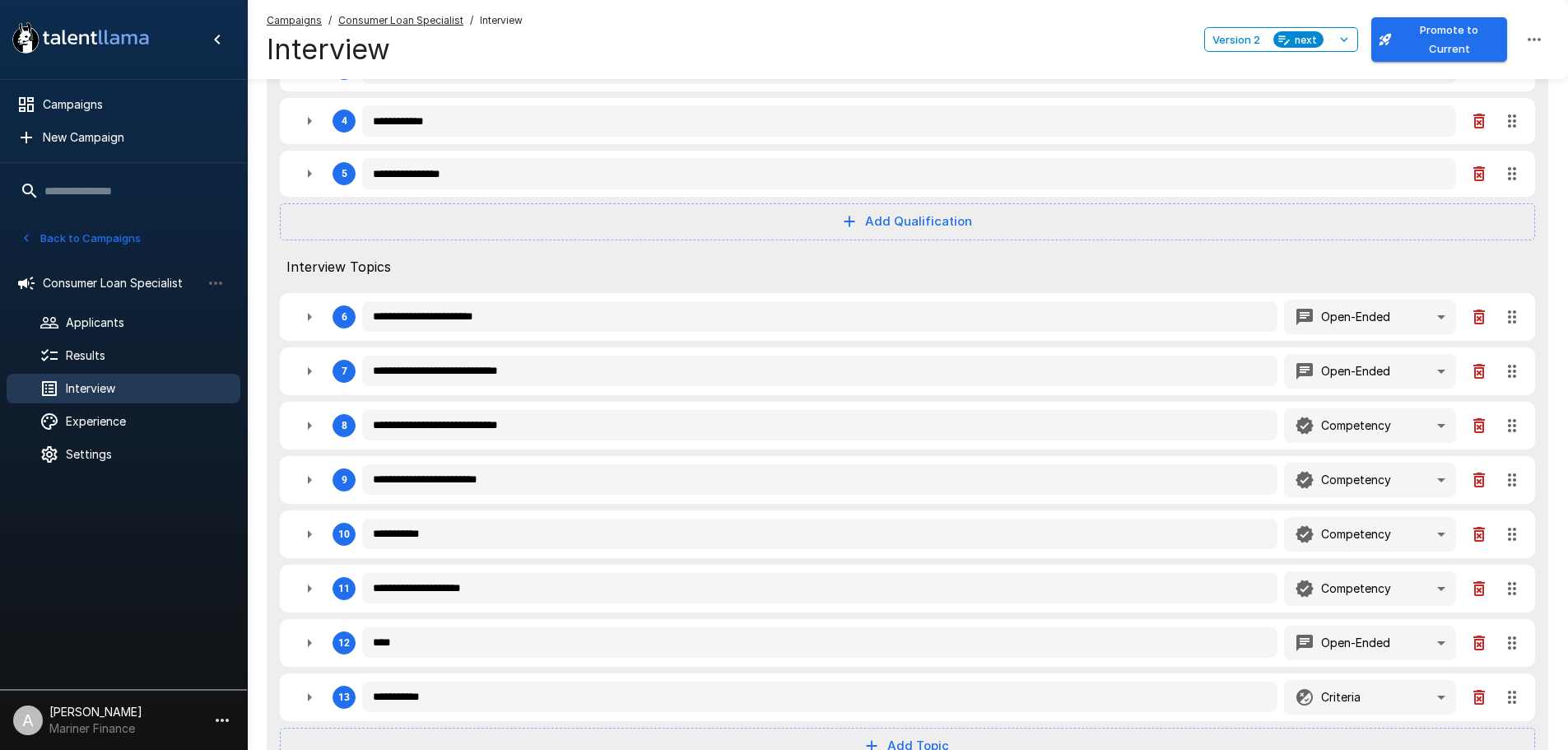
scroll to position [576, 0]
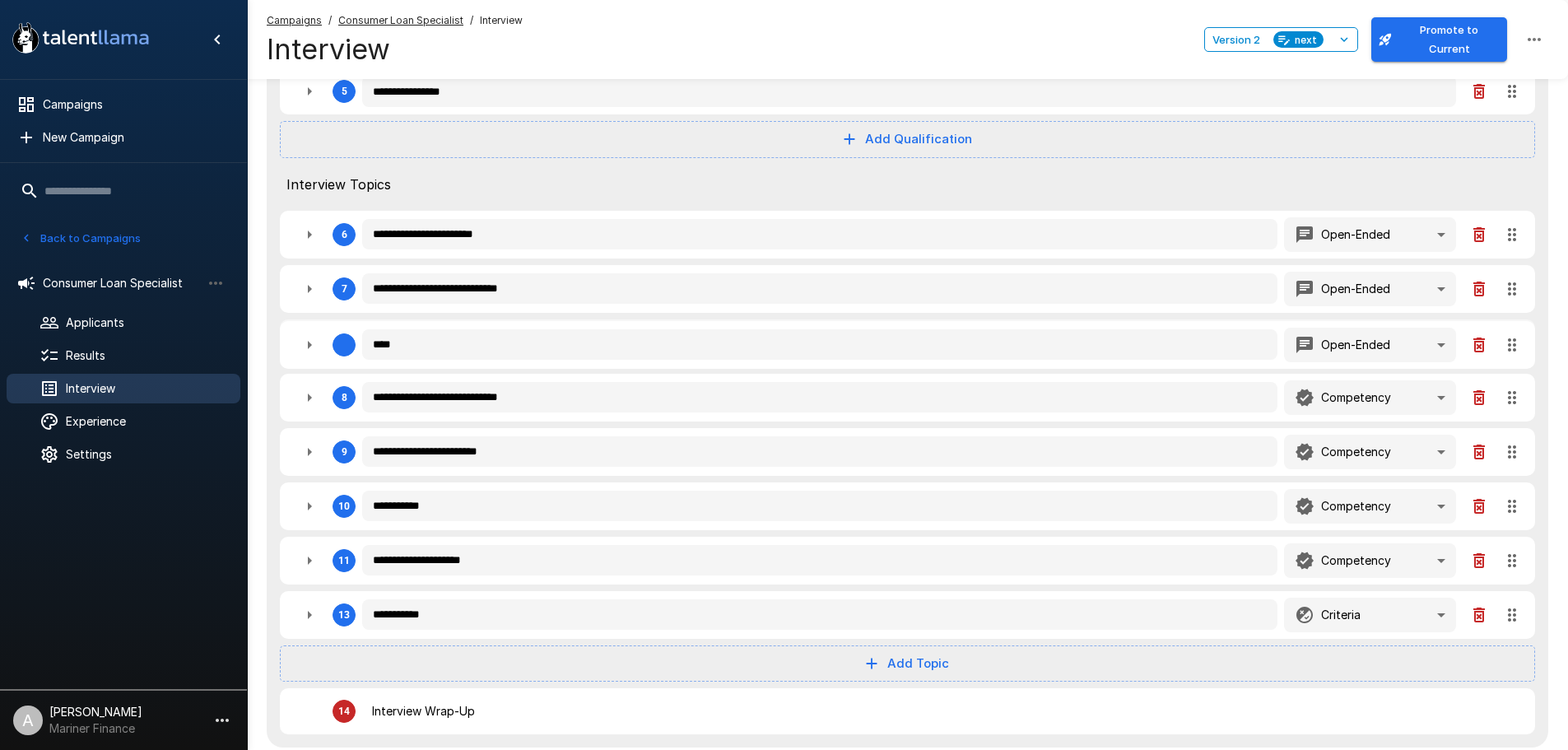
drag, startPoint x: 1516, startPoint y: 561, endPoint x: 1515, endPoint y: 344, distance: 217.0
click at [1515, 344] on div "**********" at bounding box center [907, 263] width 1281 height 969
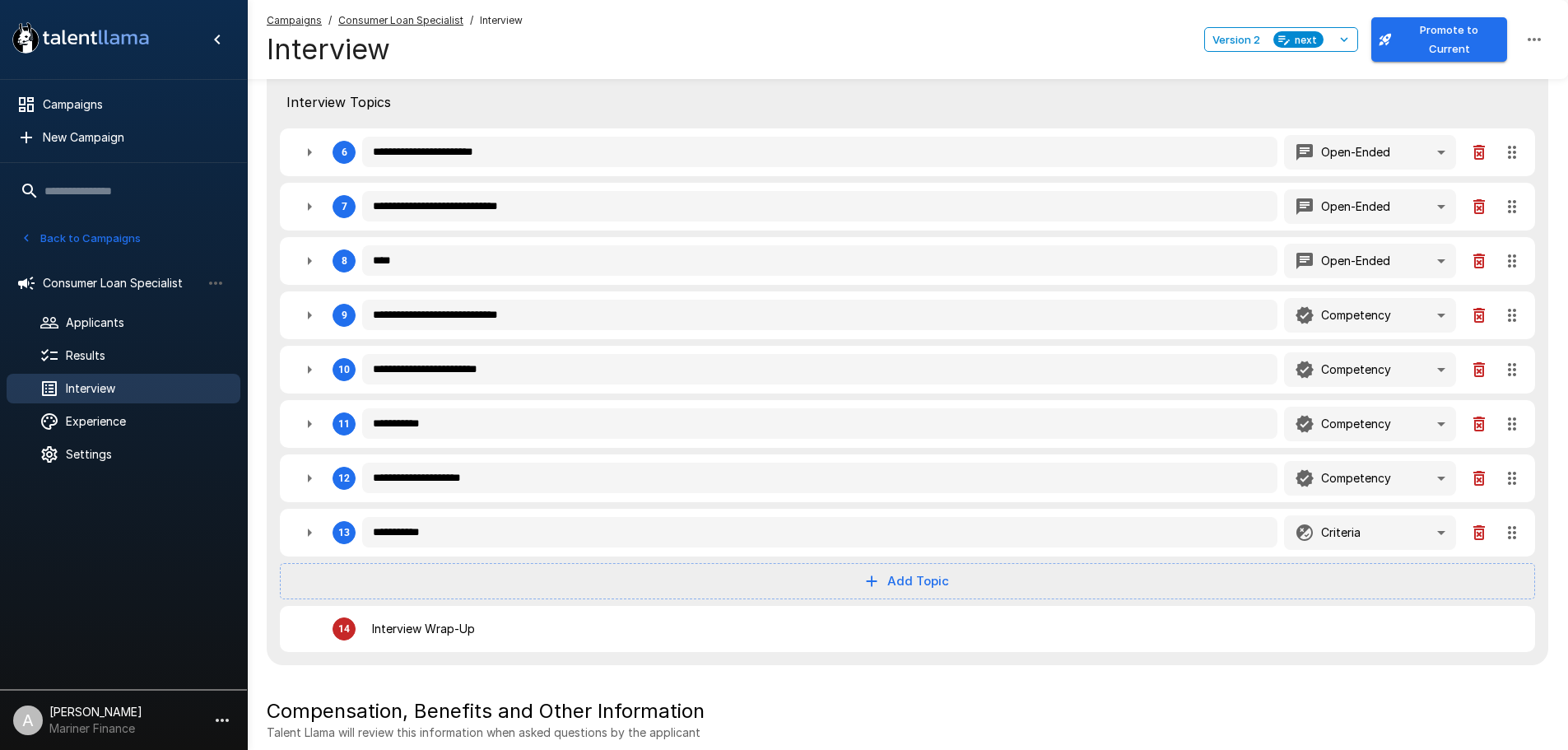
scroll to position [247, 0]
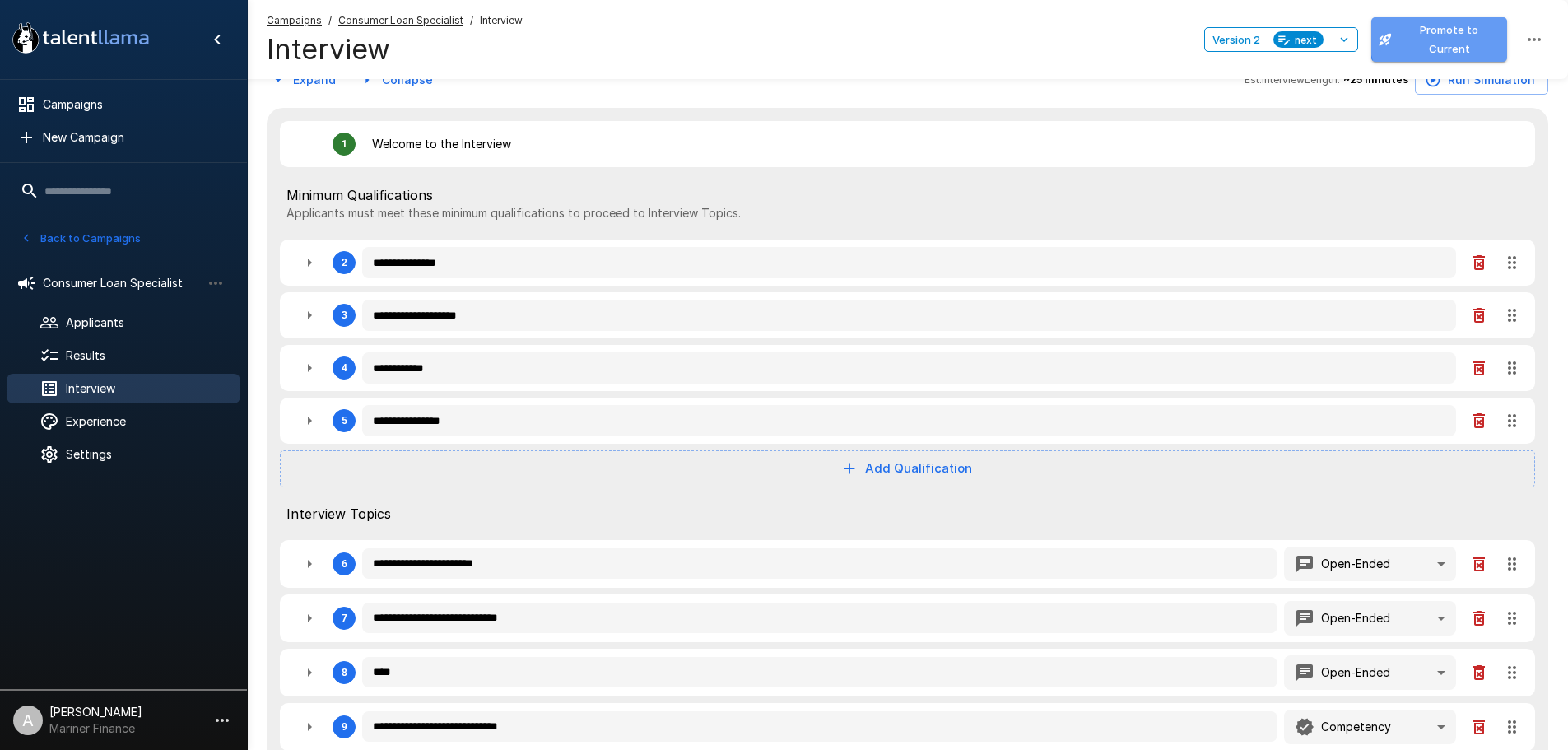
click at [1462, 44] on button "Promote to Current" at bounding box center [1439, 39] width 136 height 45
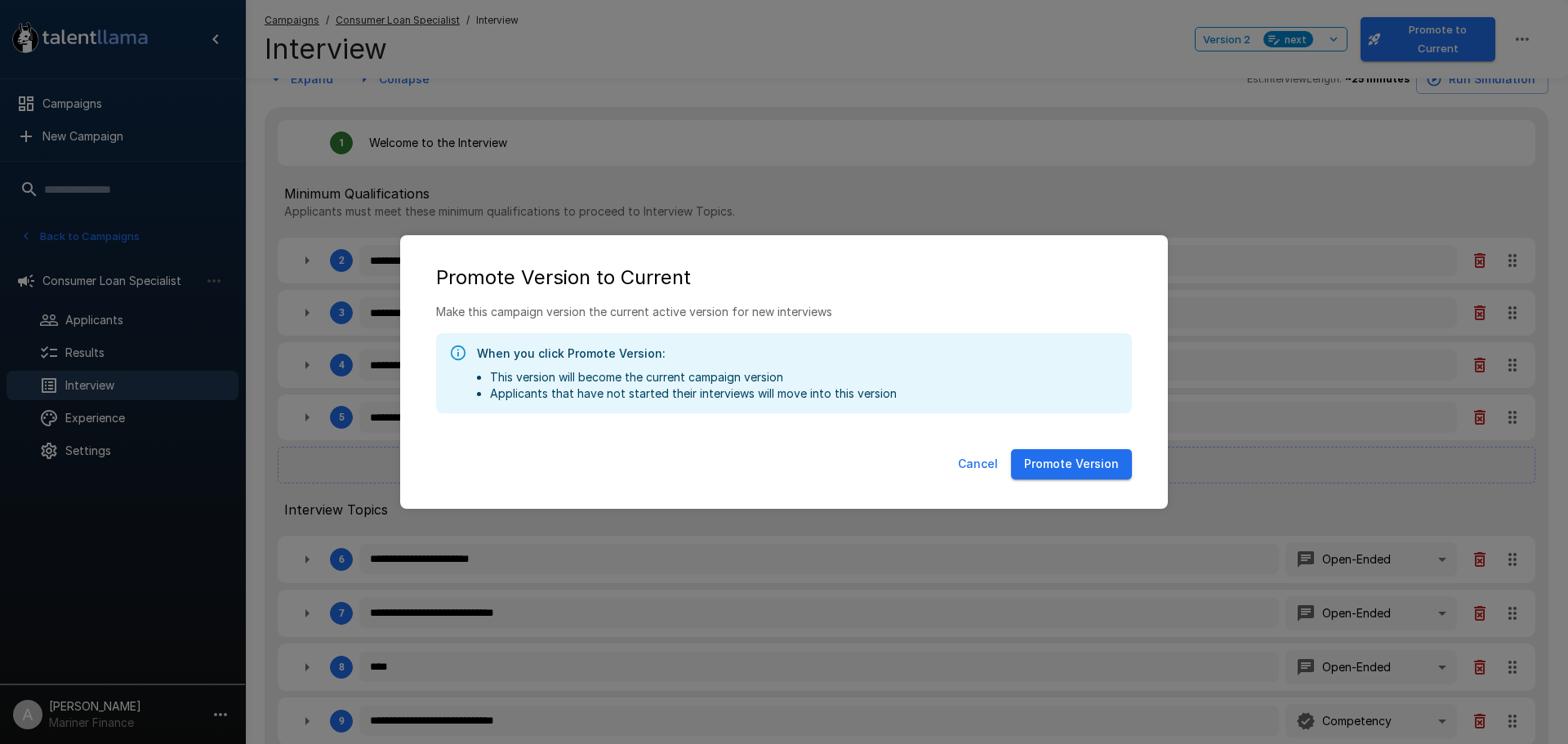
click at [1068, 451] on button "Promote Version" at bounding box center [1071, 463] width 121 height 30
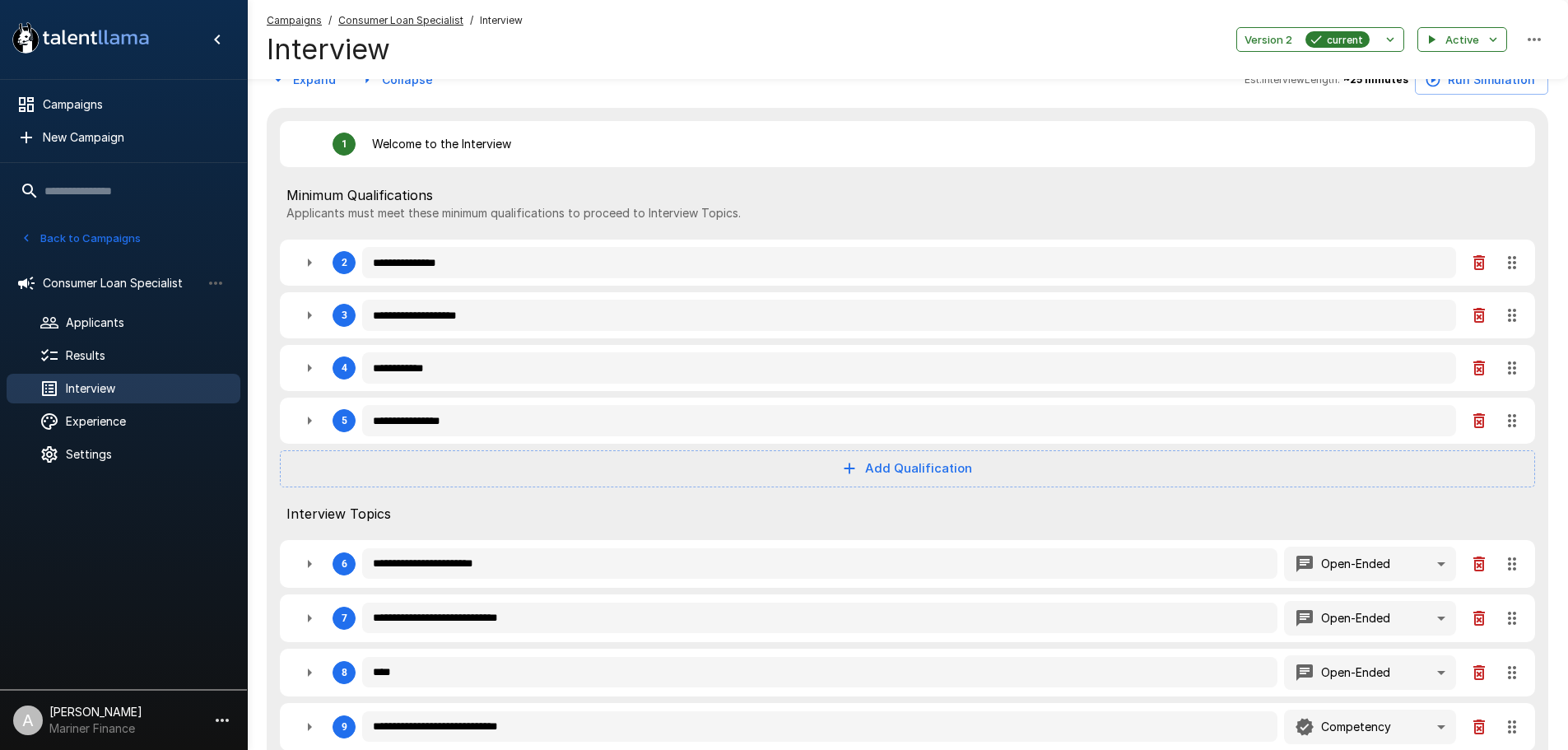
scroll to position [0, 0]
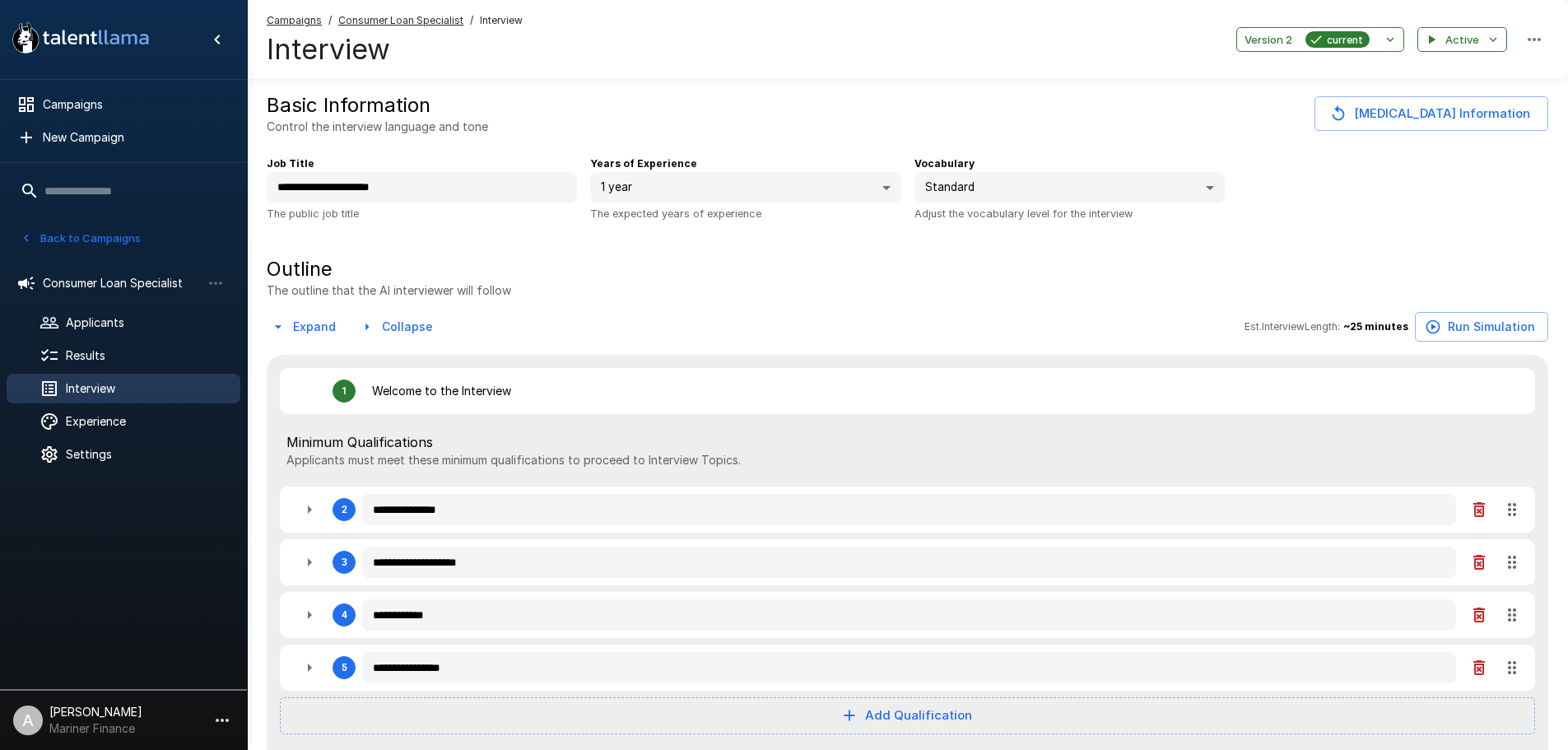
click at [408, 19] on u "Consumer Loan Specialist" at bounding box center [401, 20] width 125 height 12
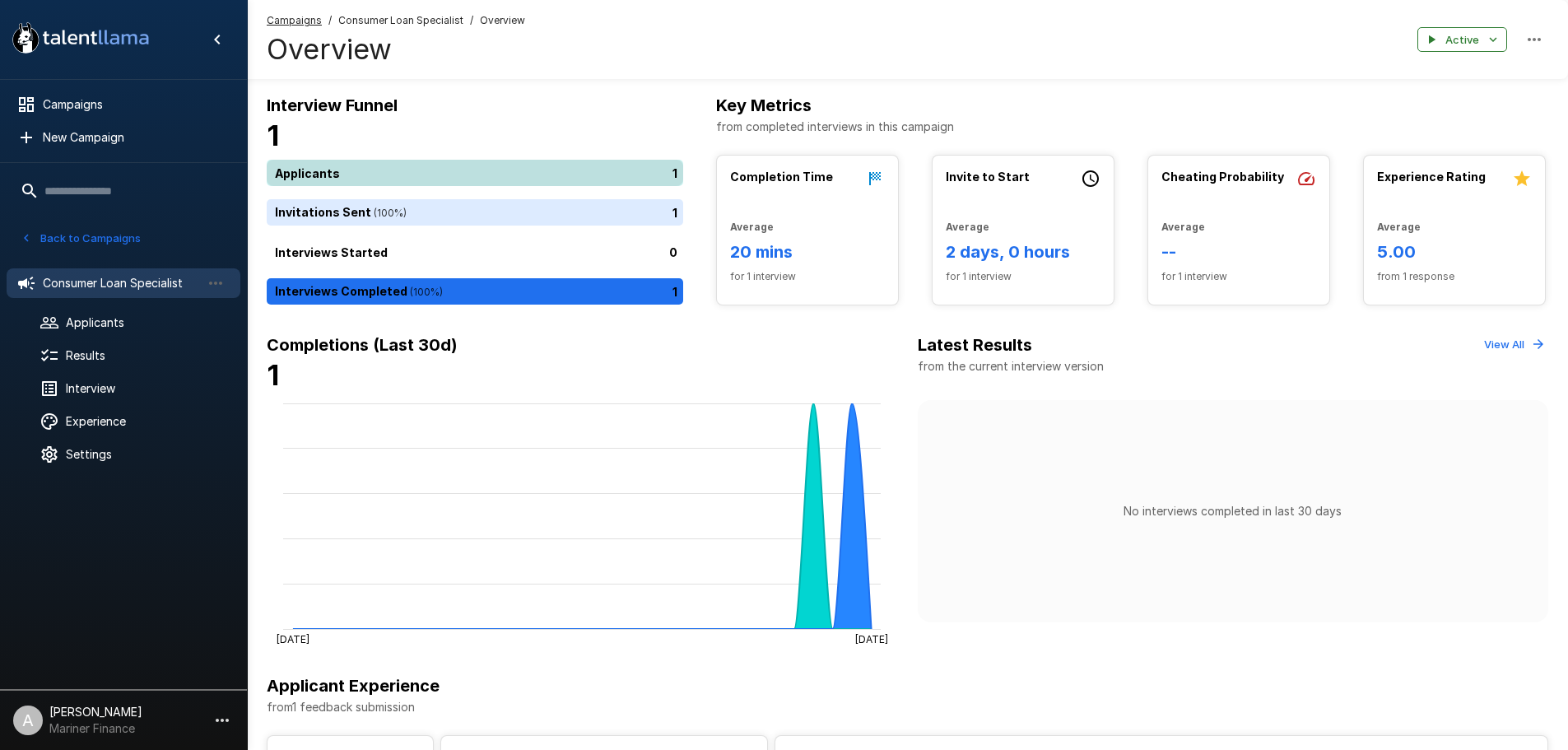
click at [402, 174] on div "1" at bounding box center [478, 172] width 423 height 27
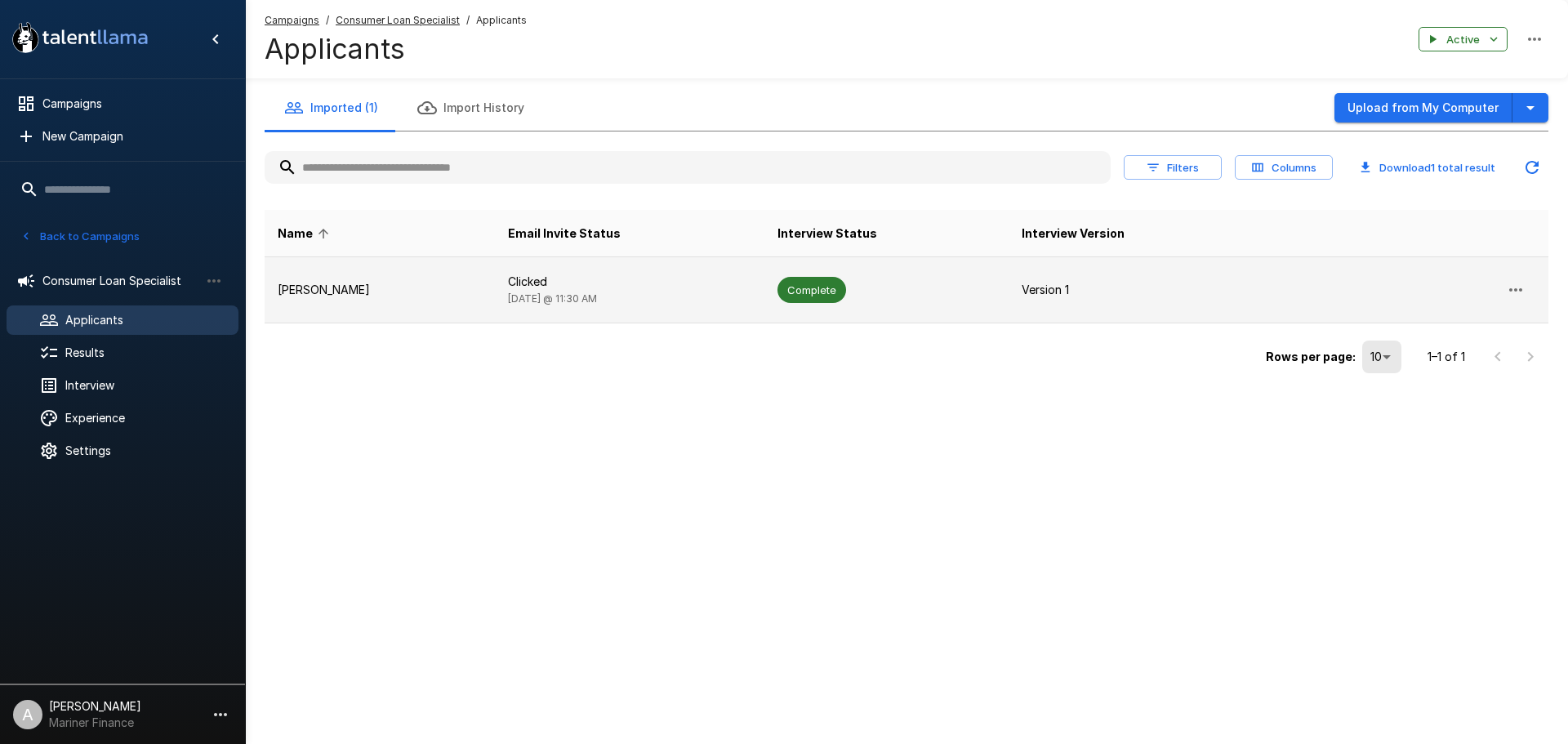
click at [617, 283] on p "Clicked" at bounding box center [630, 281] width 244 height 16
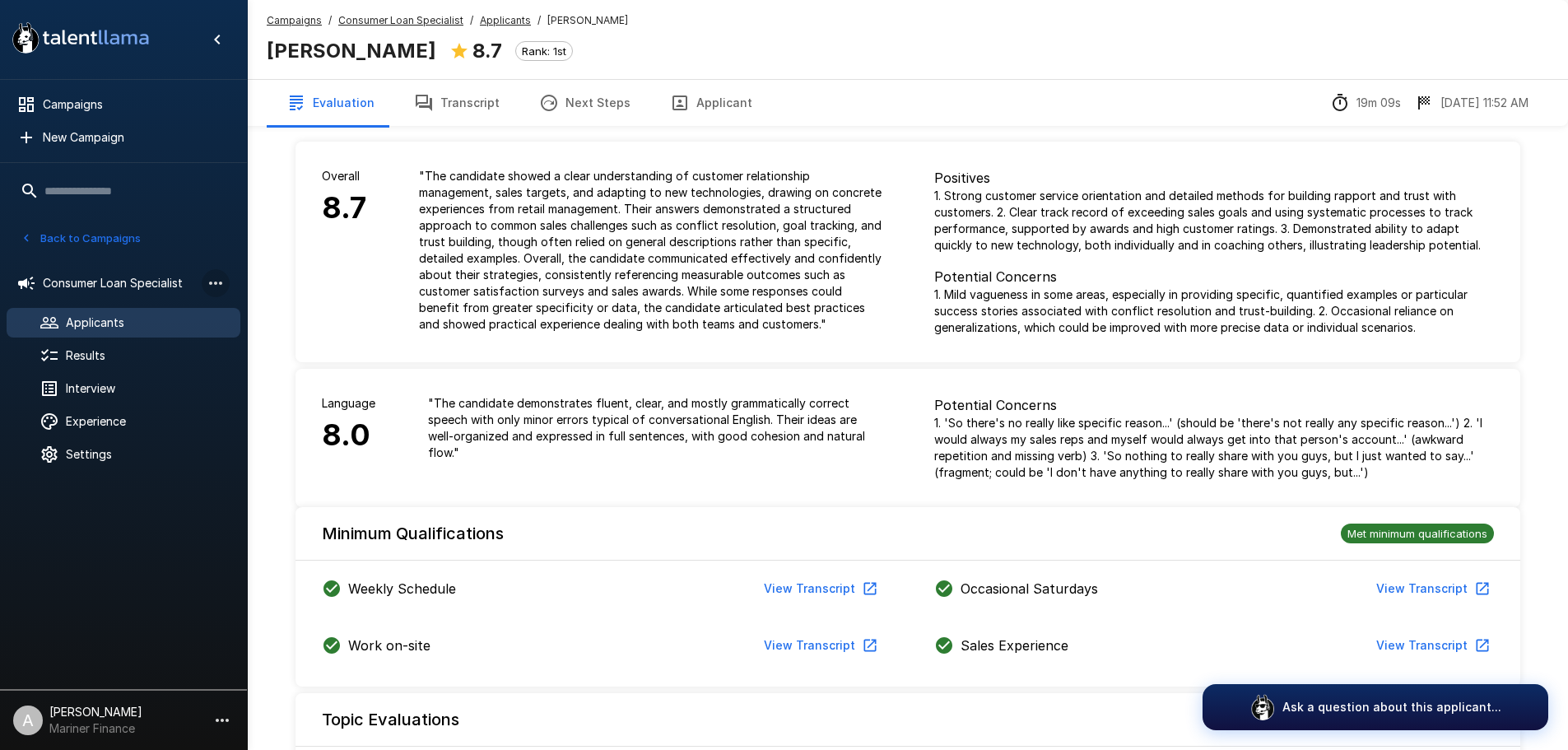
click at [215, 290] on icon "button" at bounding box center [215, 282] width 20 height 20
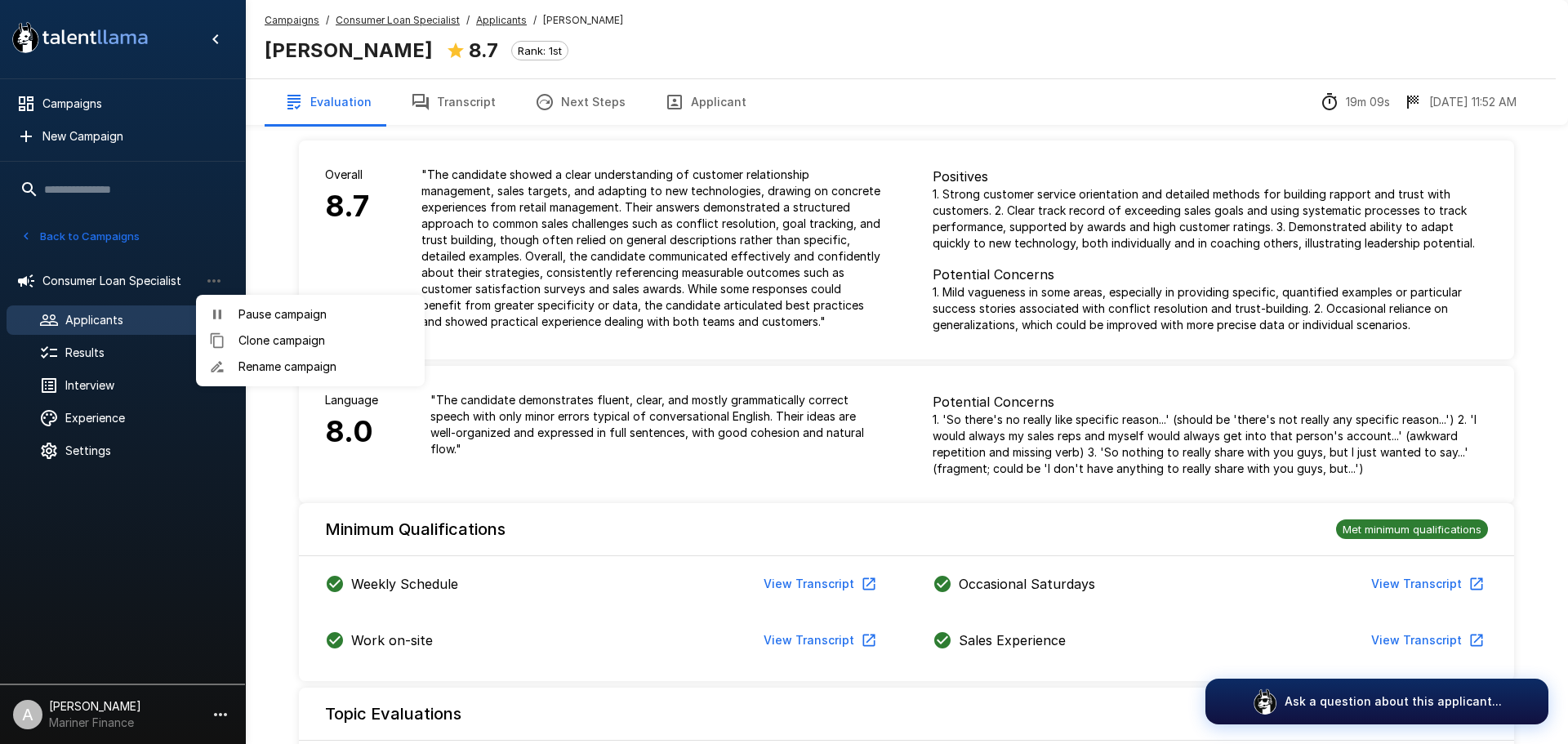
click at [214, 283] on div at bounding box center [784, 372] width 1568 height 744
